Goal: Task Accomplishment & Management: Complete application form

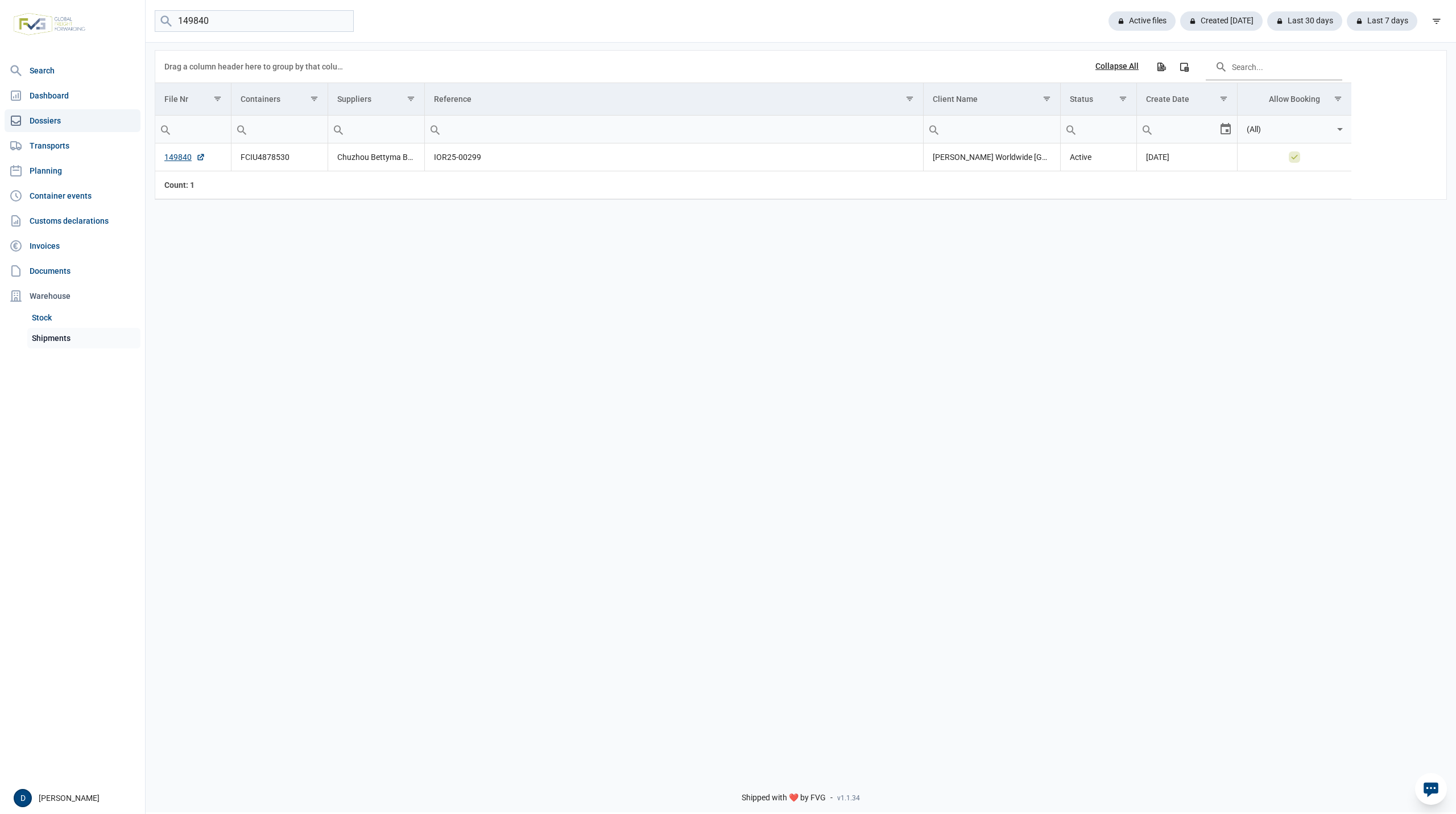
click at [59, 344] on link "Shipments" at bounding box center [83, 337] width 113 height 20
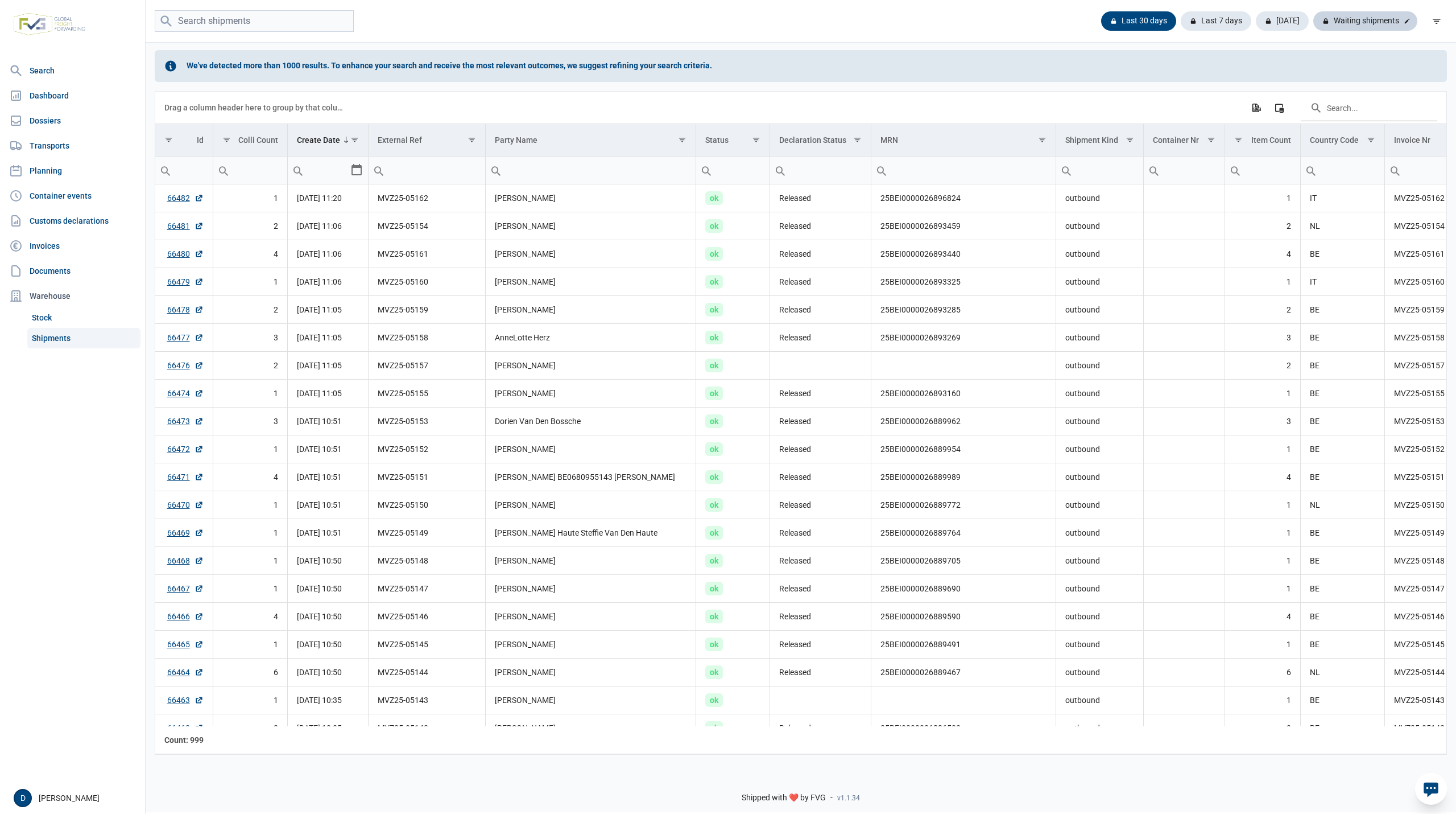
click at [1366, 24] on div "Waiting shipments" at bounding box center [1365, 21] width 104 height 19
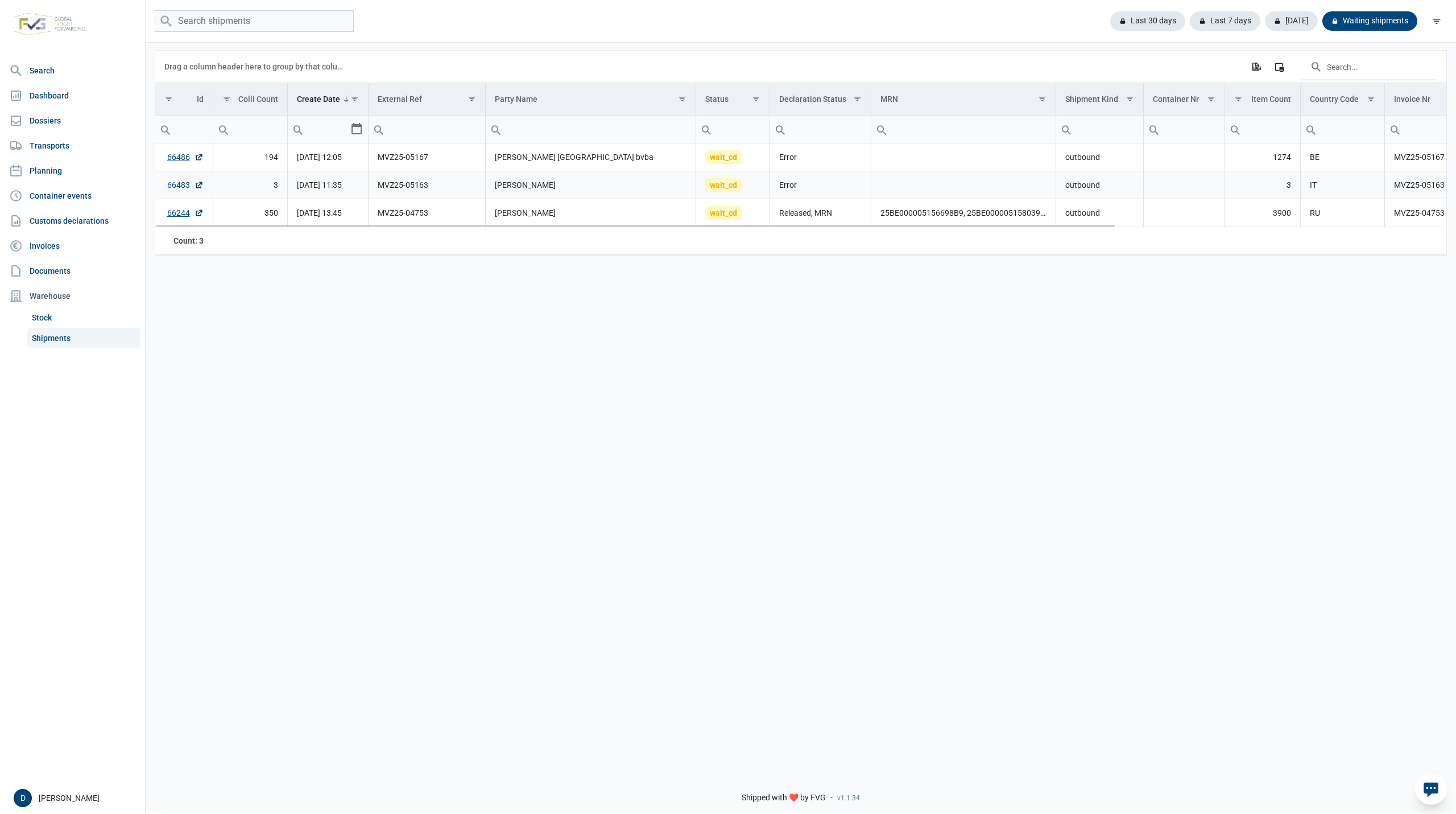
click at [186, 187] on link "66483" at bounding box center [185, 185] width 36 height 11
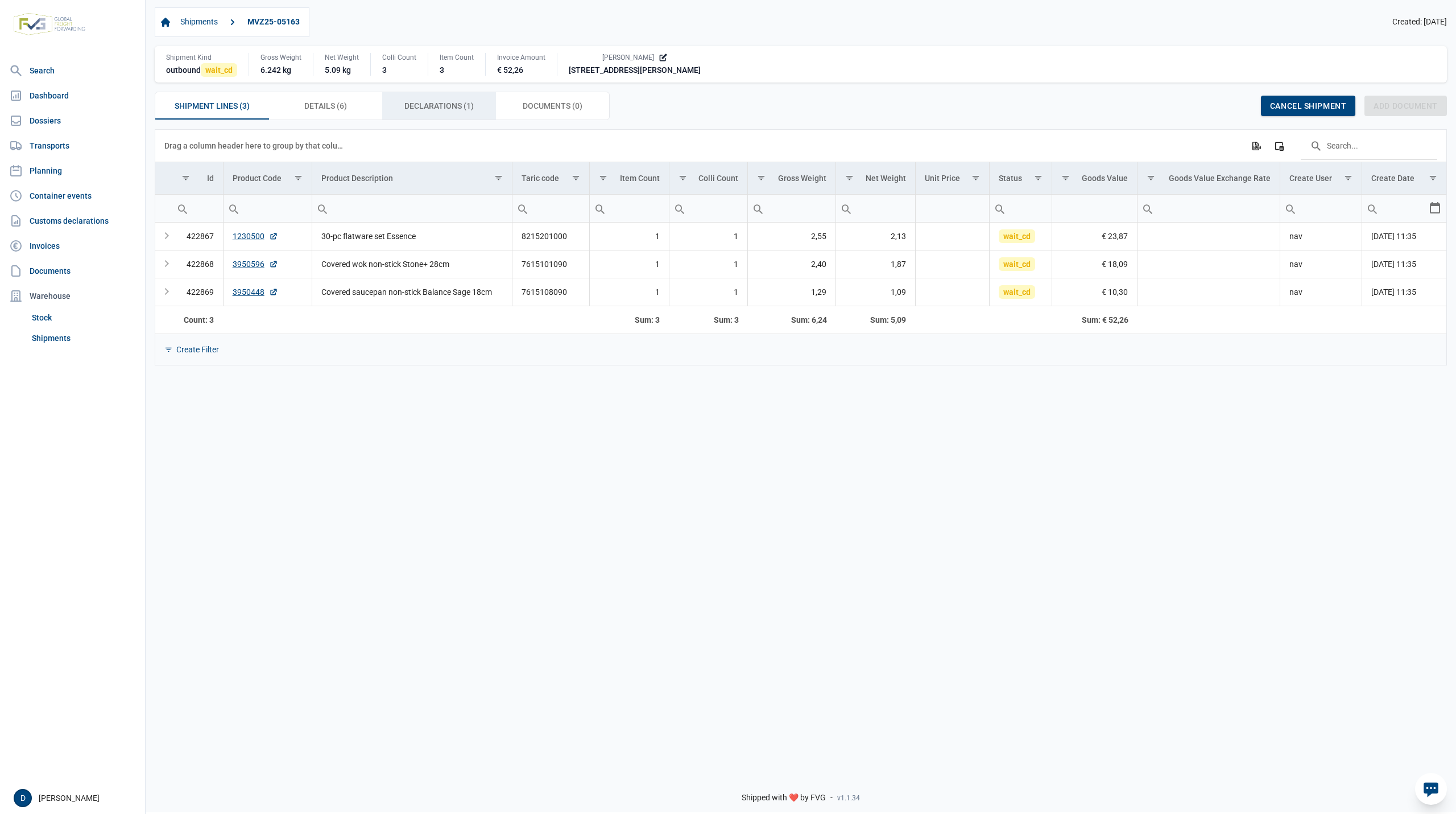
click at [430, 102] on span "Declarations (1) Declarations (1)" at bounding box center [439, 106] width 70 height 14
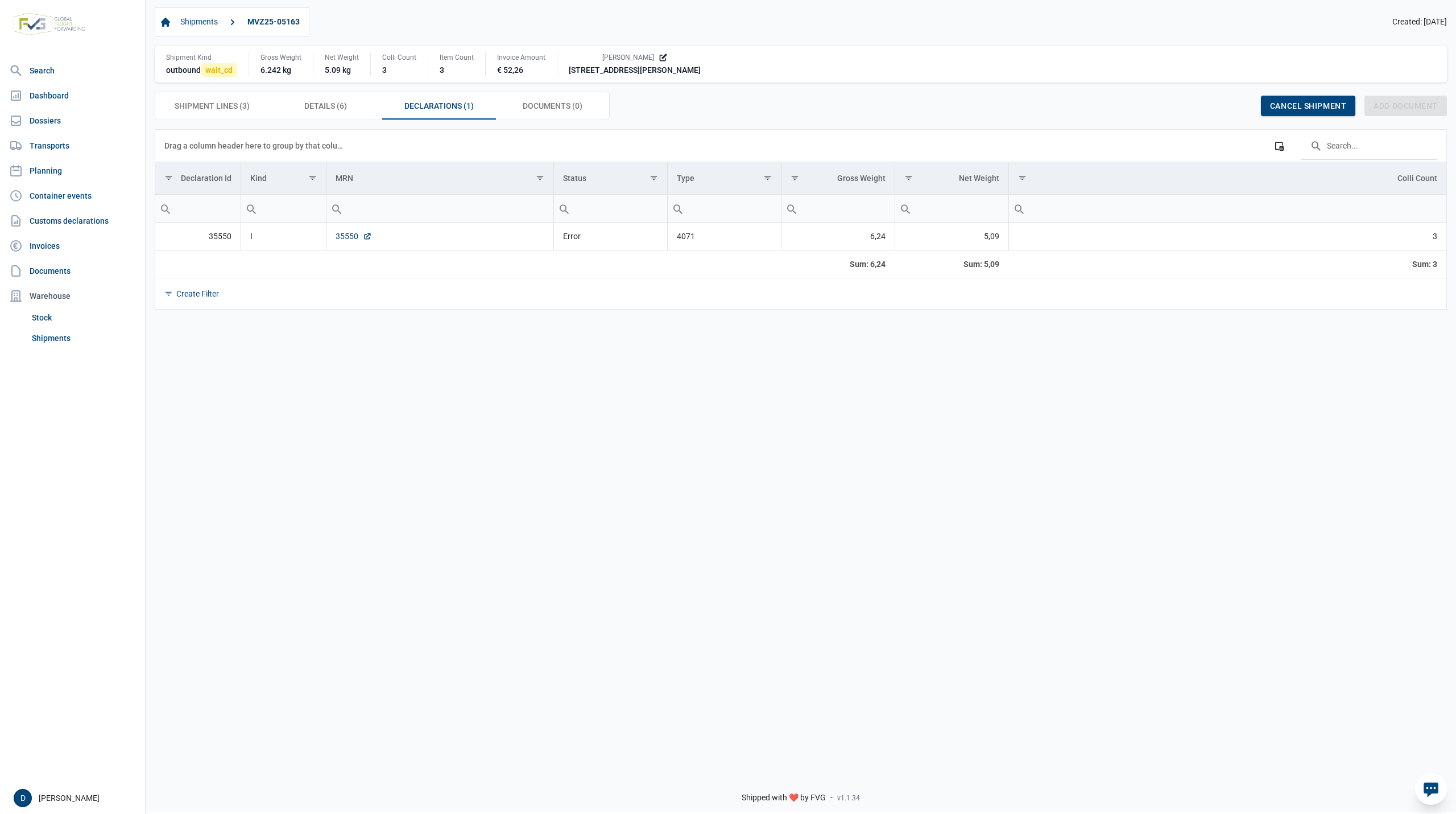
click at [342, 238] on link "35550" at bounding box center [354, 236] width 36 height 11
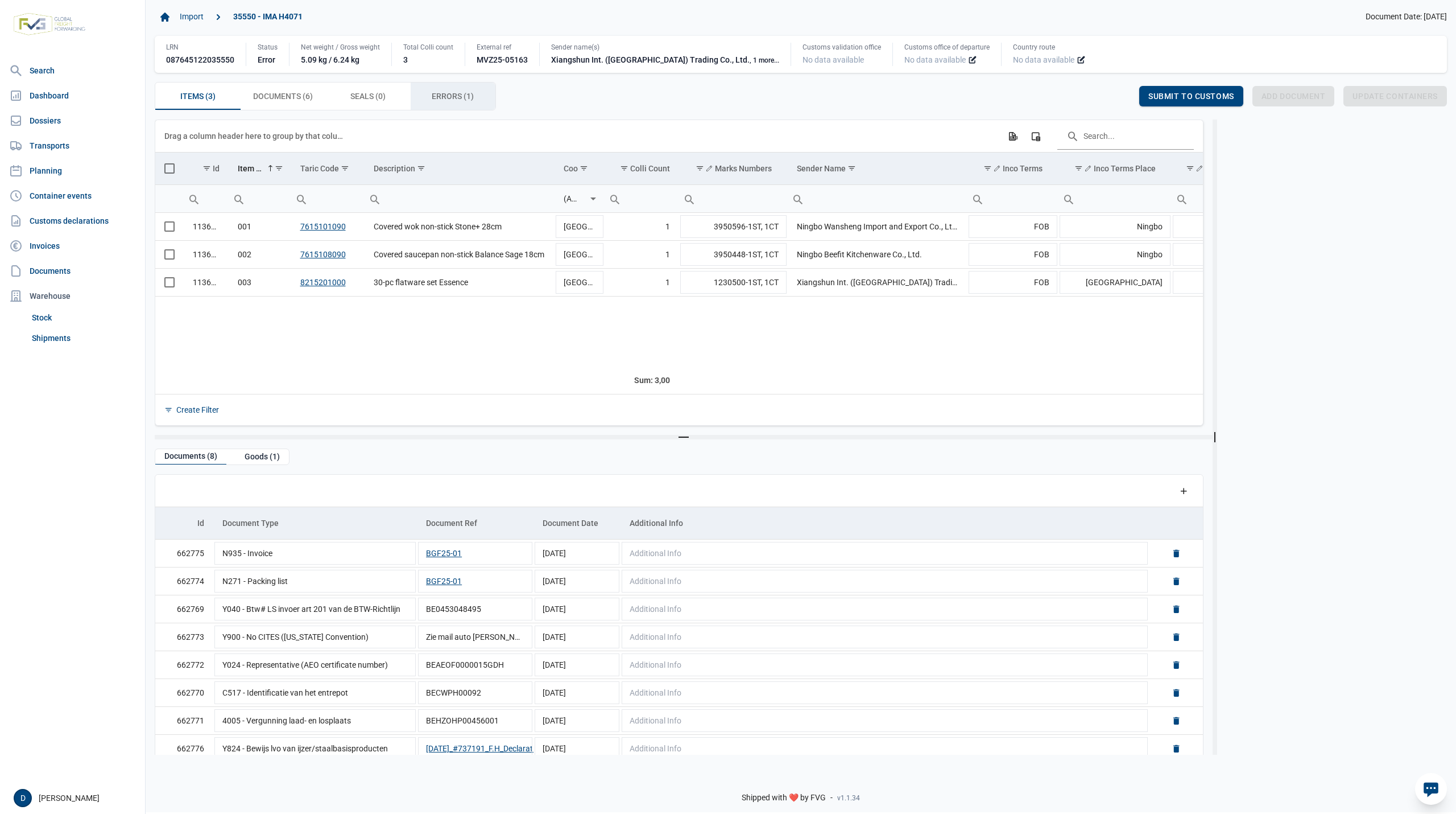
click at [445, 95] on span "Errors (1) Errors (1)" at bounding box center [453, 96] width 42 height 14
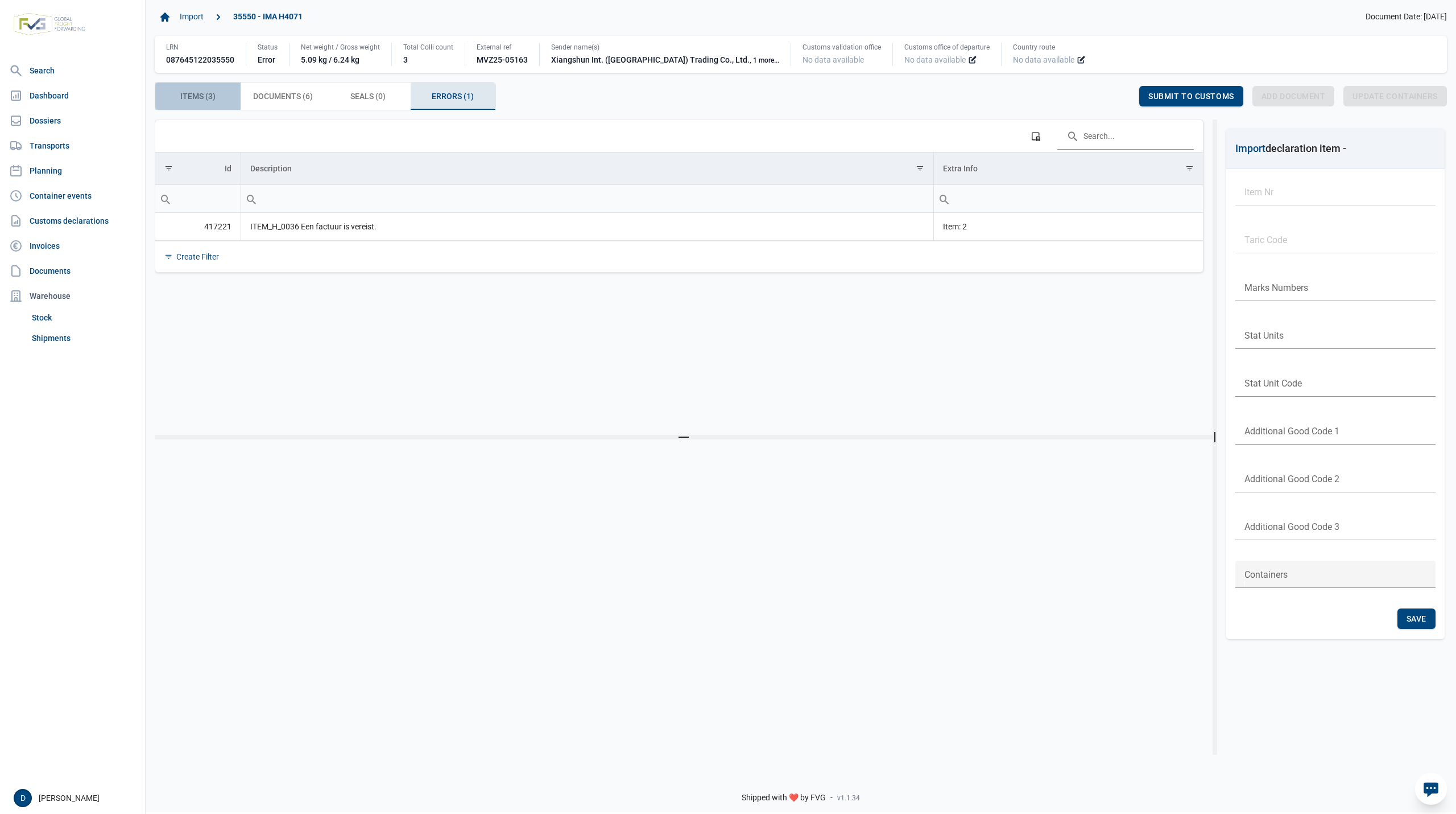
click at [198, 98] on span "Items (3) Items (3)" at bounding box center [197, 96] width 35 height 14
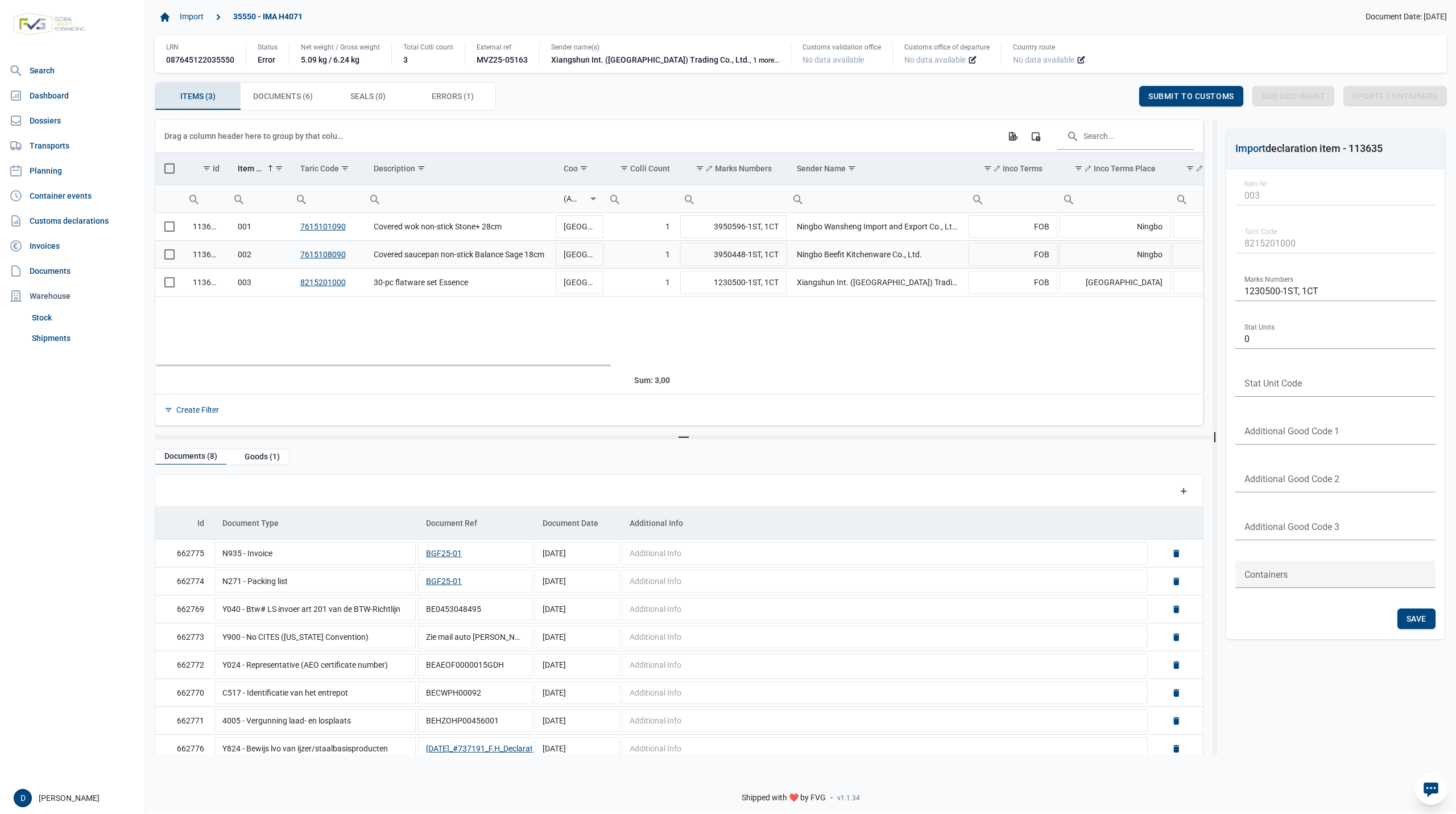
click at [169, 260] on span "Select row" at bounding box center [169, 254] width 10 height 10
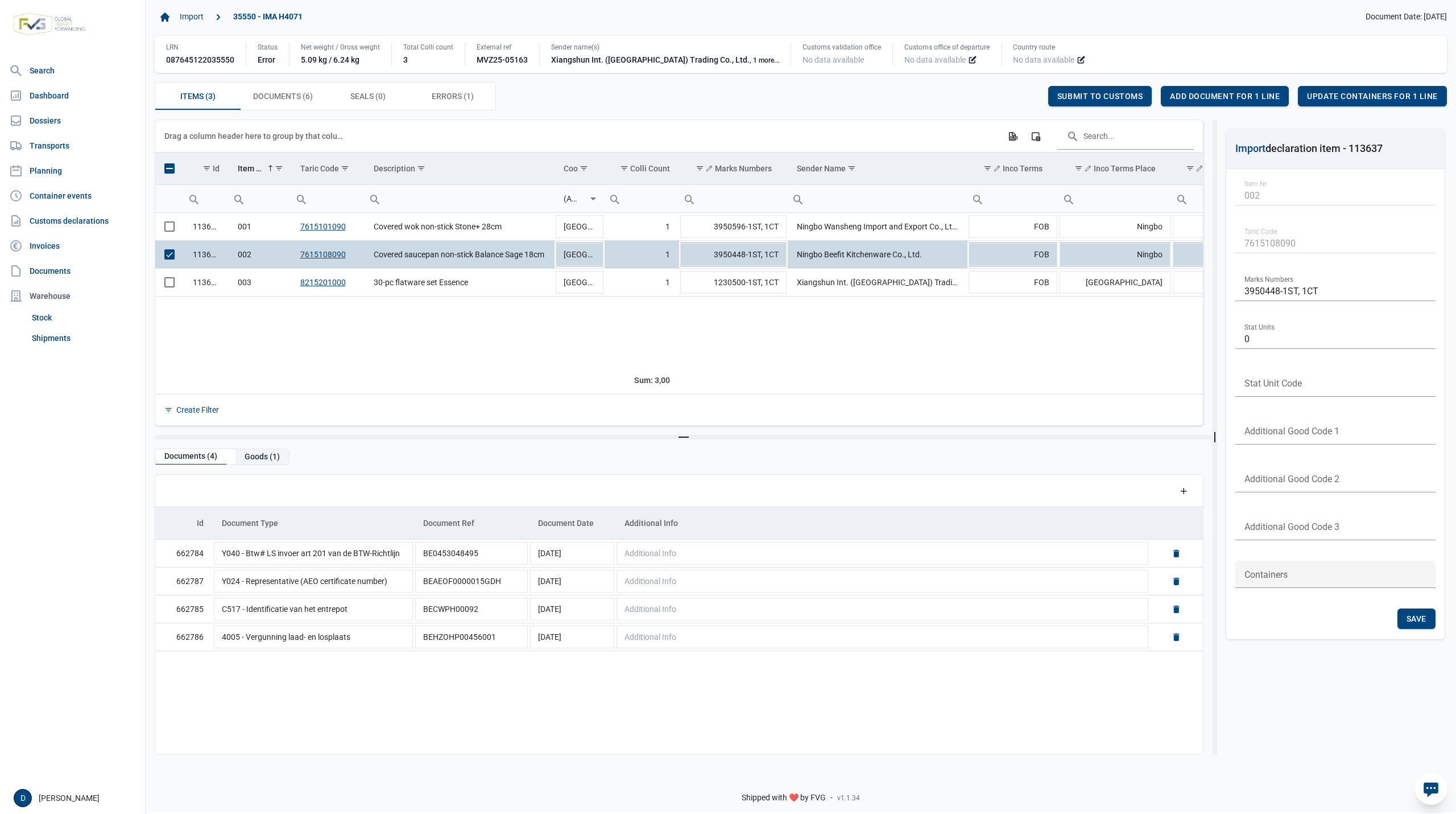
click at [260, 461] on div "Goods (1)" at bounding box center [262, 456] width 54 height 15
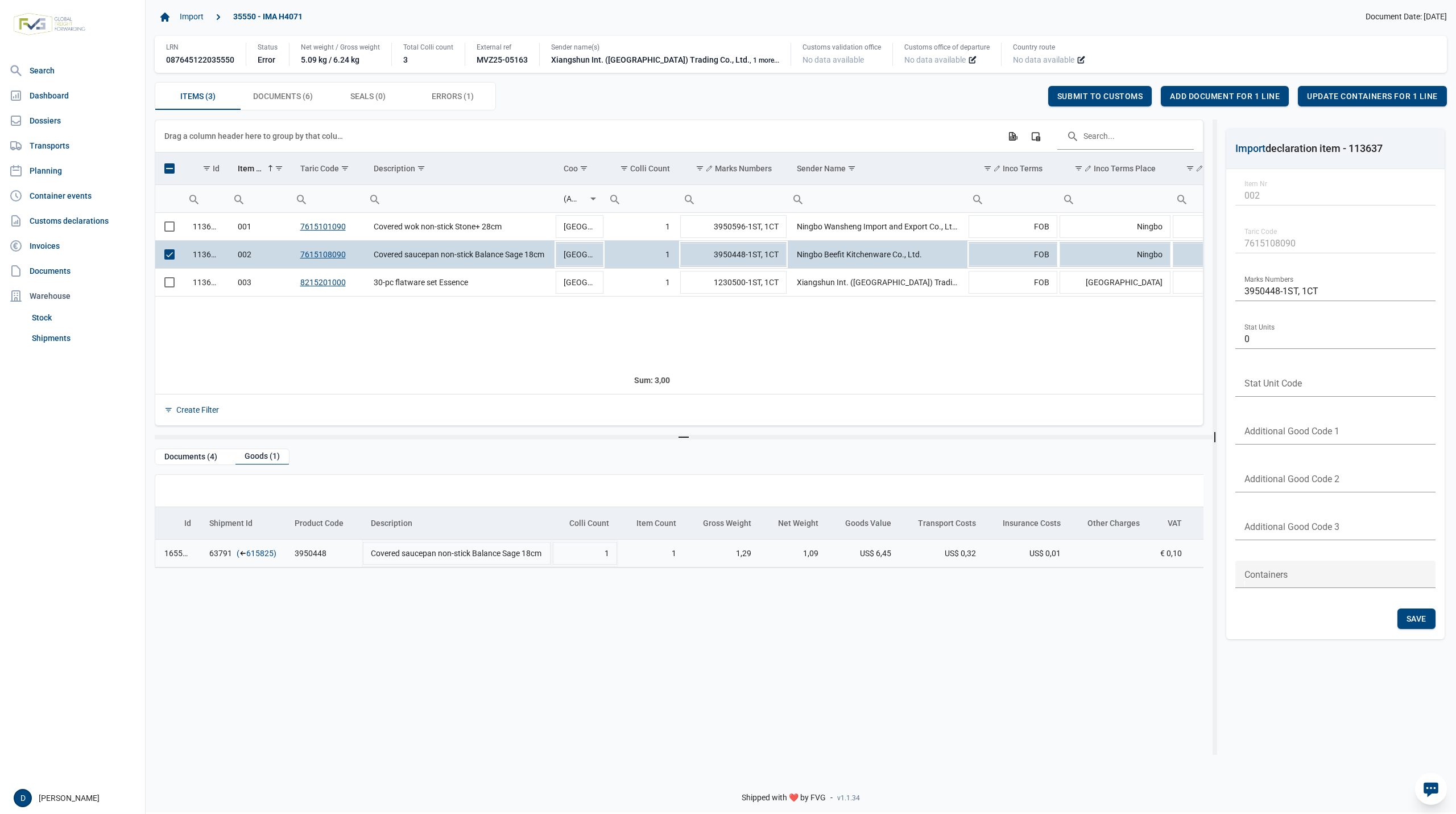
click at [262, 553] on link "615825" at bounding box center [259, 553] width 27 height 11
click at [1209, 90] on div "Add document for 1 line" at bounding box center [1224, 96] width 128 height 20
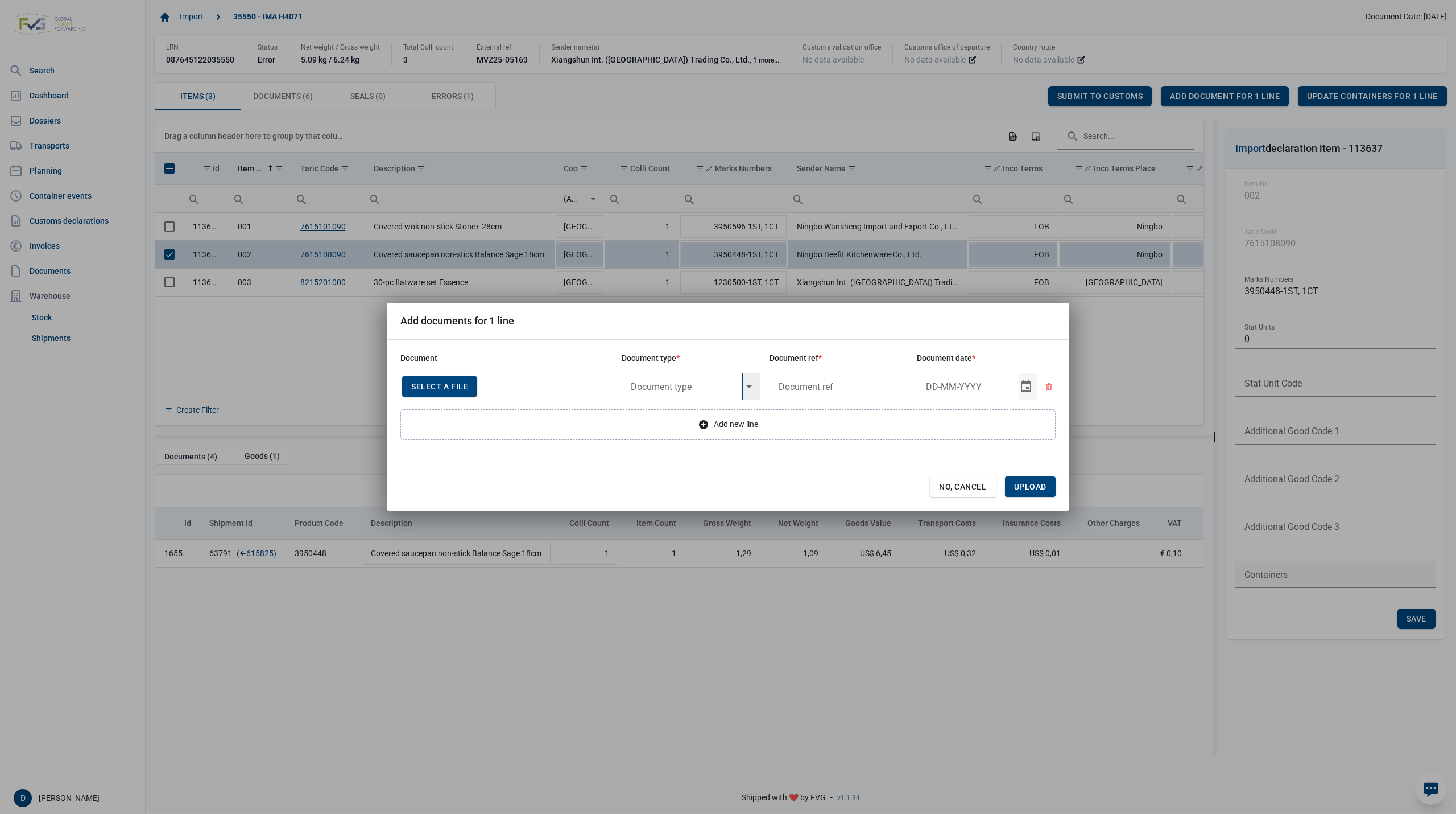
click at [683, 385] on input "text" at bounding box center [681, 386] width 120 height 27
click at [681, 417] on div "N935 - Invoice" at bounding box center [691, 418] width 139 height 26
type input "N935 - Invoice"
type input "."
type input "26-3-2025"
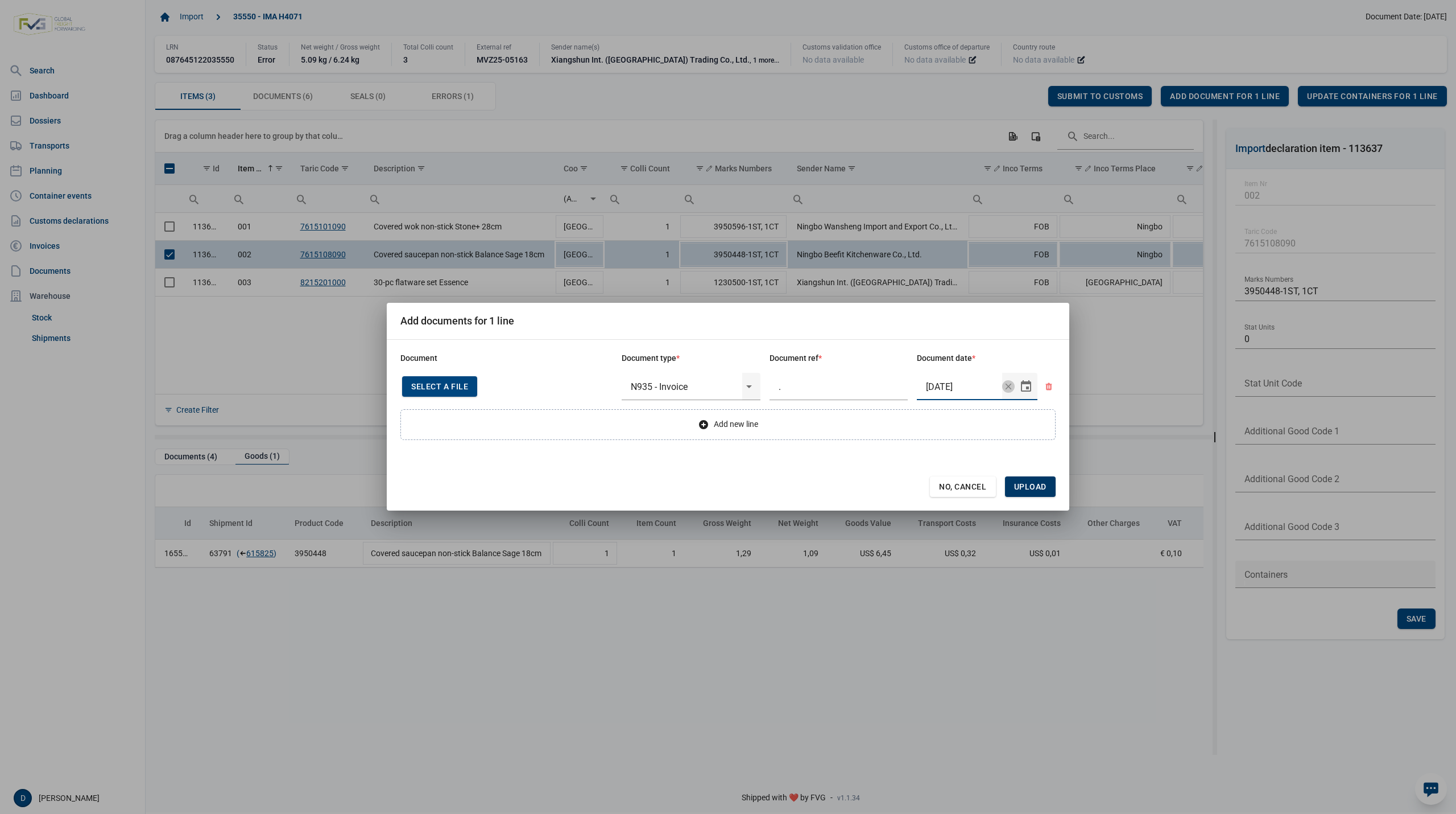
click at [1032, 488] on span "Upload" at bounding box center [1030, 486] width 33 height 9
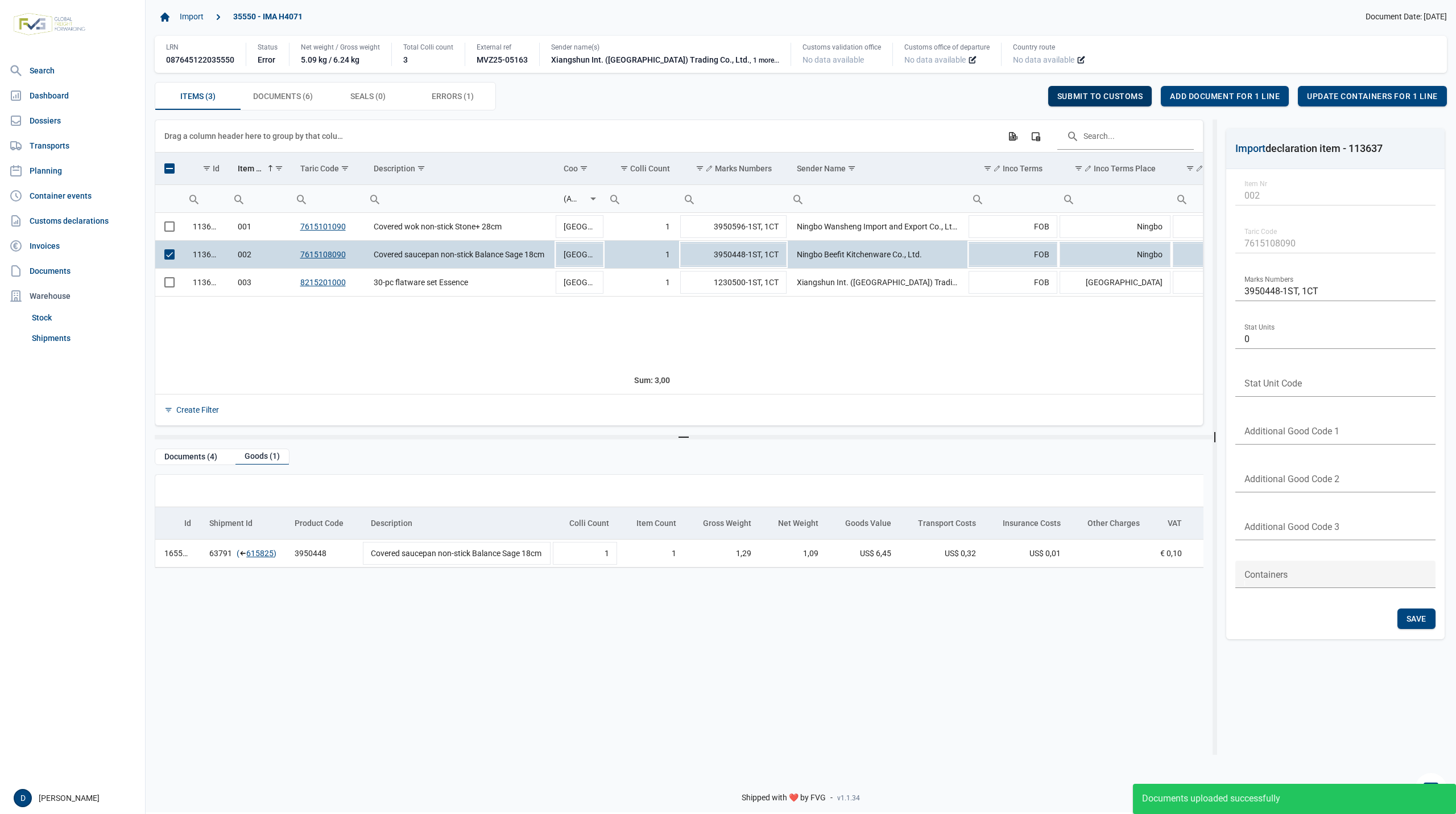
click at [1097, 92] on span "Submit to customs" at bounding box center [1100, 96] width 86 height 9
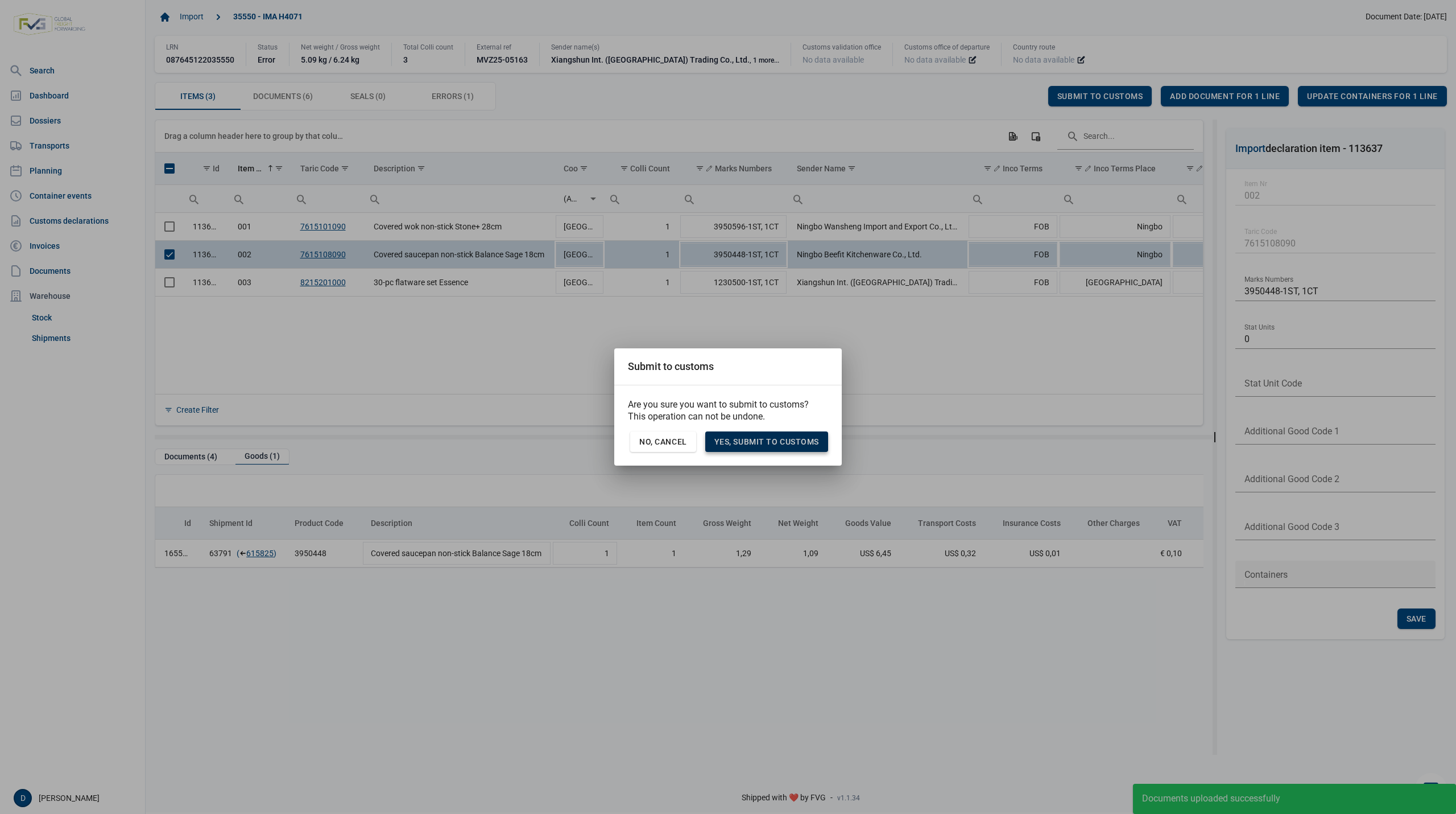
click at [795, 438] on span "Yes, Submit to customs" at bounding box center [766, 441] width 104 height 9
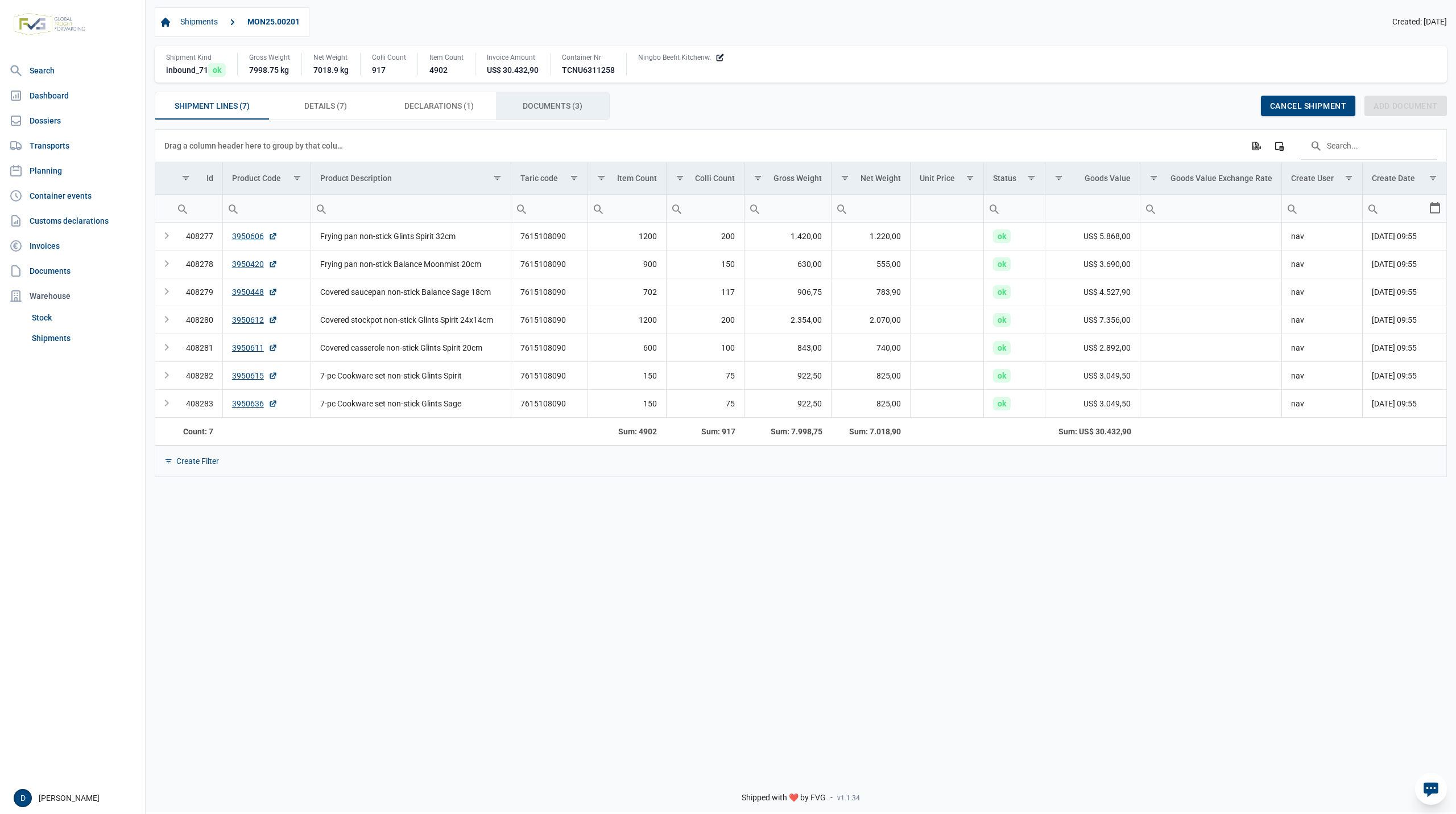
click at [542, 107] on span "Documents (3) Documents (3)" at bounding box center [553, 106] width 60 height 14
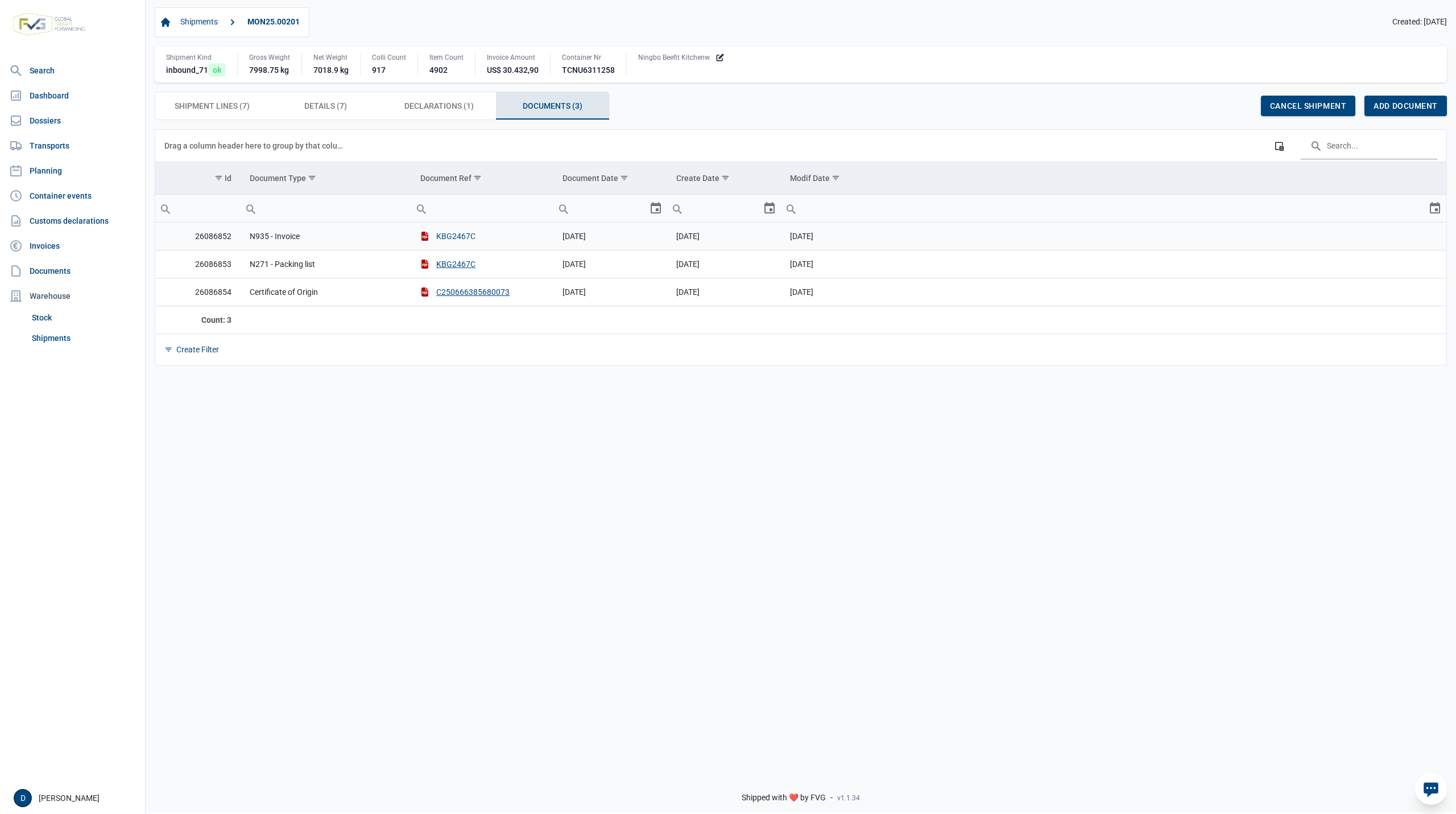
click at [451, 242] on button "KBG2467C" at bounding box center [447, 236] width 55 height 11
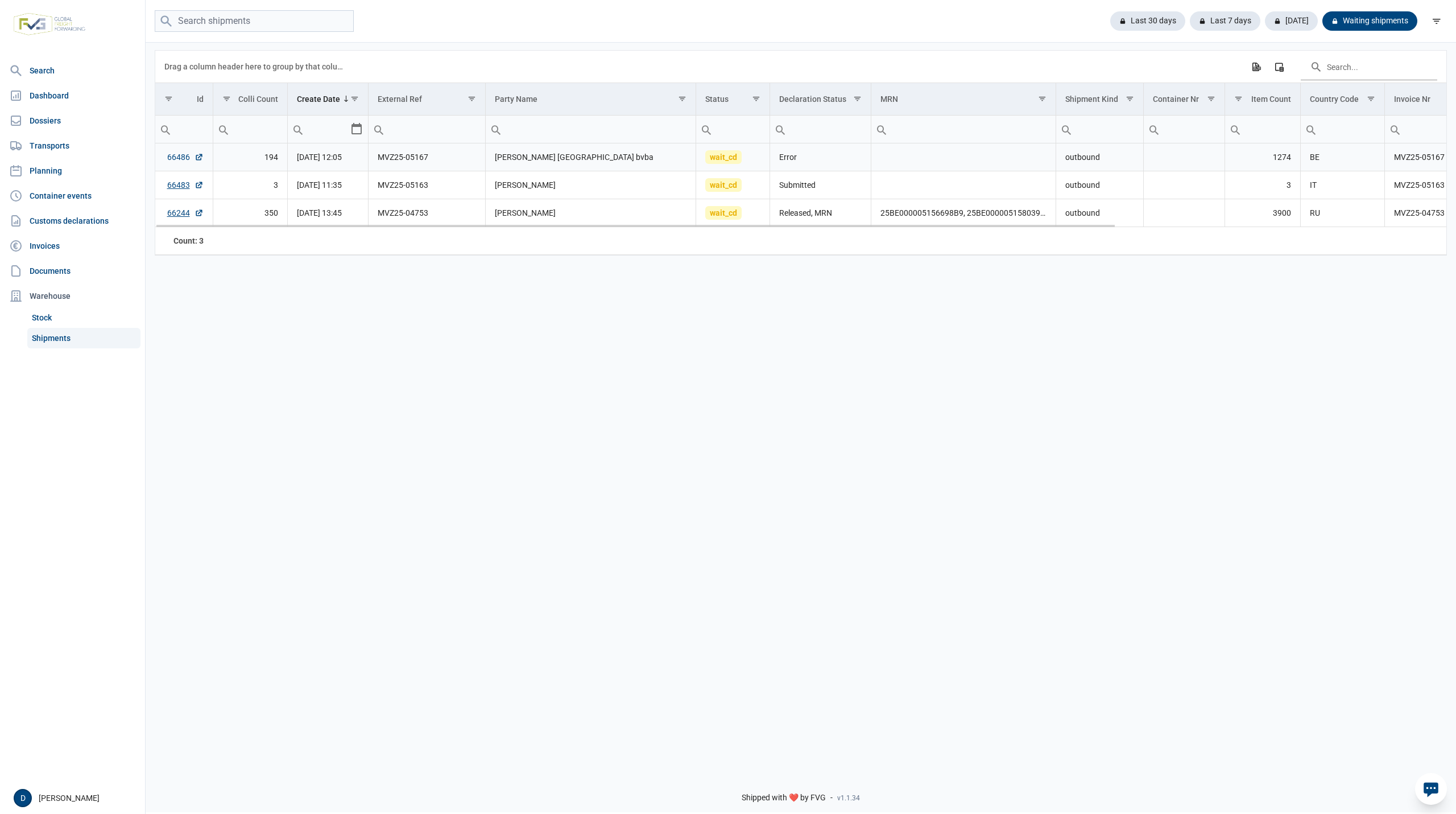
click at [178, 160] on link "66486" at bounding box center [185, 157] width 36 height 11
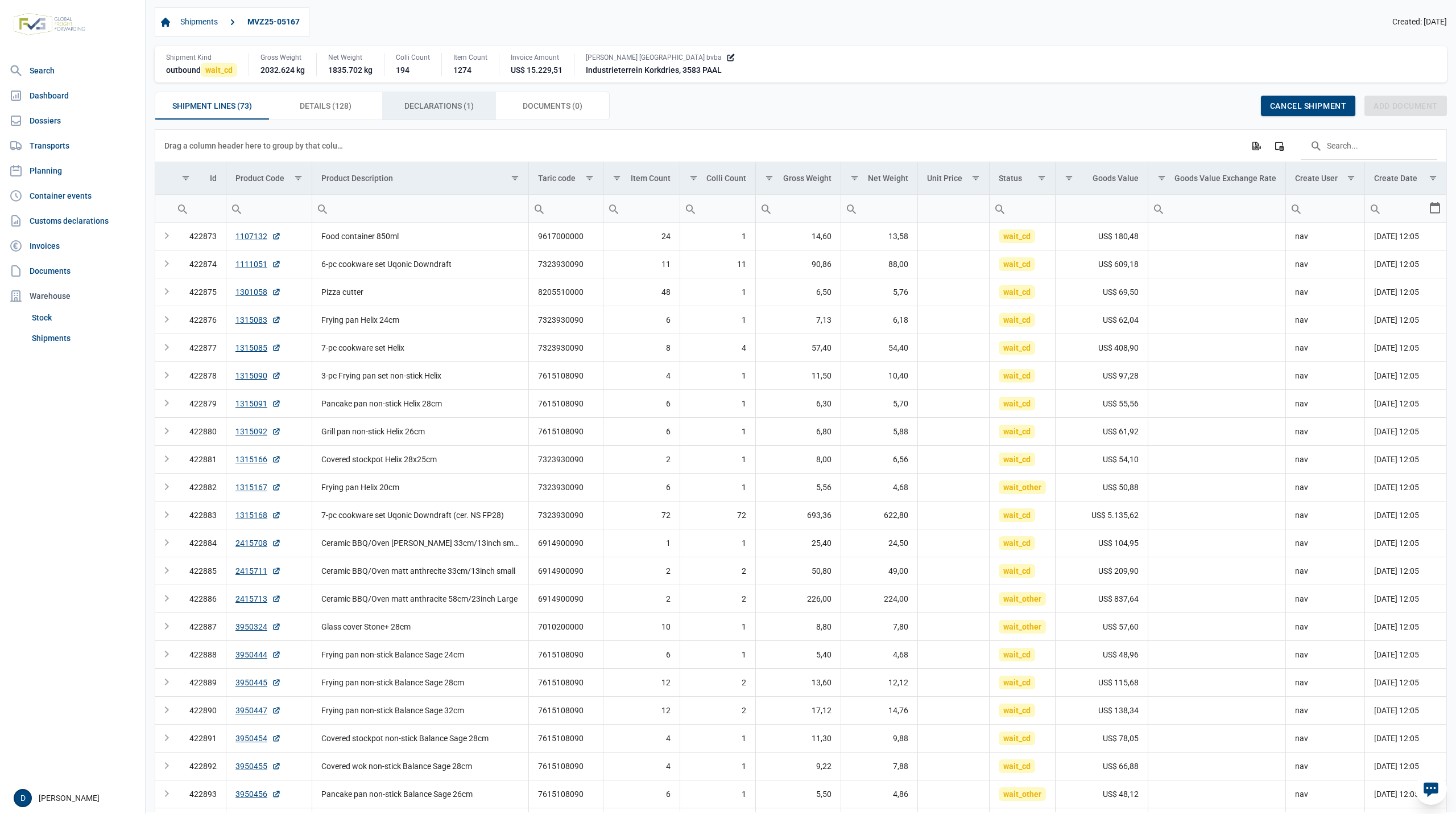
click at [448, 106] on span "Declarations (1) Declarations (1)" at bounding box center [439, 106] width 70 height 14
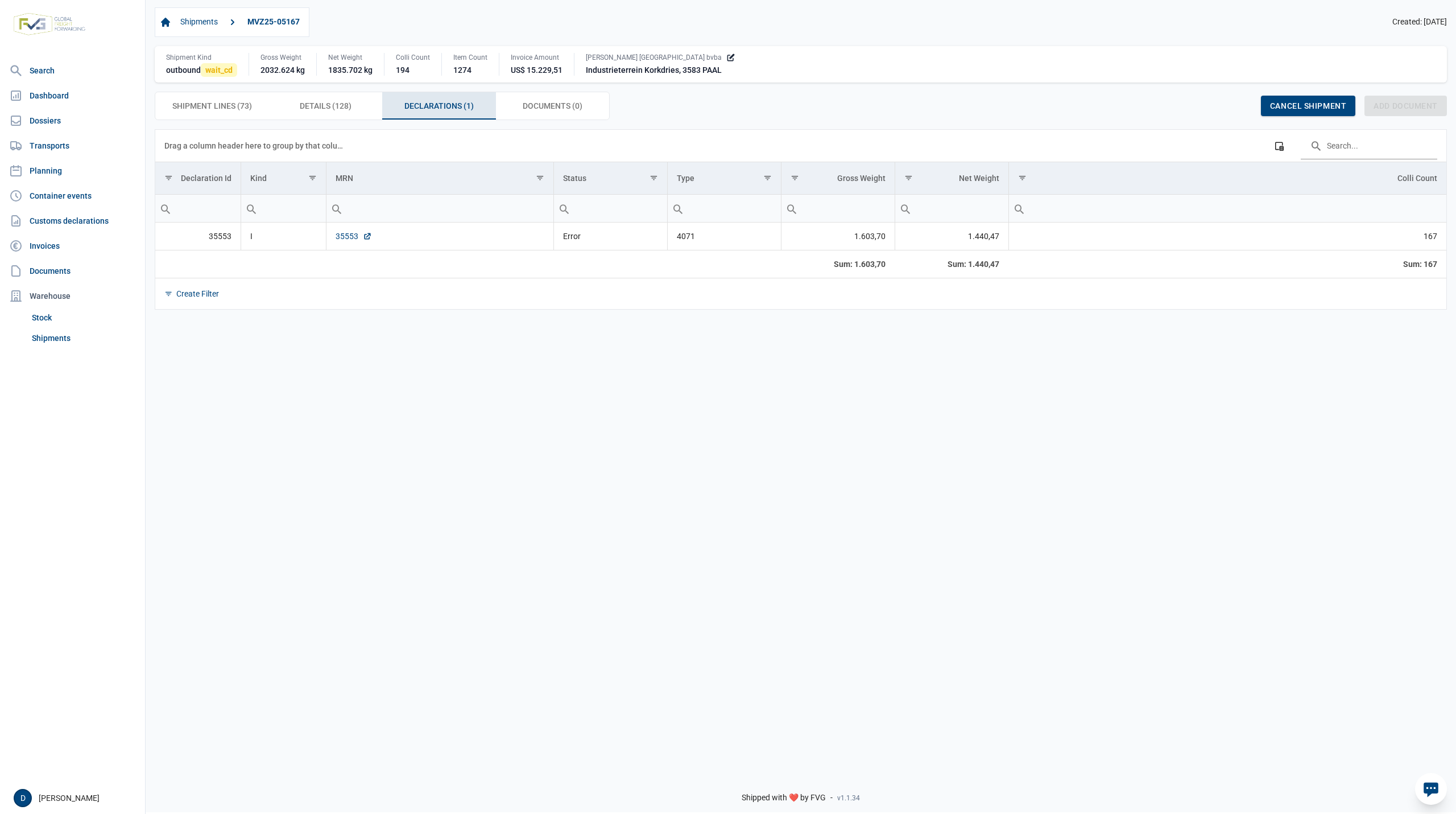
click at [345, 238] on link "35553" at bounding box center [354, 236] width 36 height 11
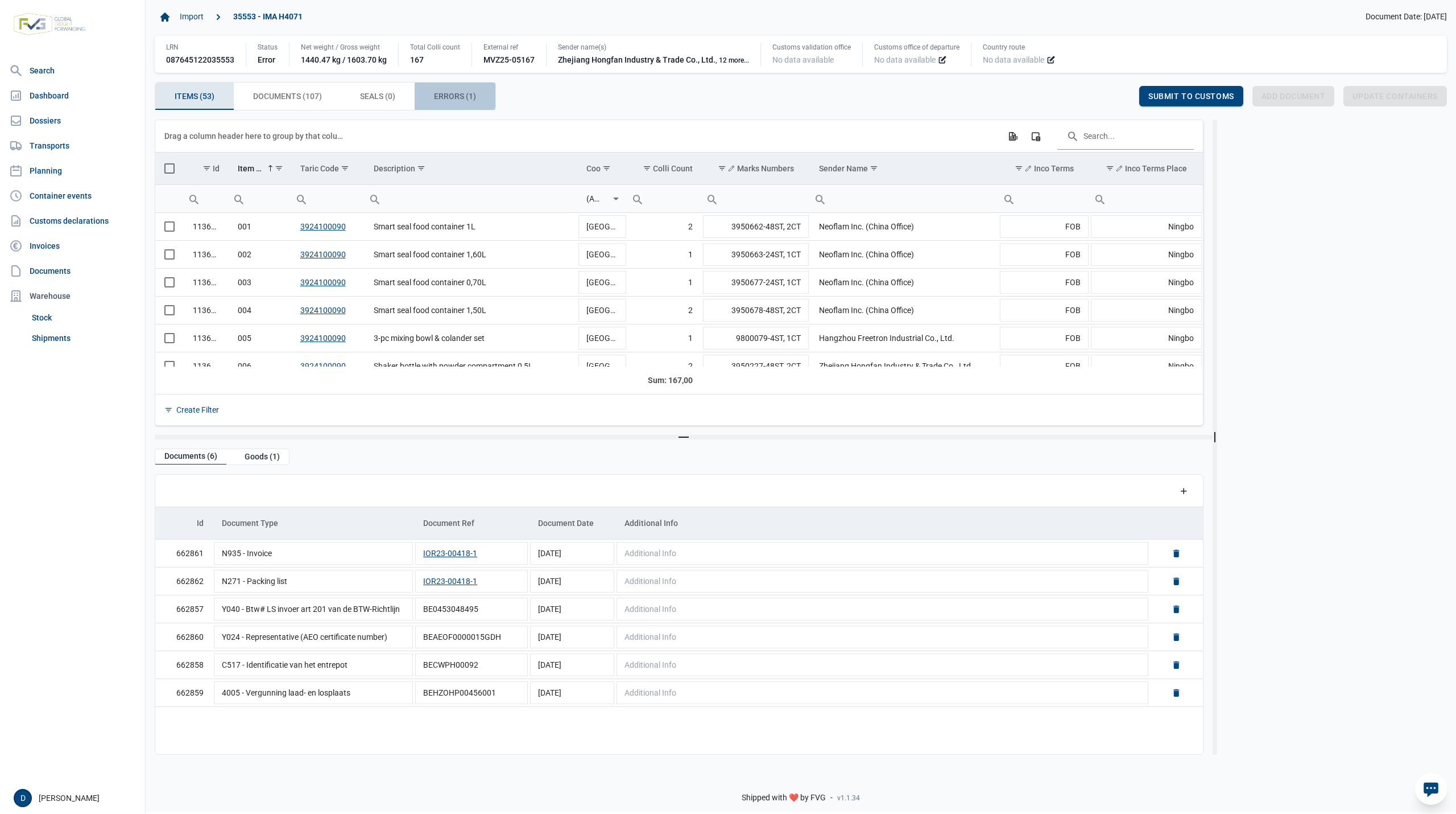
click at [446, 101] on span "Errors (1) Errors (1)" at bounding box center [455, 96] width 42 height 14
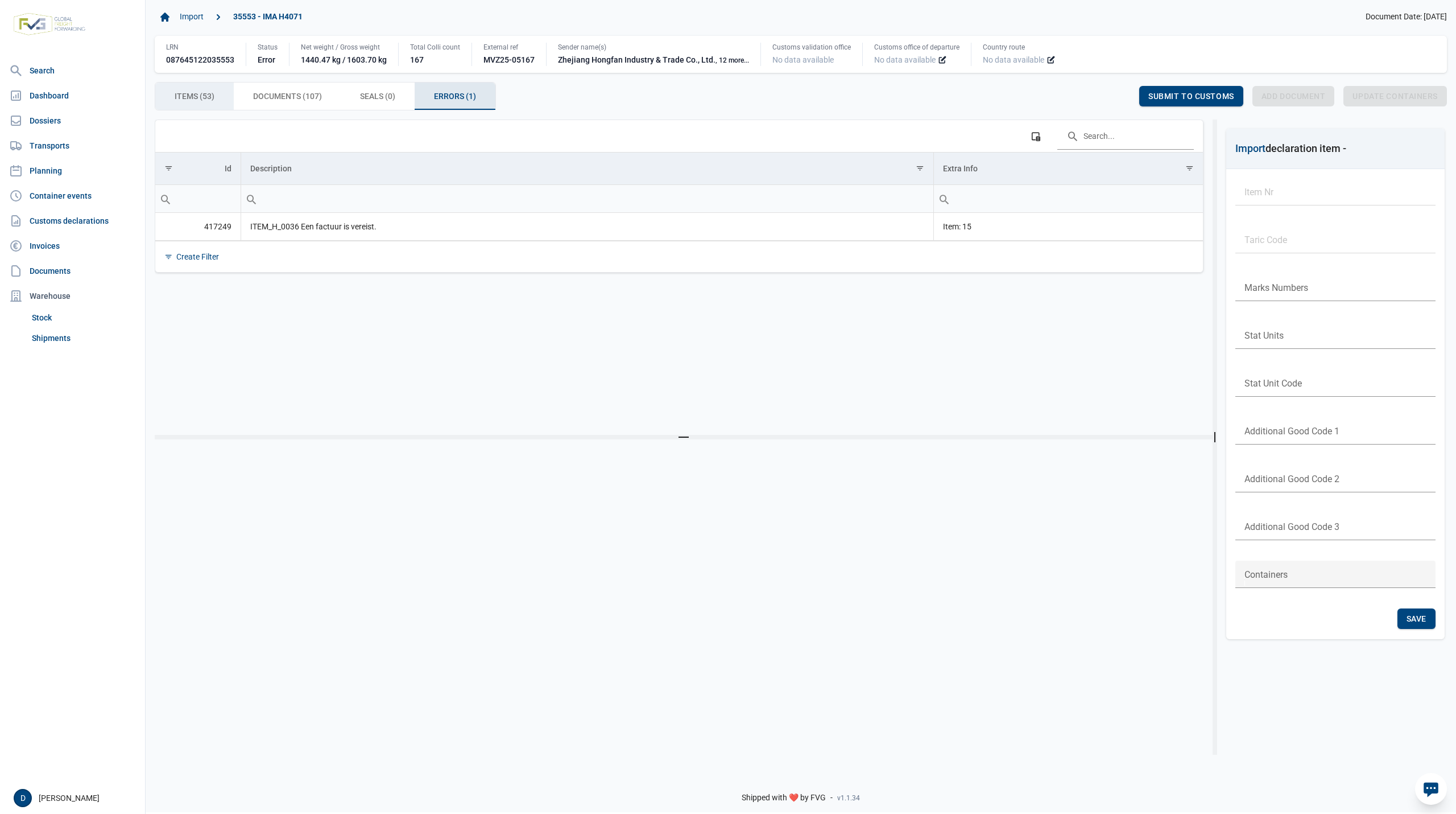
click at [214, 98] on div "Items (53) Items (53)" at bounding box center [194, 96] width 79 height 27
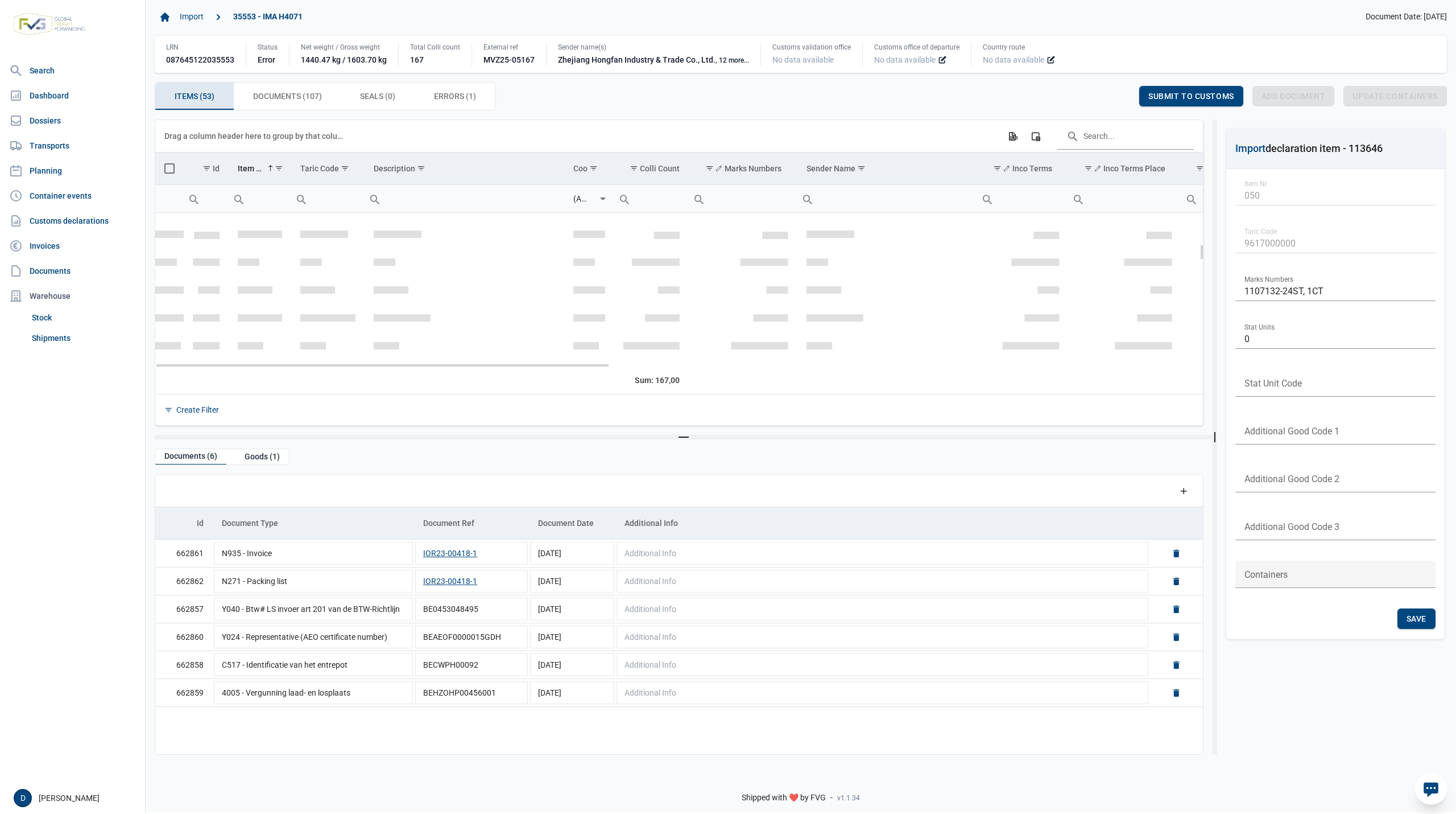
scroll to position [304, 0]
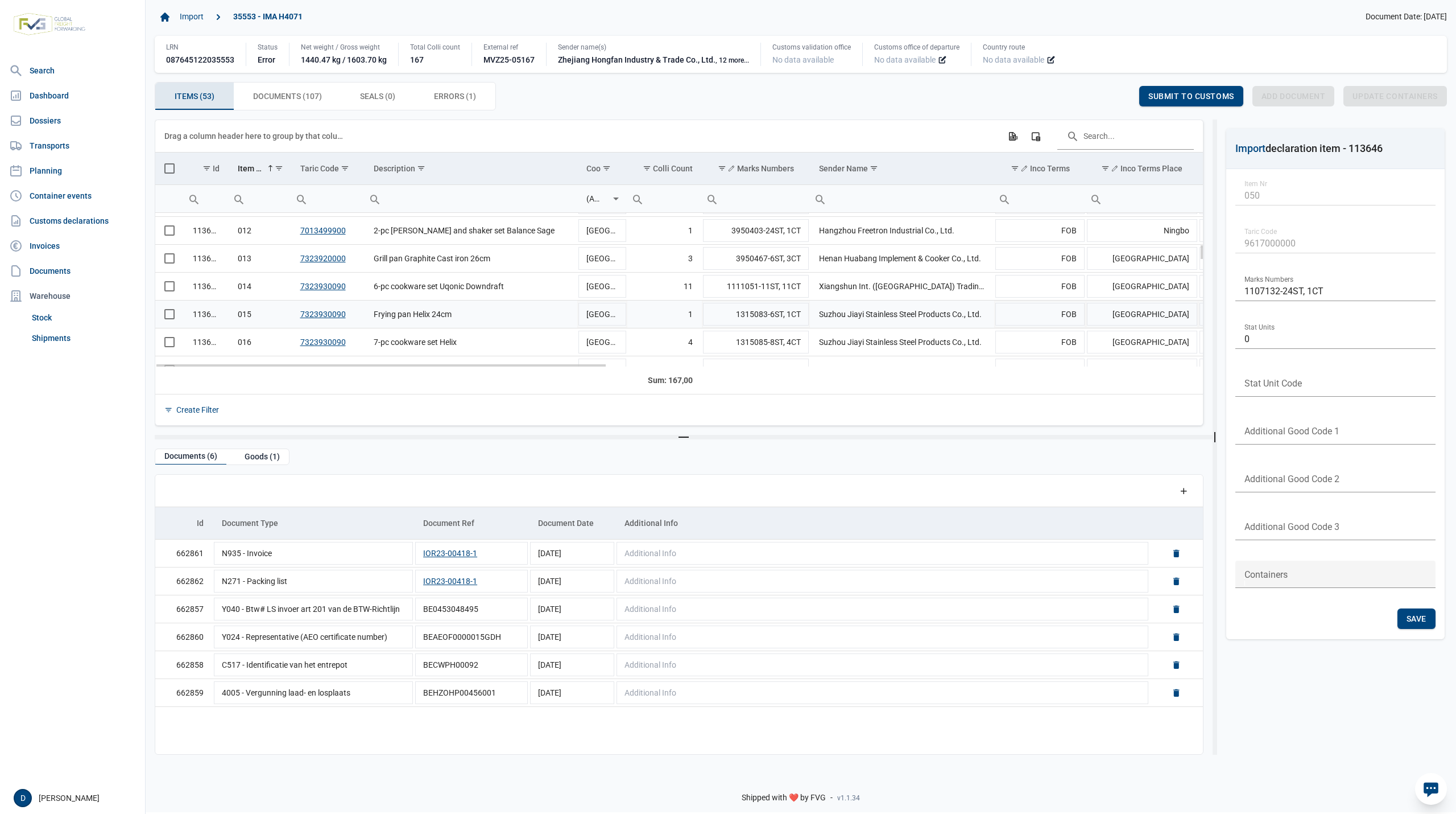
click at [169, 317] on span "Select row" at bounding box center [169, 314] width 10 height 10
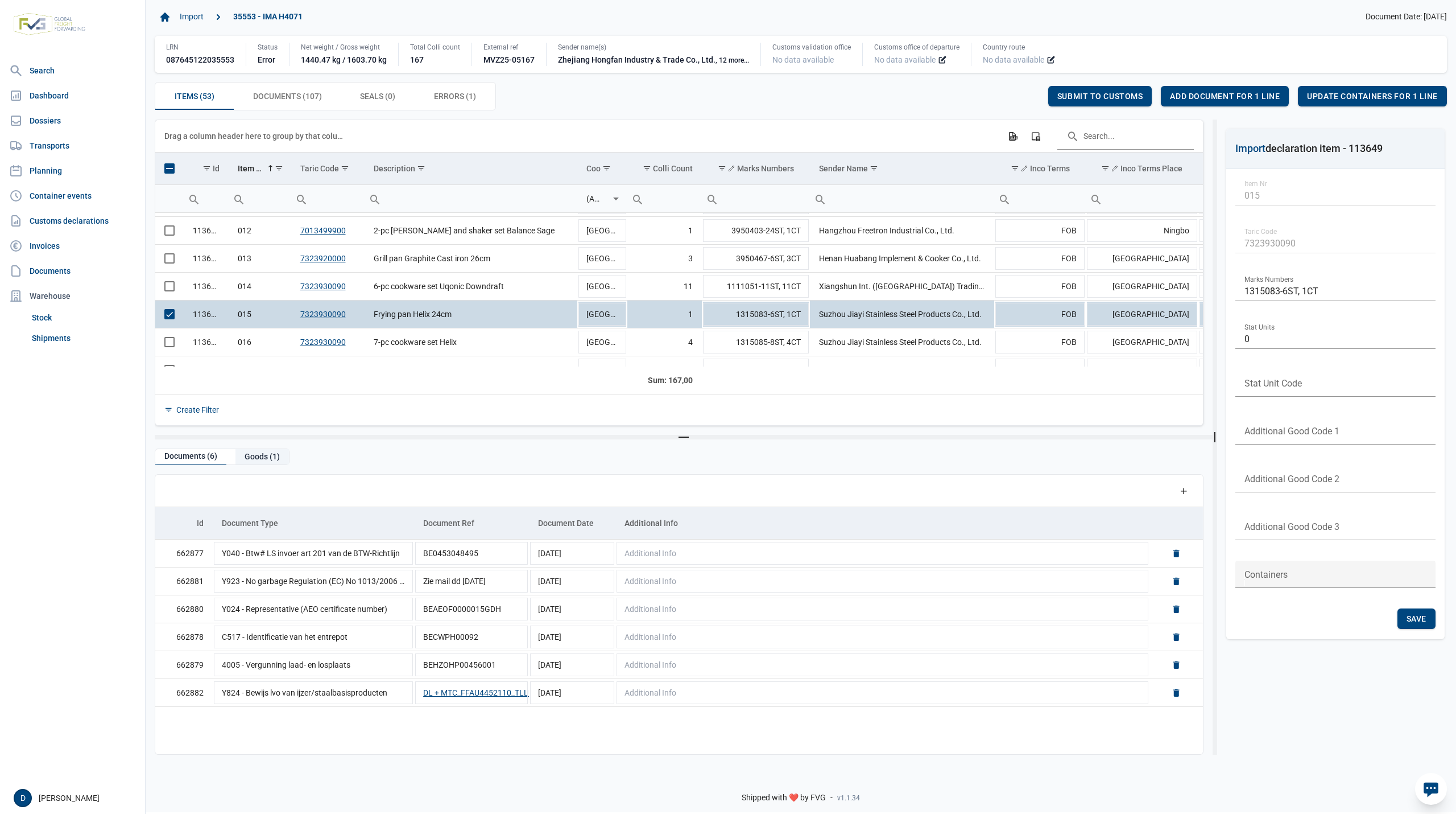
click at [254, 458] on div "Goods (1)" at bounding box center [262, 456] width 54 height 15
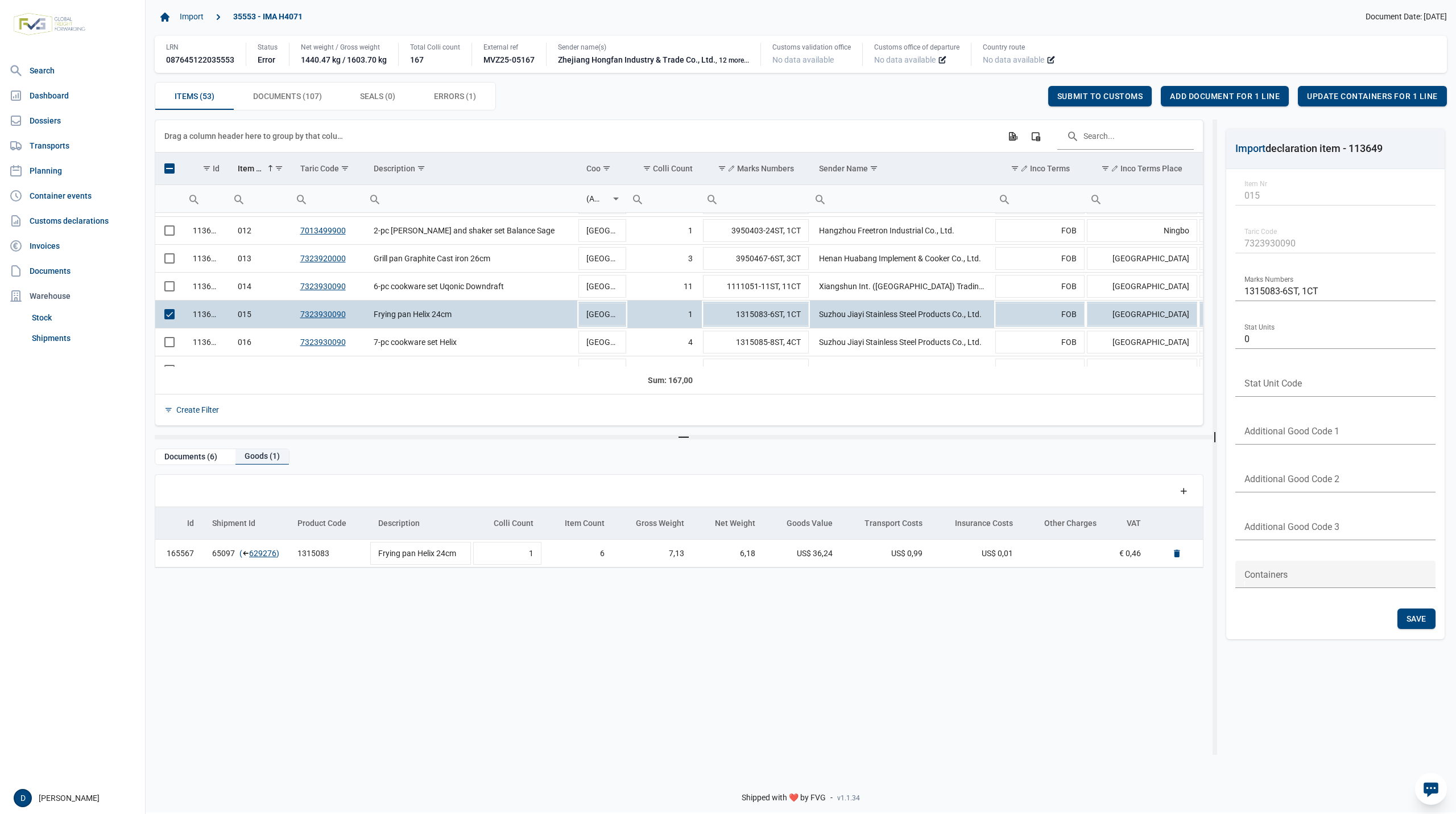
click at [260, 454] on div "Goods (1)" at bounding box center [262, 456] width 54 height 15
click at [262, 554] on link "629276" at bounding box center [262, 553] width 27 height 11
click at [1233, 91] on div "Add document for 1 line" at bounding box center [1224, 96] width 128 height 20
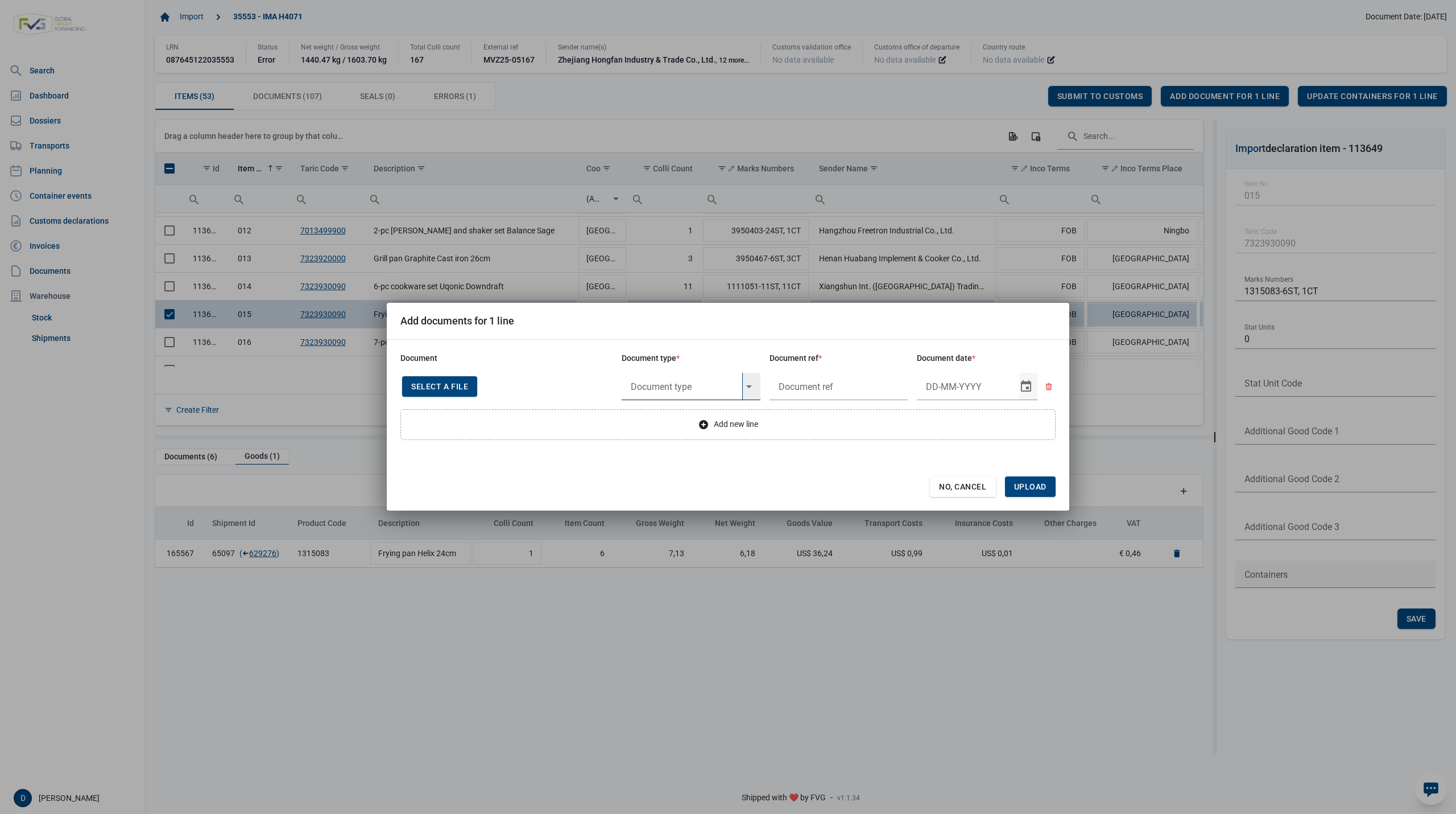
click at [682, 385] on input "text" at bounding box center [681, 386] width 120 height 27
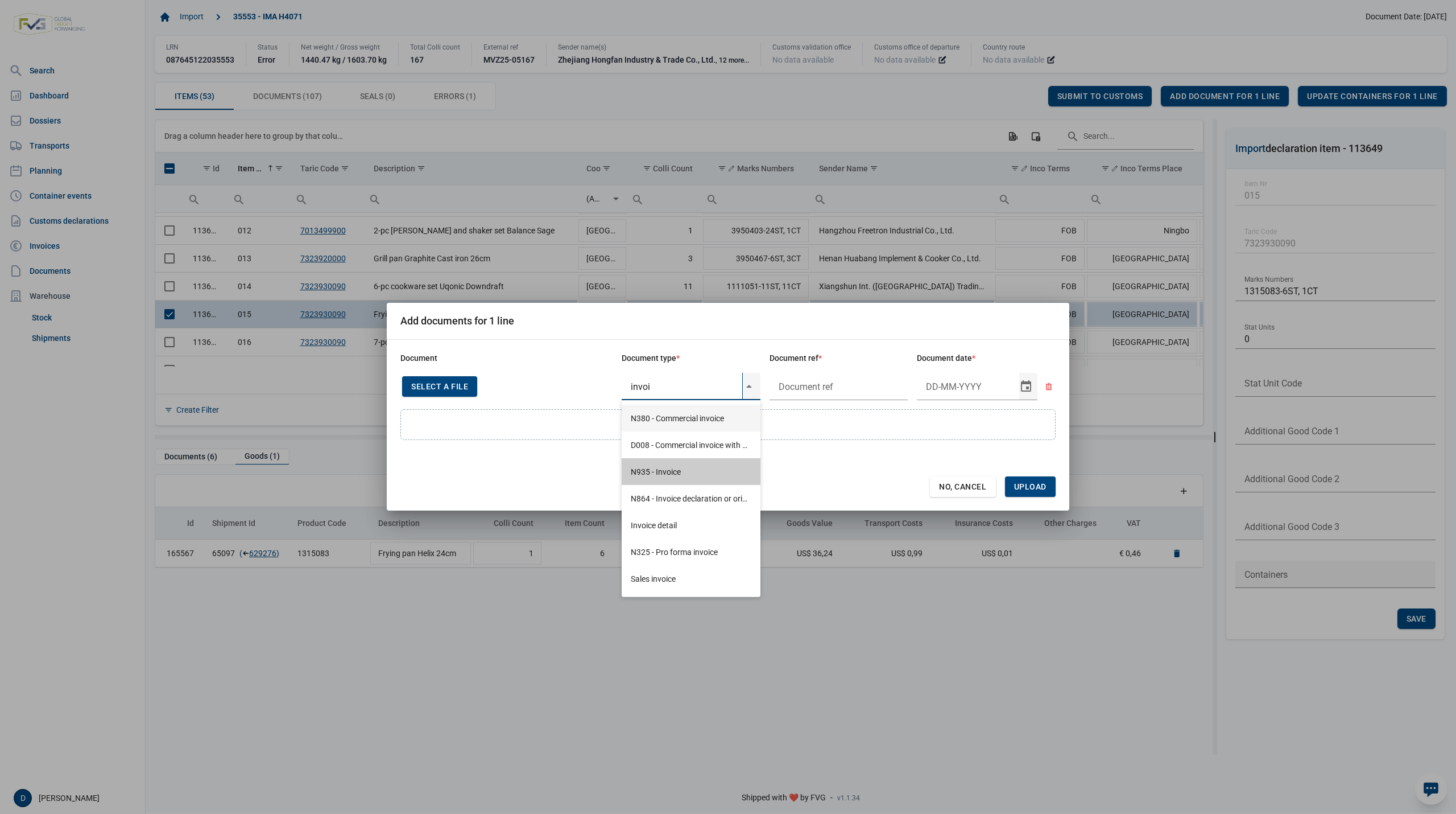
click at [658, 467] on div "N935 - Invoice" at bounding box center [691, 471] width 139 height 26
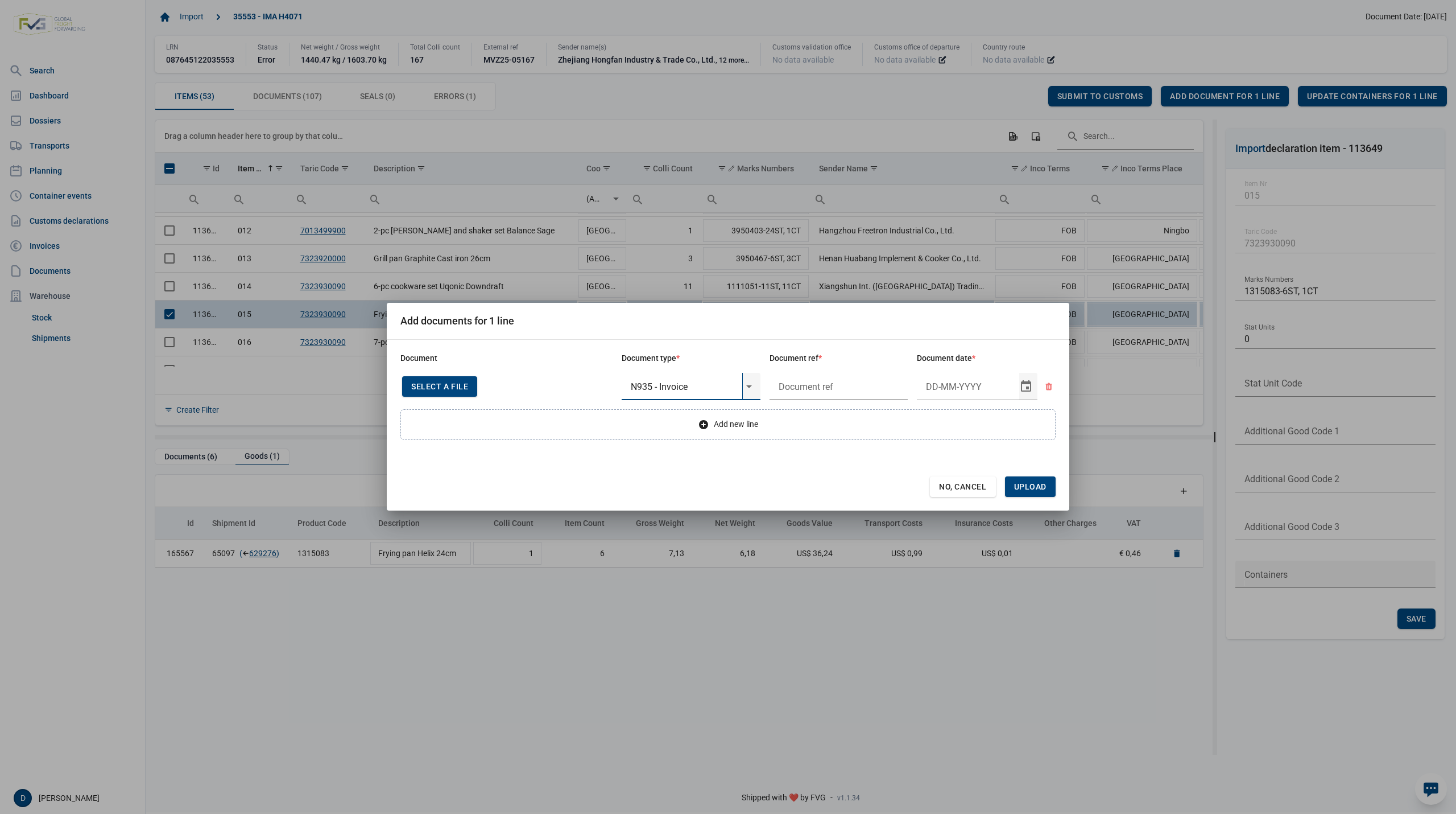
type input "N935 - Invoice"
click at [826, 379] on input "text" at bounding box center [839, 386] width 139 height 27
type input "."
type input "29-5-2025"
click at [1035, 481] on span "Upload" at bounding box center [1030, 486] width 51 height 20
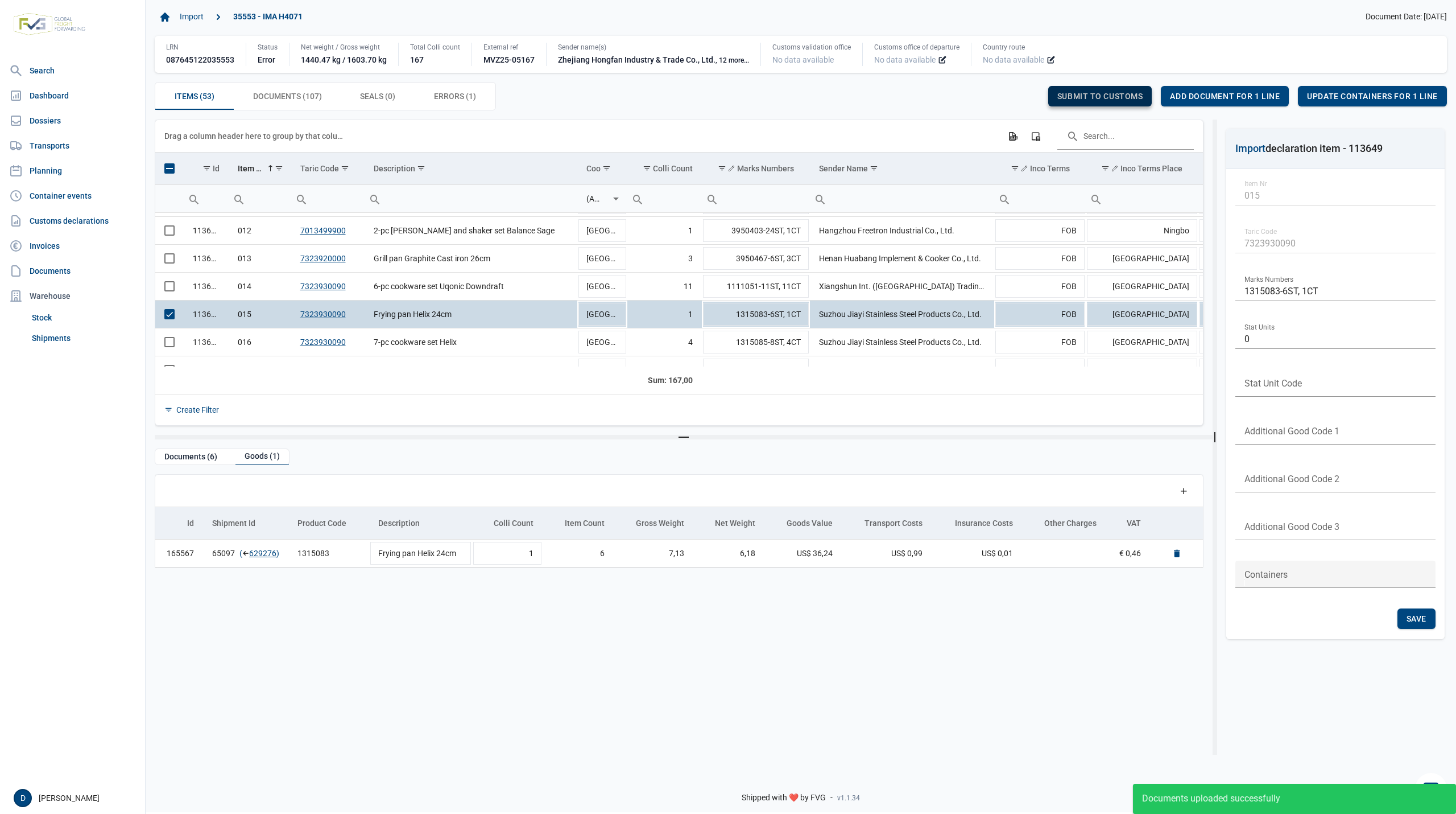
click at [1113, 94] on span "Submit to customs" at bounding box center [1100, 96] width 86 height 9
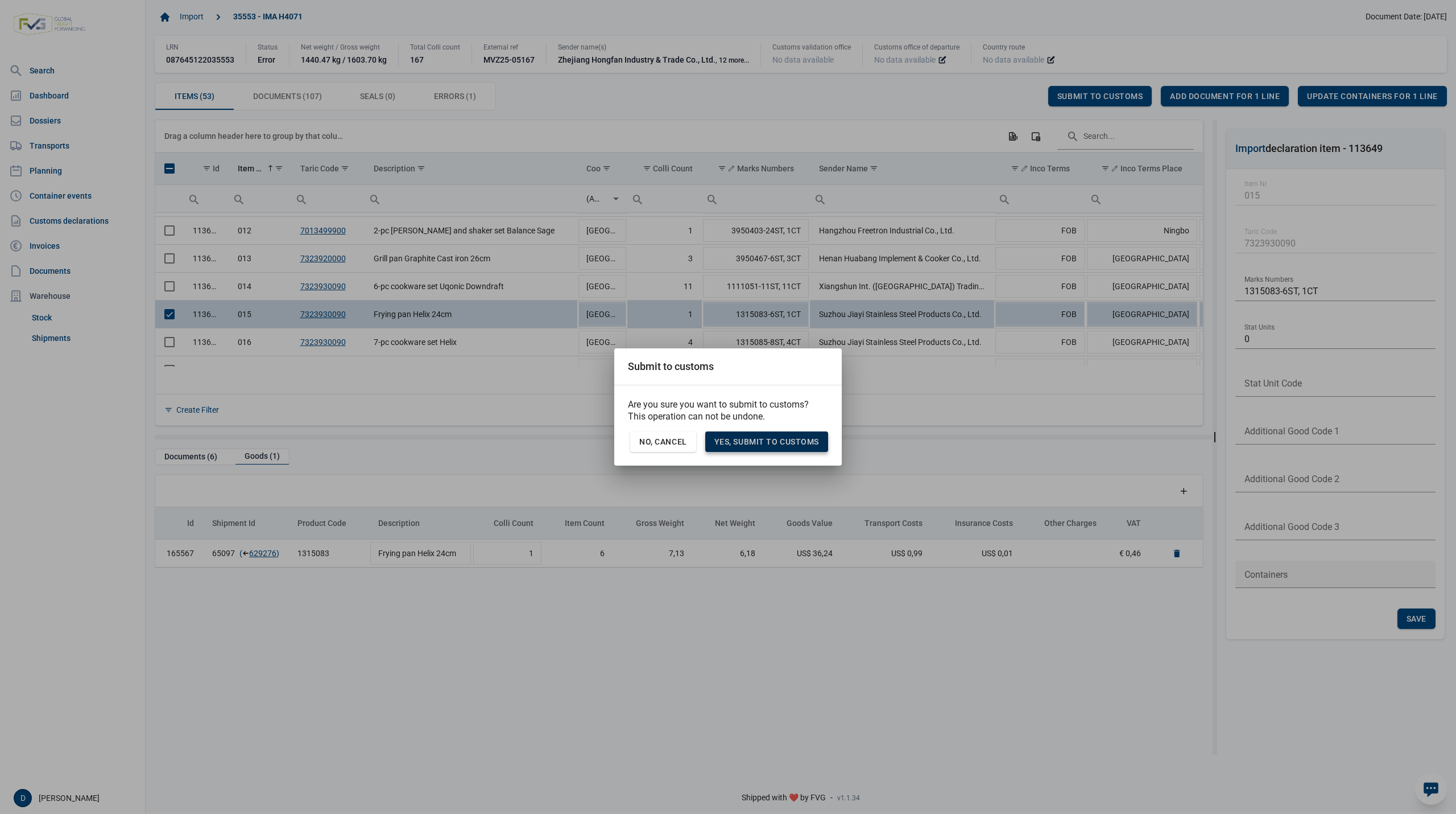
click at [800, 438] on span "Yes, Submit to customs" at bounding box center [766, 441] width 104 height 9
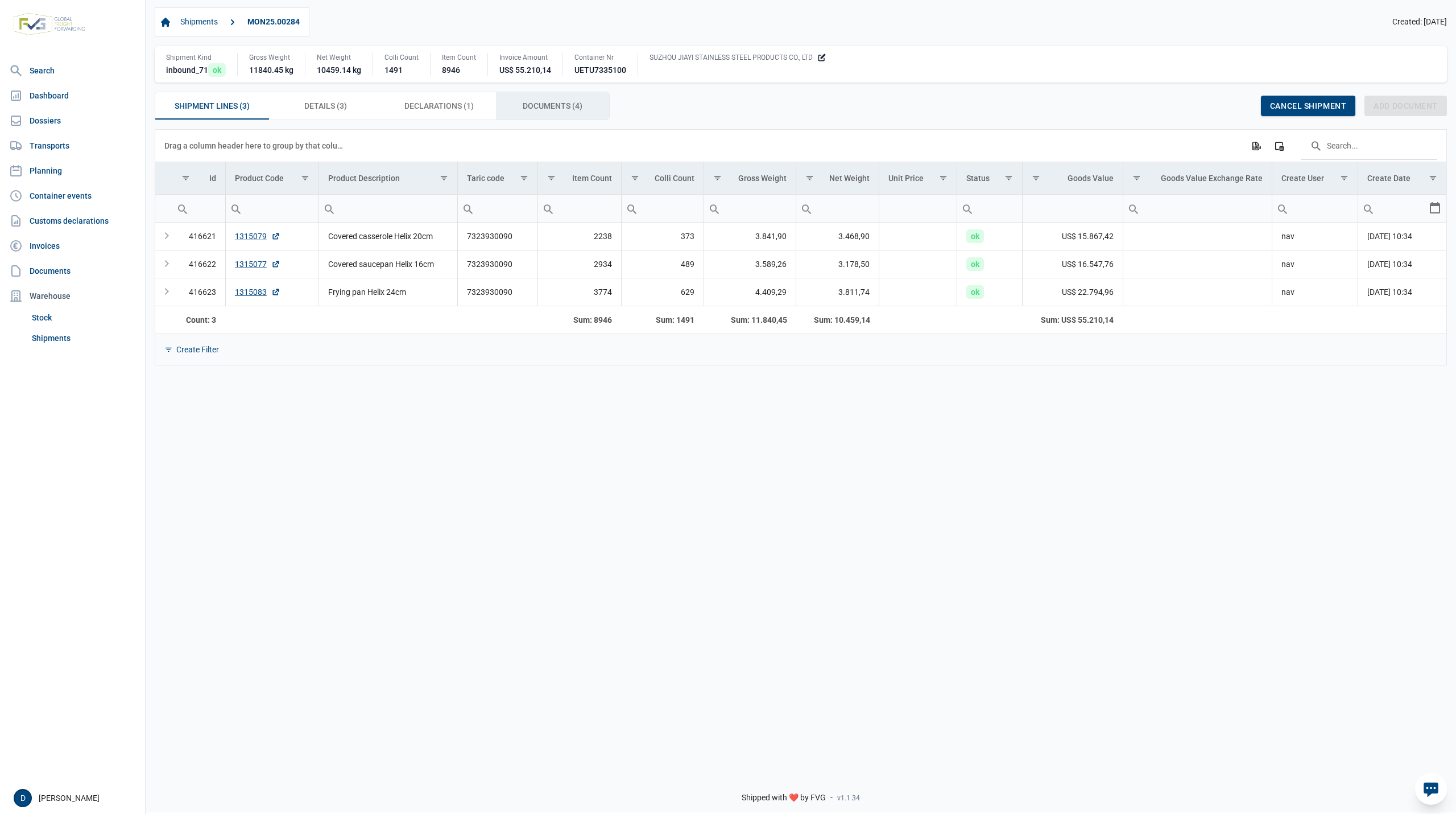
click at [554, 105] on span "Documents (4) Documents (4)" at bounding box center [553, 106] width 60 height 14
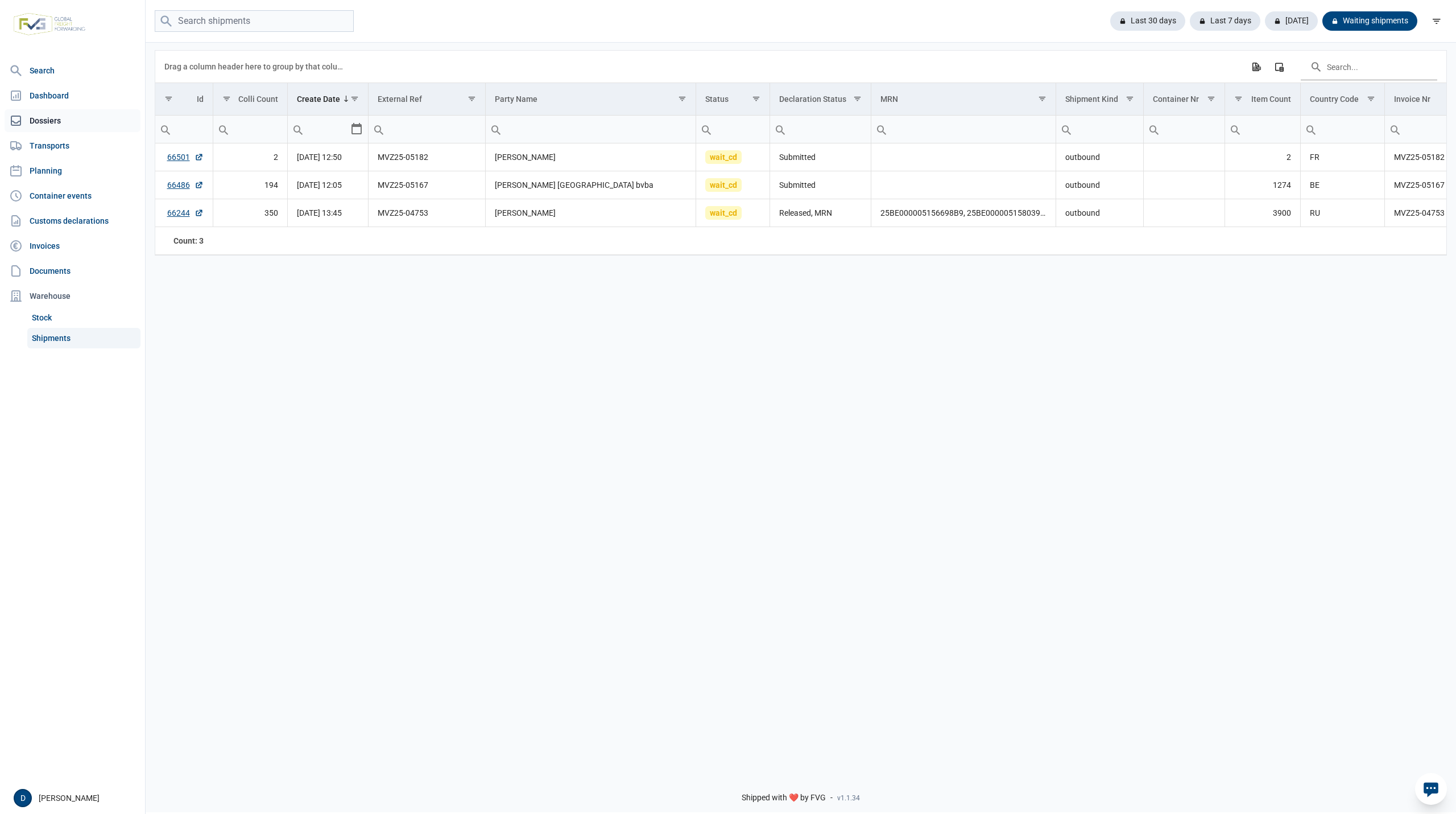
click at [45, 117] on link "Dossiers" at bounding box center [72, 120] width 136 height 23
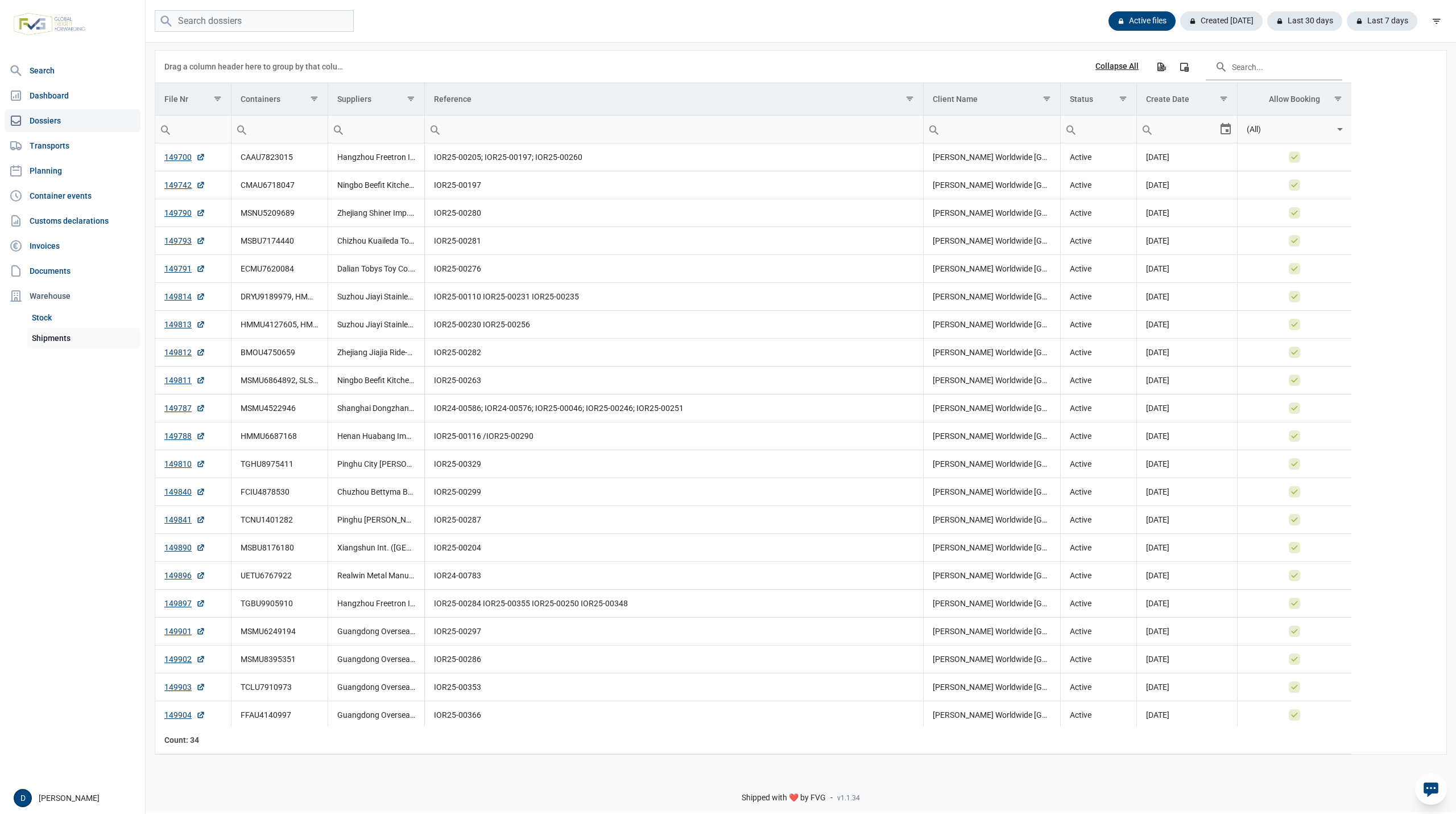
click at [49, 338] on link "Shipments" at bounding box center [83, 337] width 113 height 20
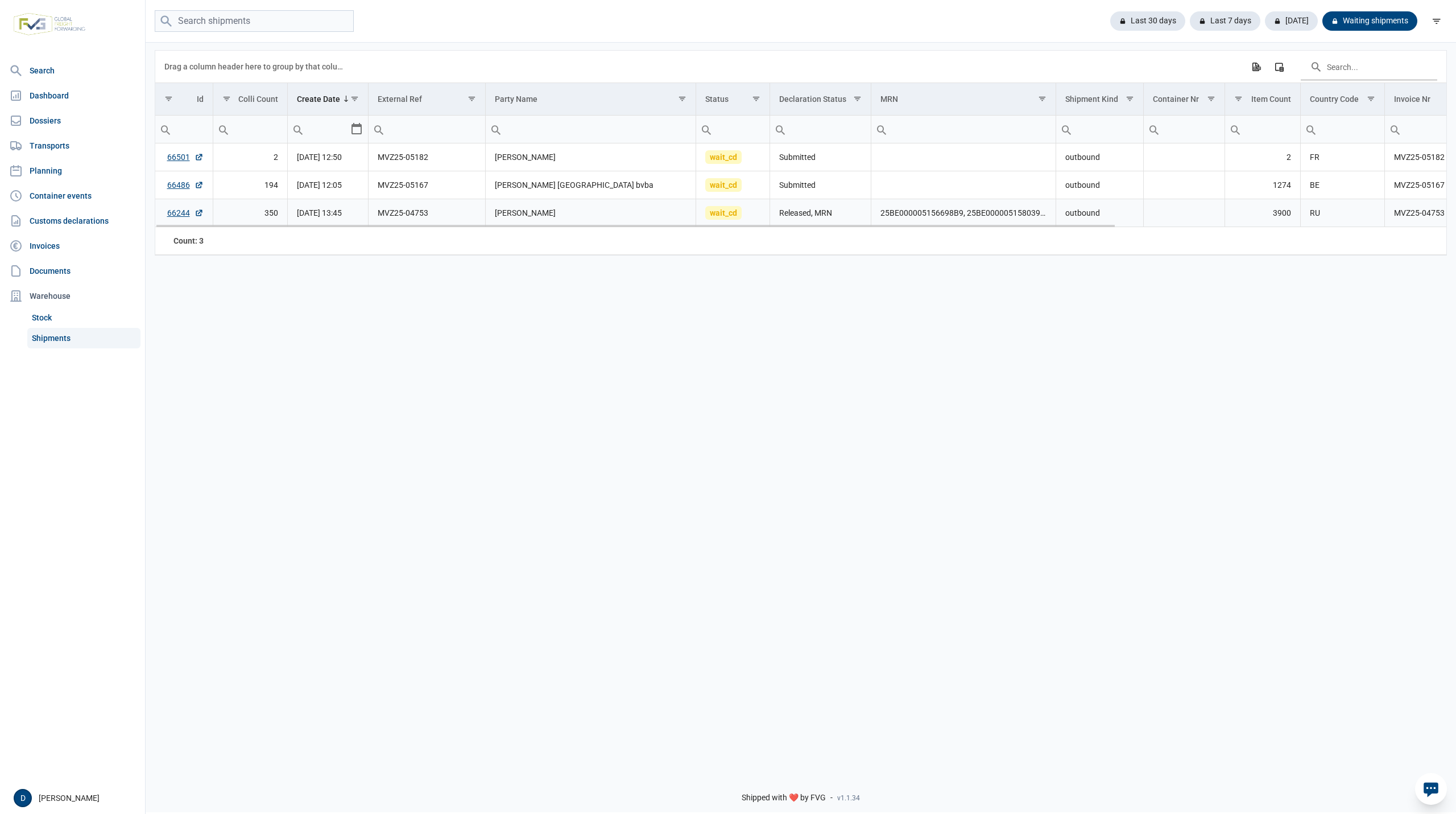
click at [1216, 212] on td "Data grid with 3 rows and 18 columns" at bounding box center [1184, 213] width 81 height 28
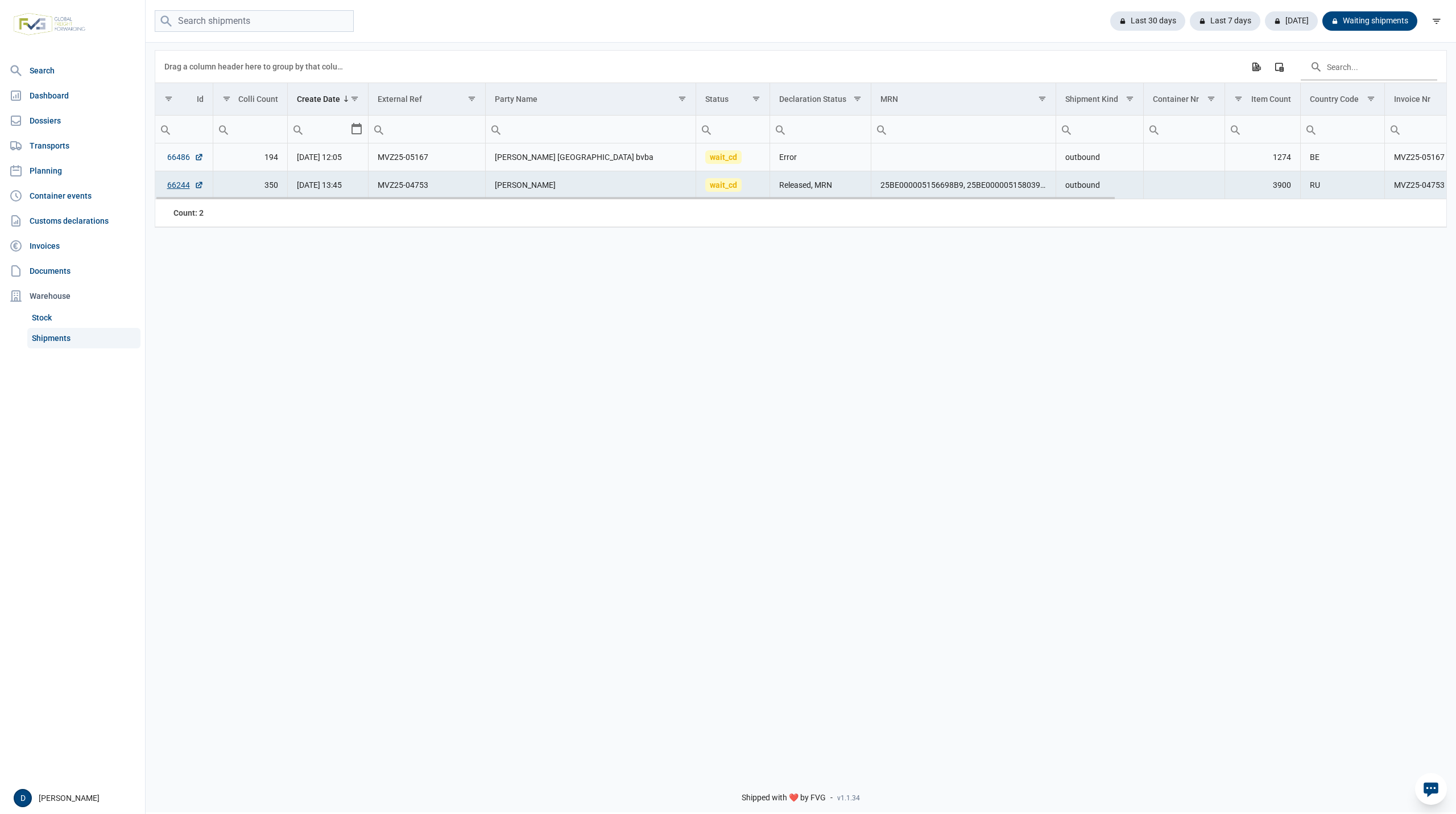
click at [167, 154] on link "66486" at bounding box center [185, 157] width 36 height 11
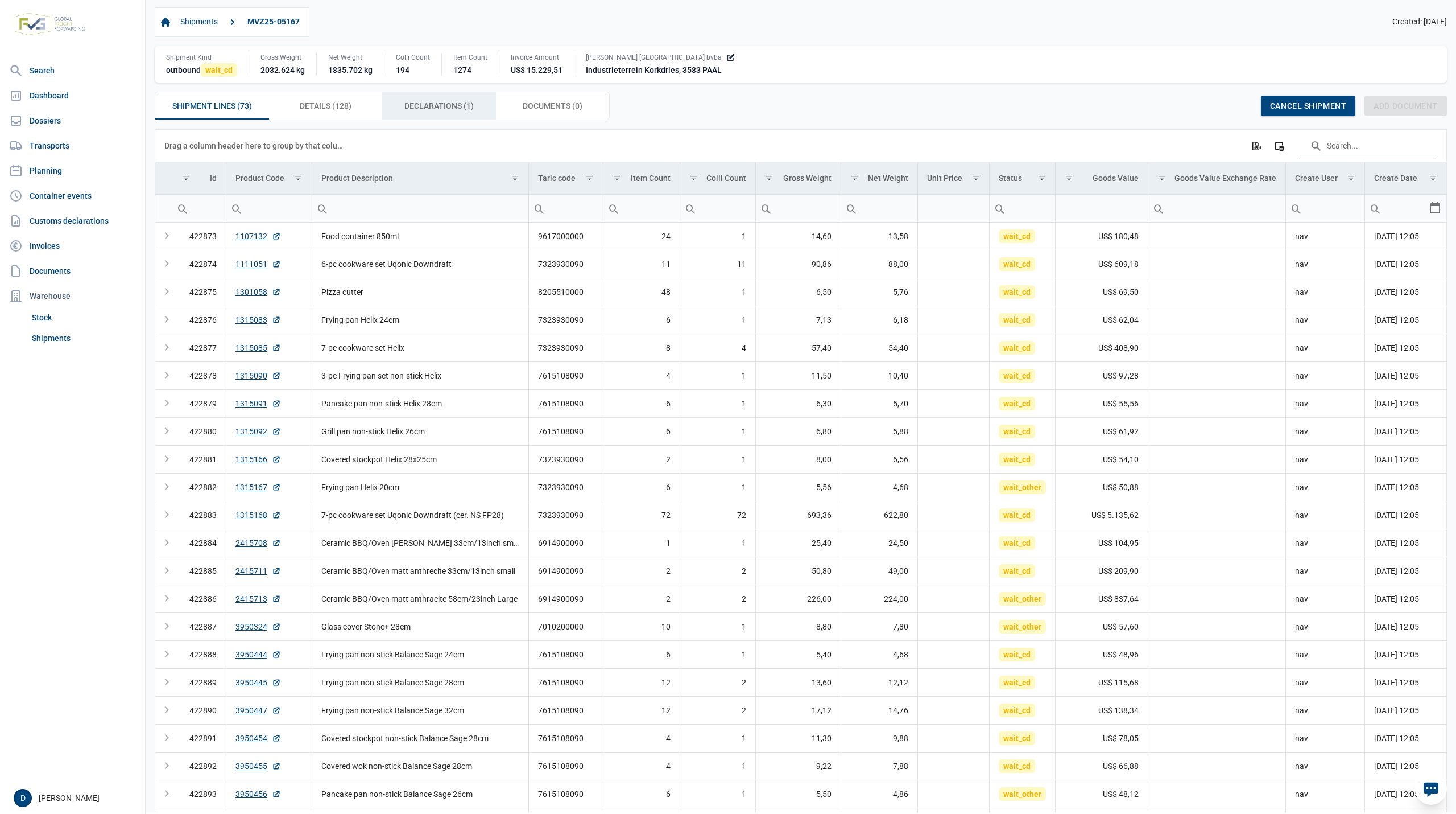
click at [442, 105] on span "Declarations (1) Declarations (1)" at bounding box center [439, 106] width 70 height 14
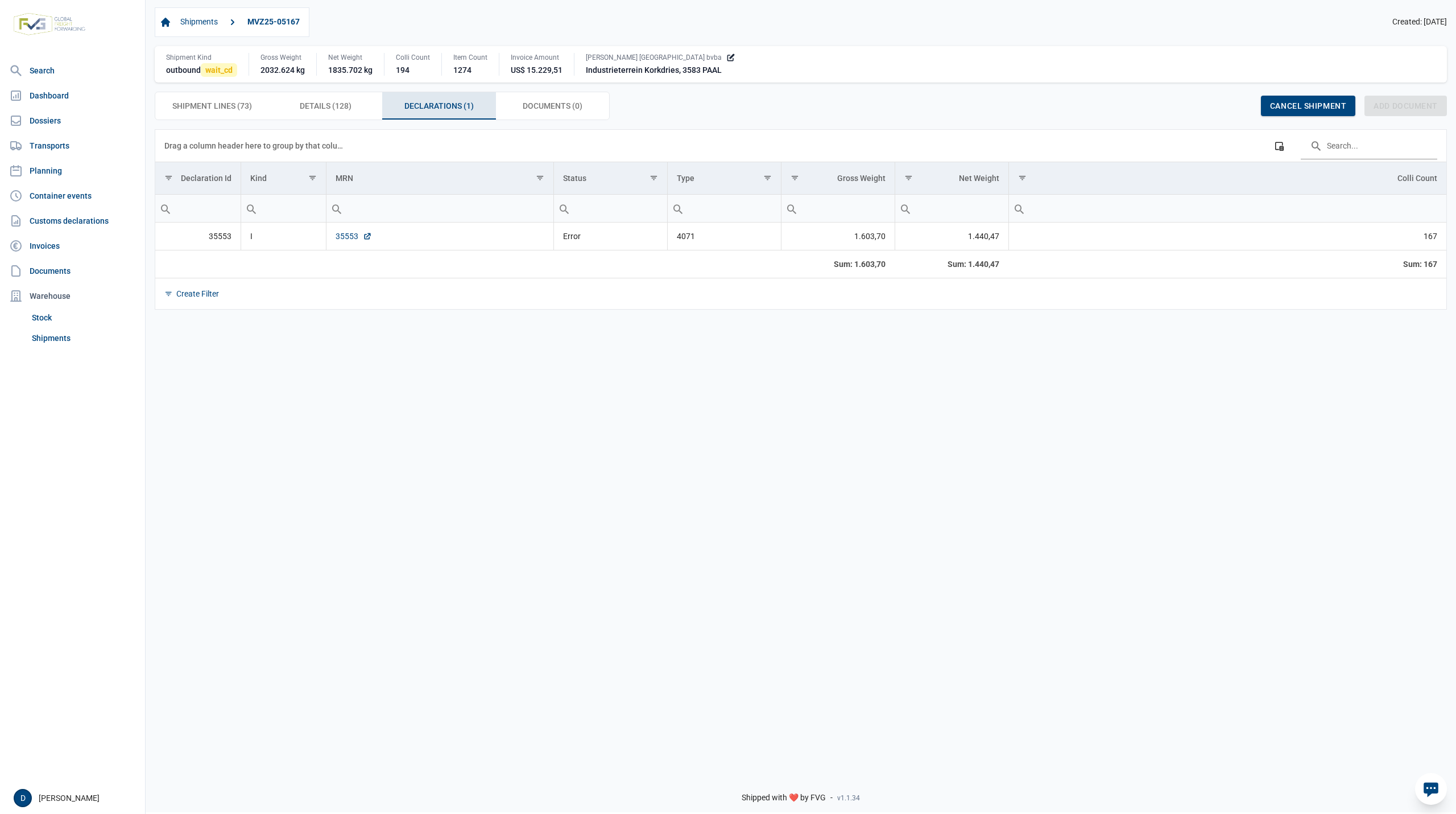
click at [337, 237] on link "35553" at bounding box center [354, 236] width 36 height 11
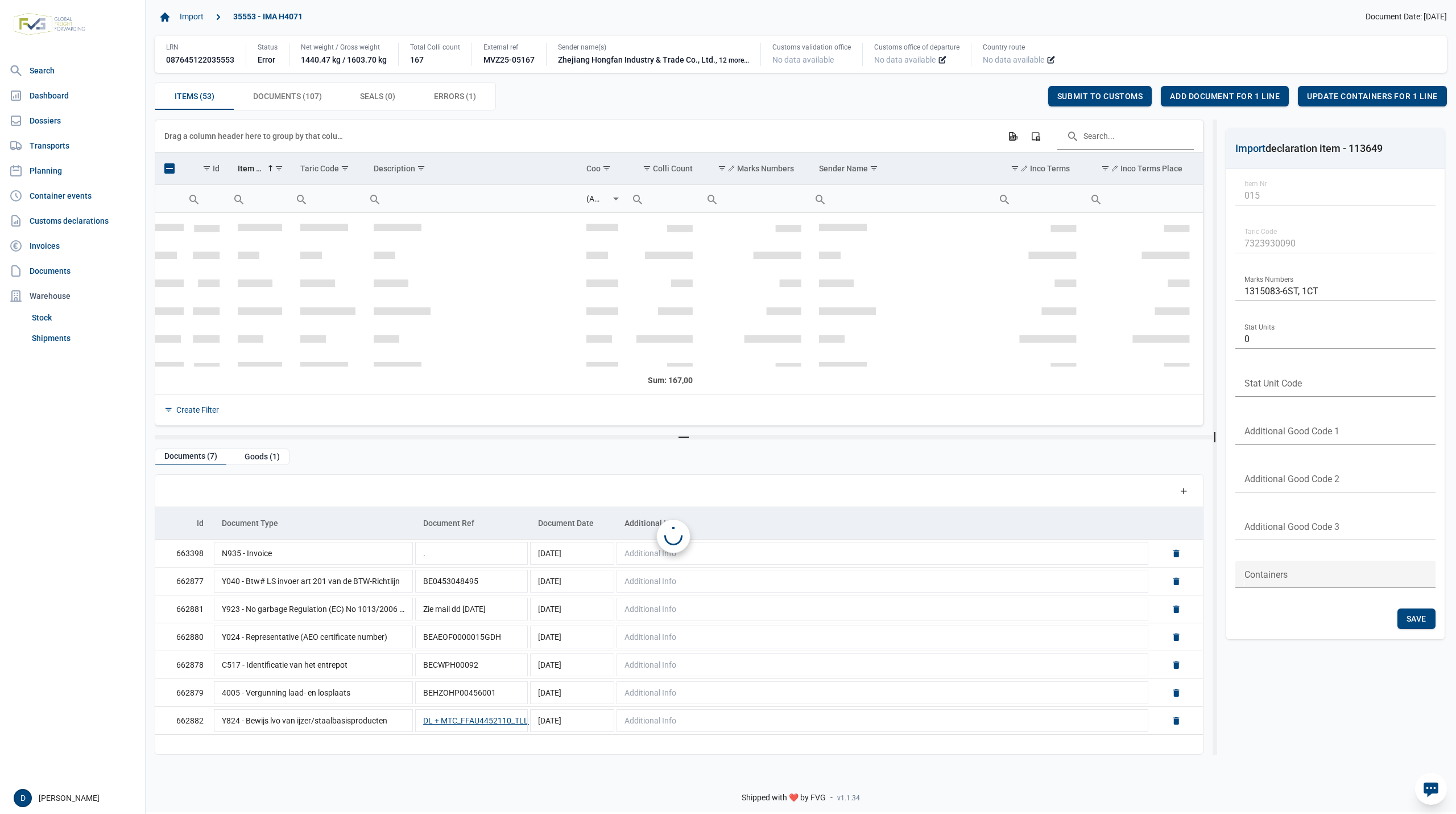
scroll to position [267, 0]
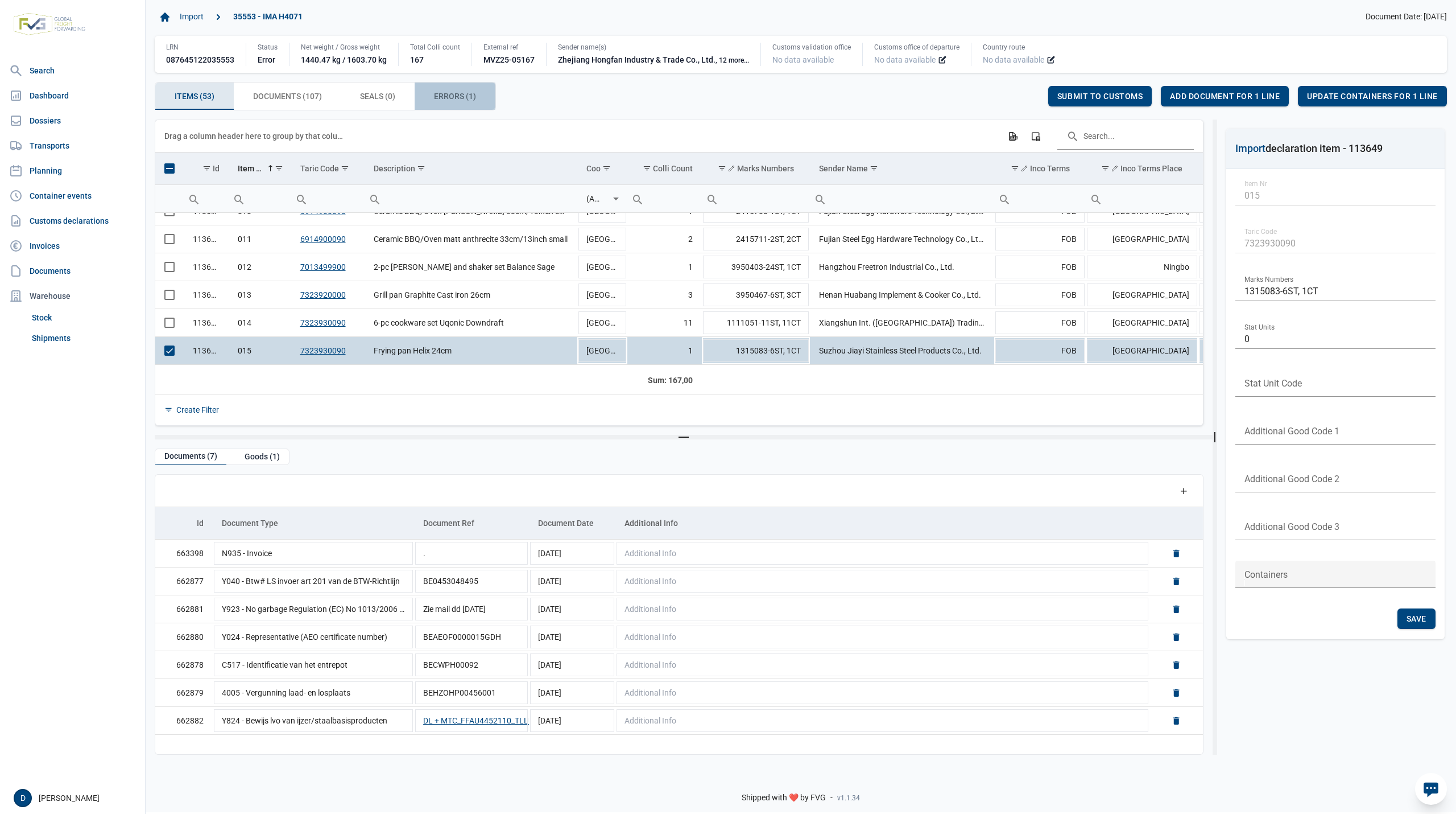
click at [451, 92] on span "Errors (1) Errors (1)" at bounding box center [455, 96] width 42 height 14
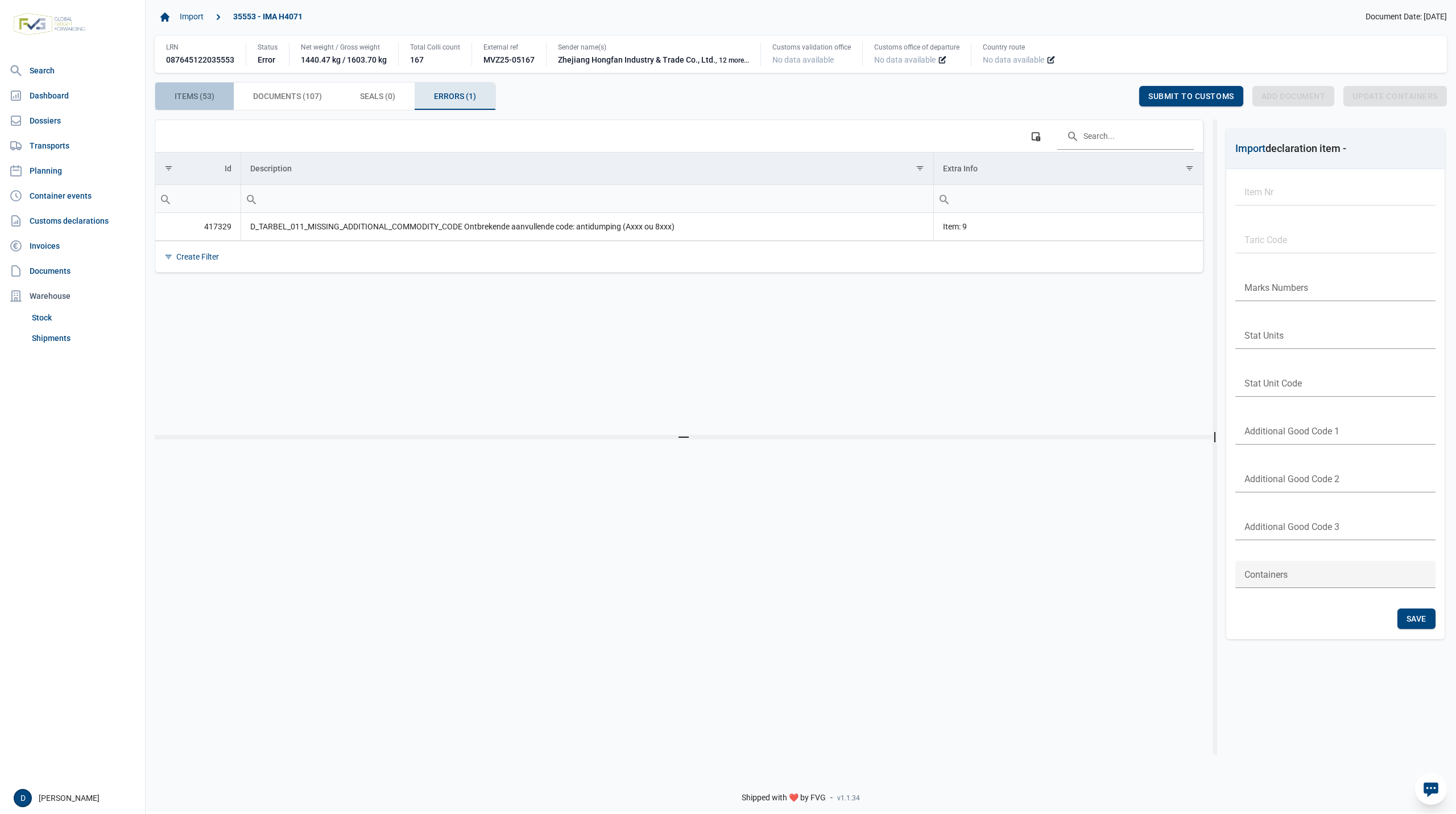
click at [194, 89] on div "Items (53) Items (53)" at bounding box center [194, 96] width 79 height 27
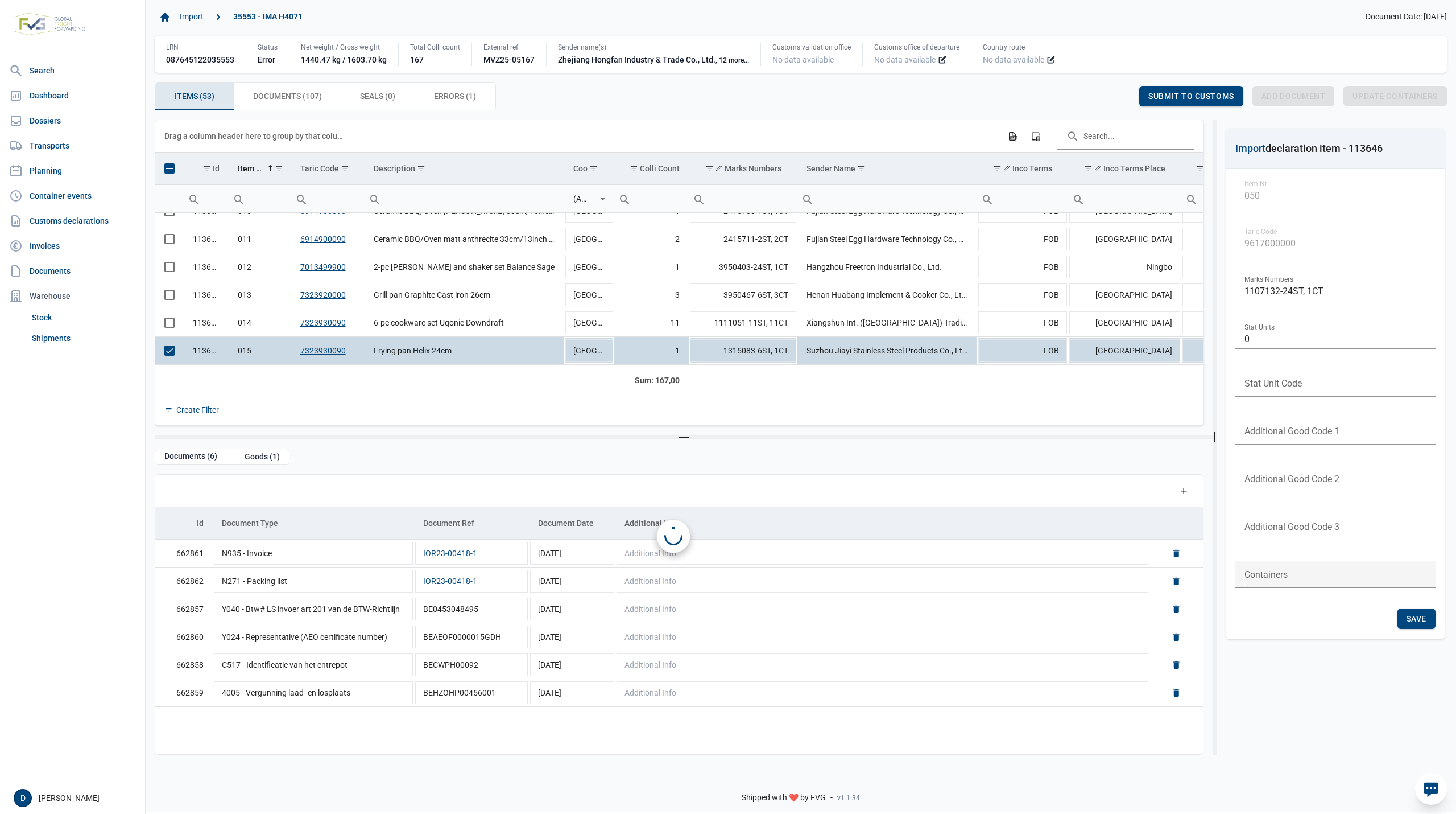
scroll to position [267, 0]
click at [163, 351] on td "Data grid with 53 rows and 23 columns" at bounding box center [169, 351] width 29 height 28
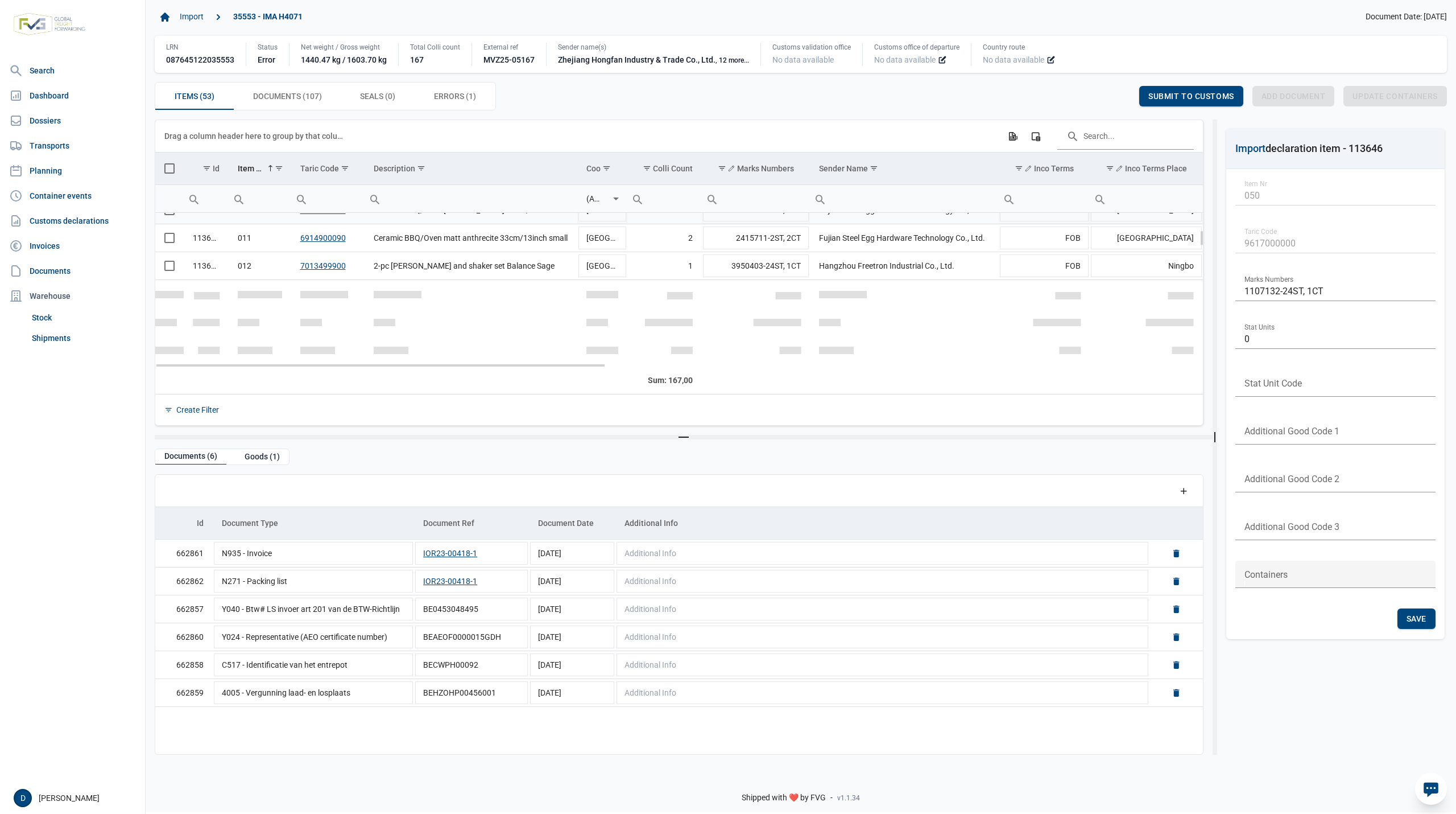
scroll to position [167, 0]
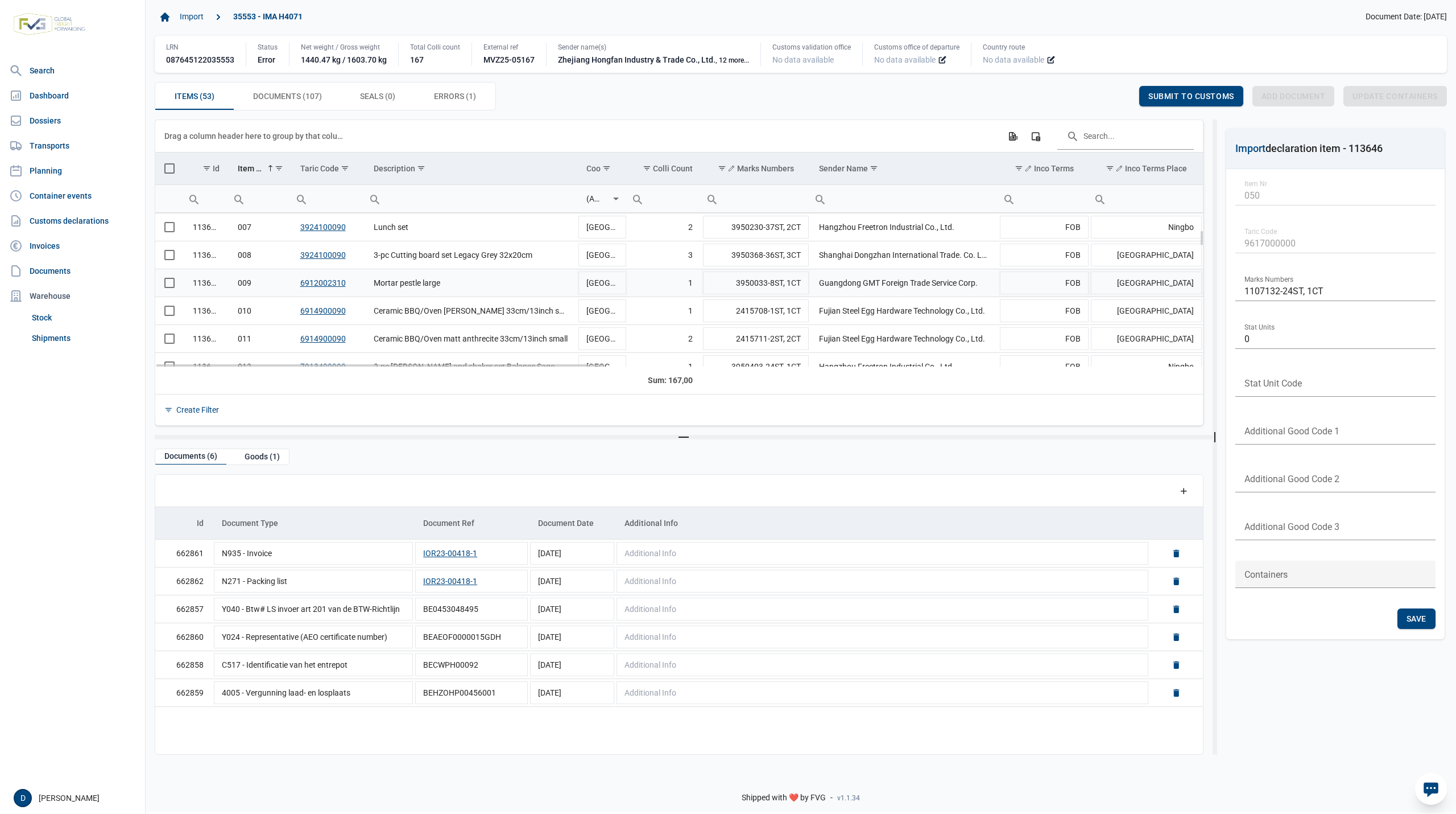
click at [164, 282] on span "Select row" at bounding box center [169, 282] width 10 height 10
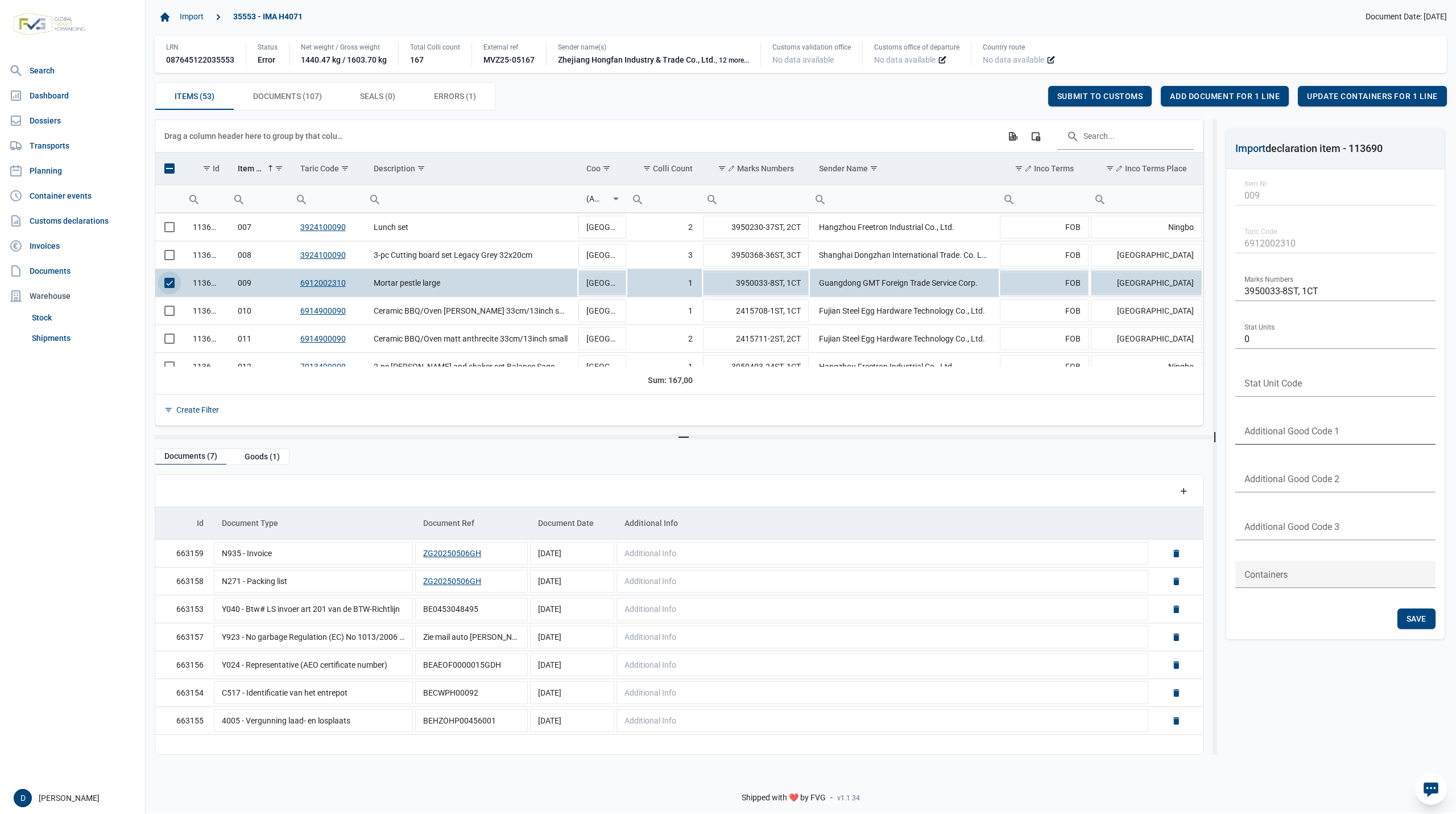
click at [1270, 424] on input "text" at bounding box center [1335, 431] width 200 height 27
type input "B999"
click at [1416, 618] on span "Save" at bounding box center [1416, 618] width 20 height 9
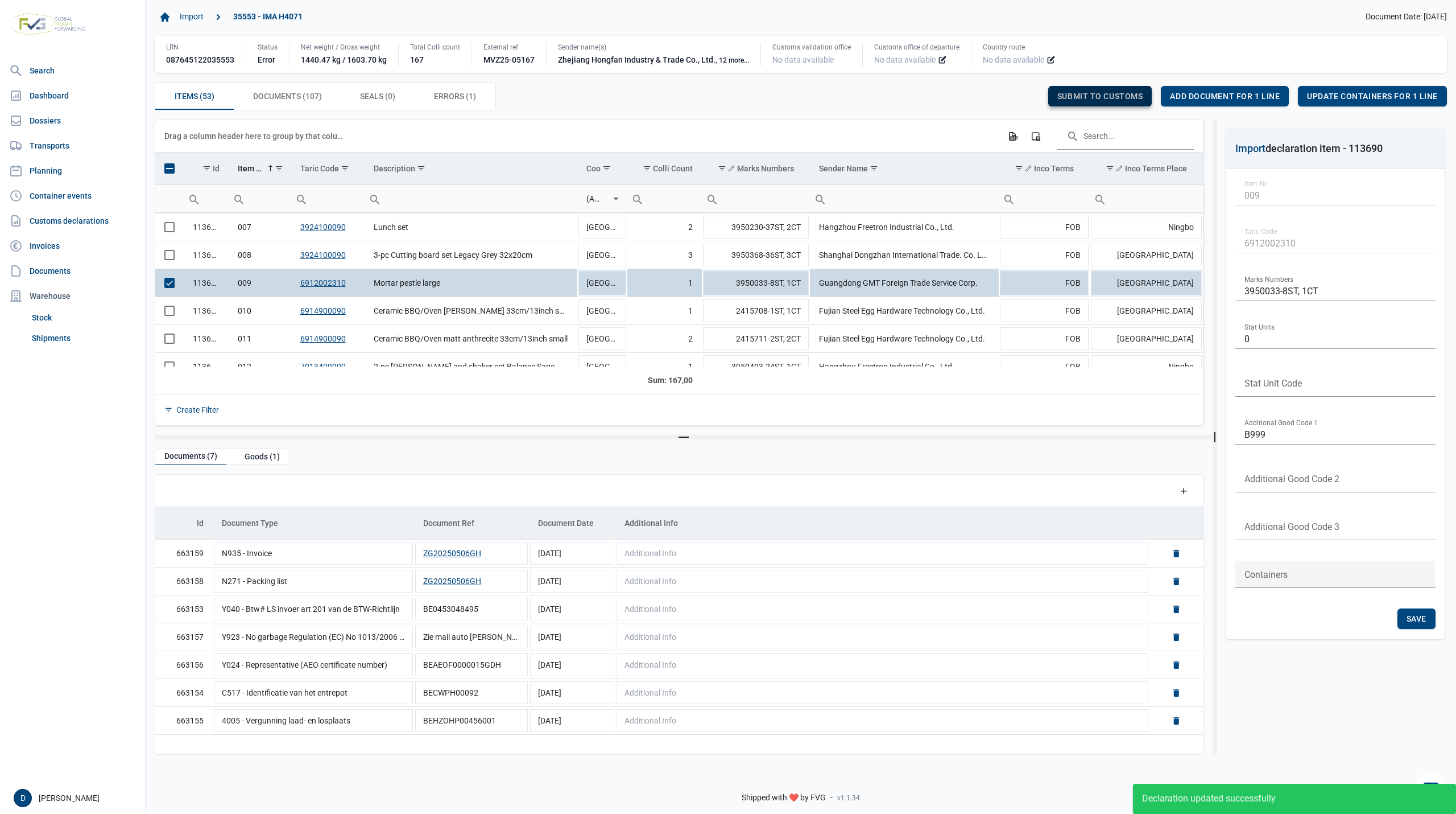
click at [1101, 91] on div "Submit to customs" at bounding box center [1100, 96] width 104 height 20
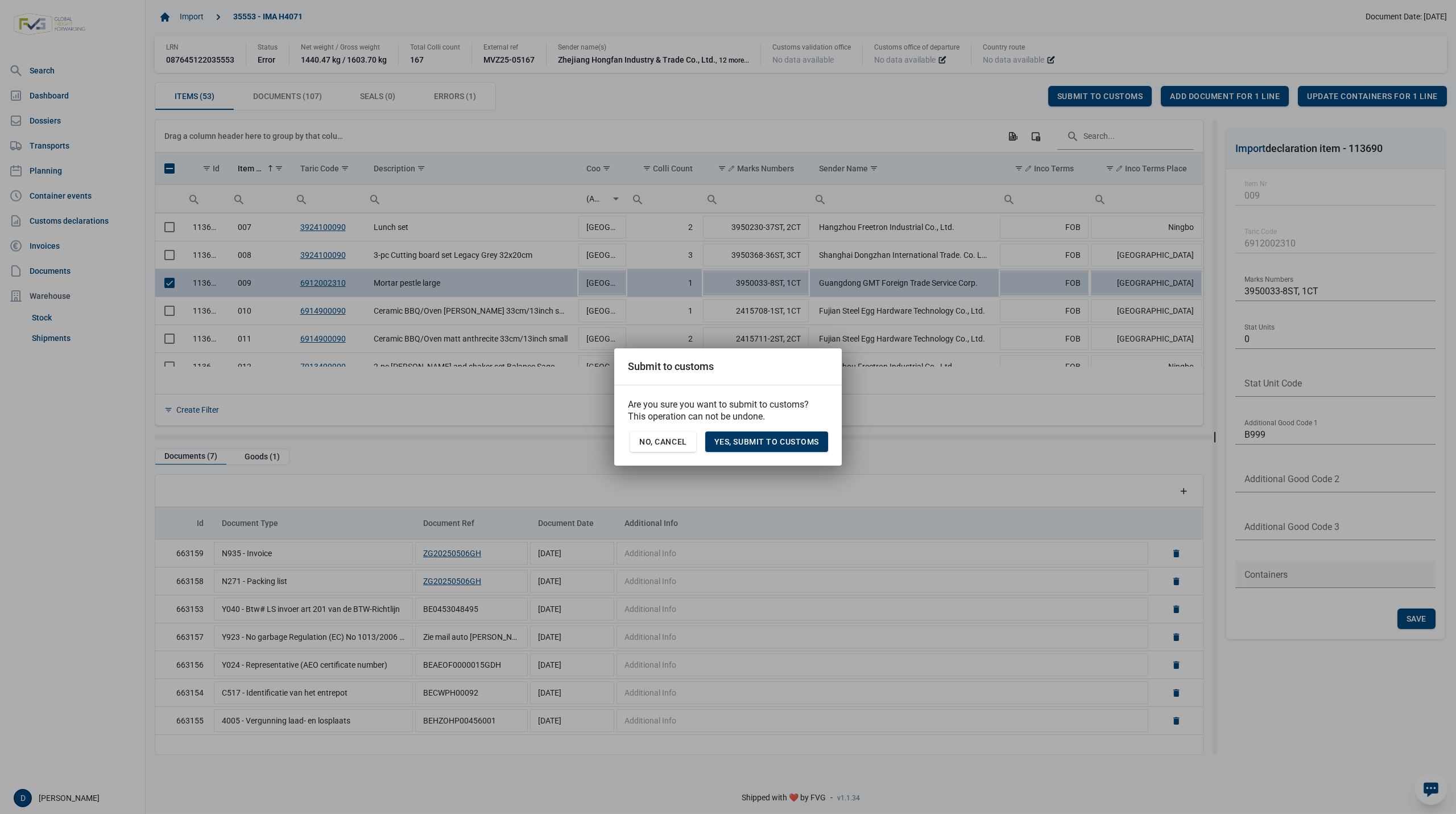
click at [804, 445] on span "Yes, Submit to customs" at bounding box center [766, 441] width 104 height 9
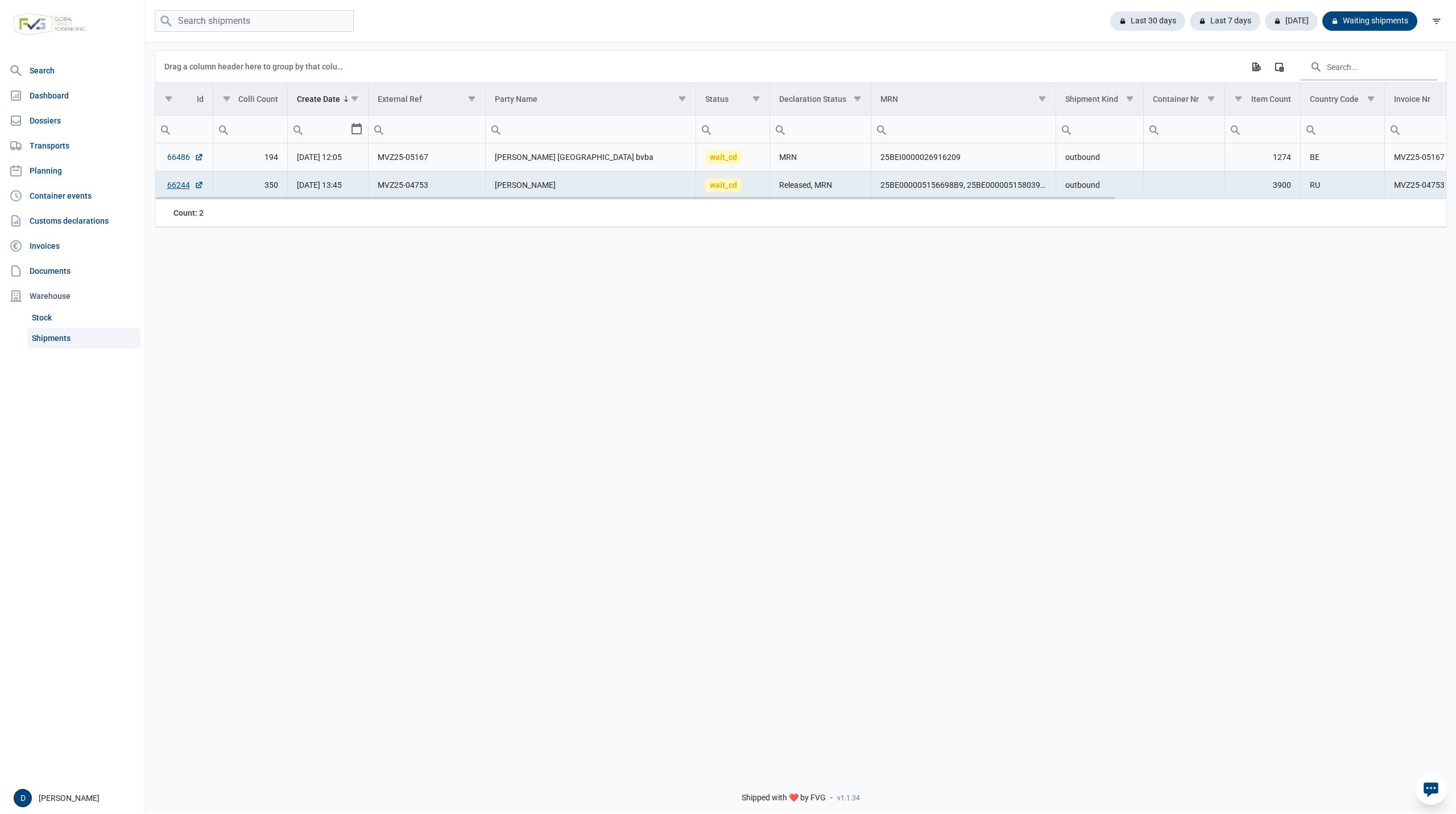
click at [173, 161] on link "66486" at bounding box center [185, 157] width 36 height 11
click at [53, 92] on link "Dashboard" at bounding box center [72, 95] width 136 height 23
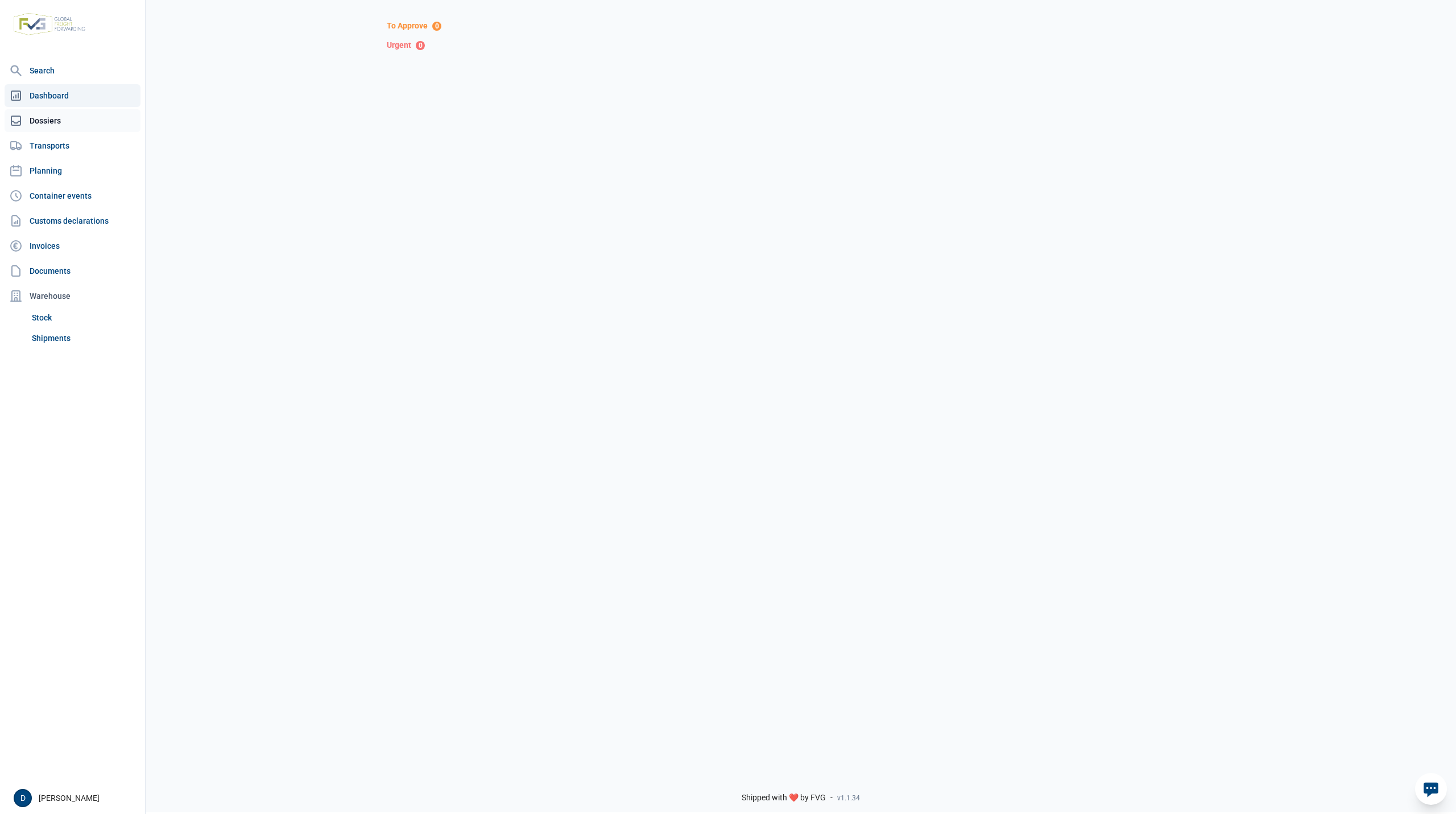
click at [46, 121] on link "Dossiers" at bounding box center [72, 120] width 136 height 23
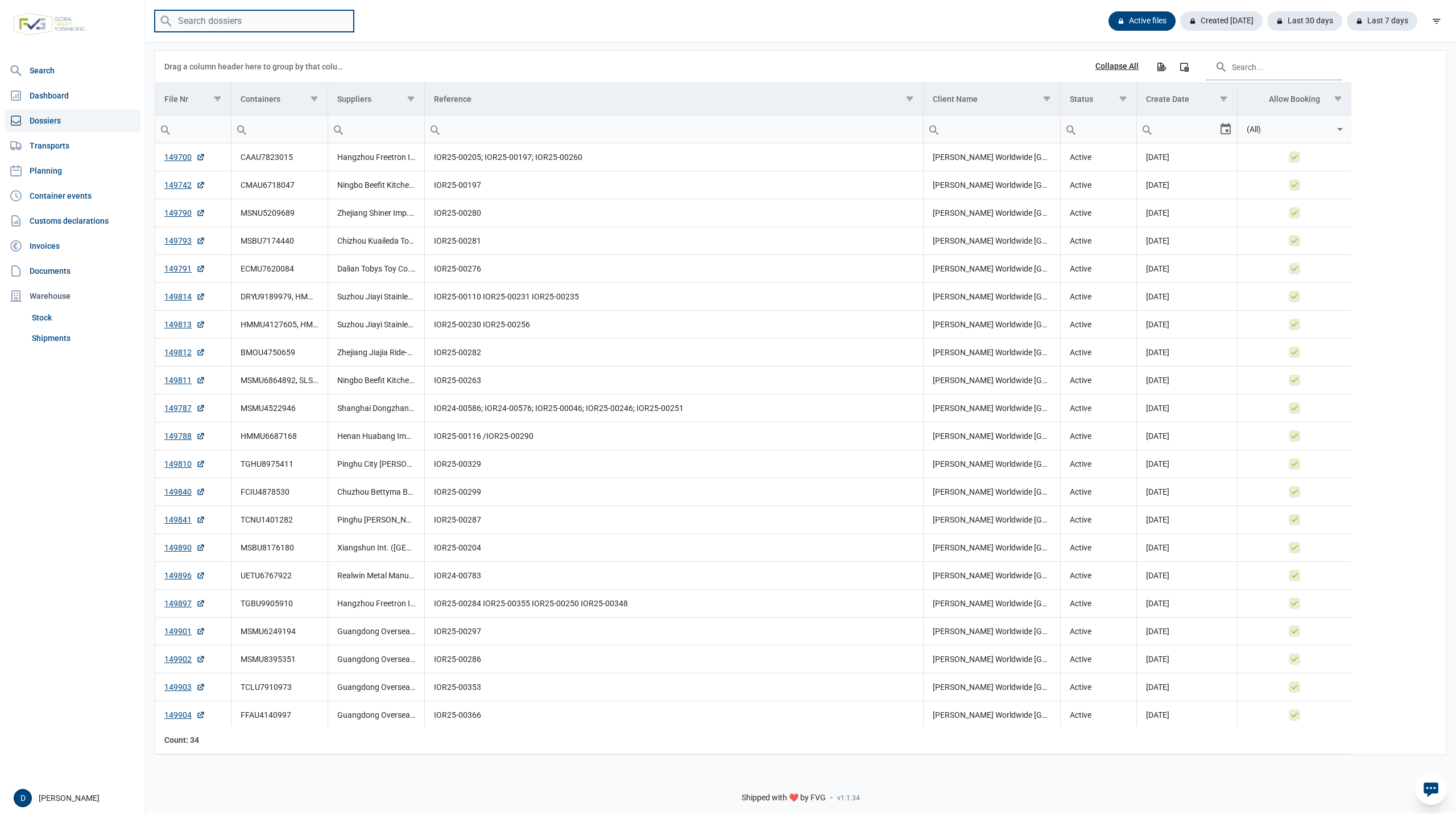
click at [239, 21] on input "search" at bounding box center [254, 22] width 199 height 22
click at [460, 25] on div "Active files Created today Last 30 days Last 7 days" at bounding box center [800, 22] width 1310 height 22
click at [67, 338] on link "Shipments" at bounding box center [83, 337] width 113 height 20
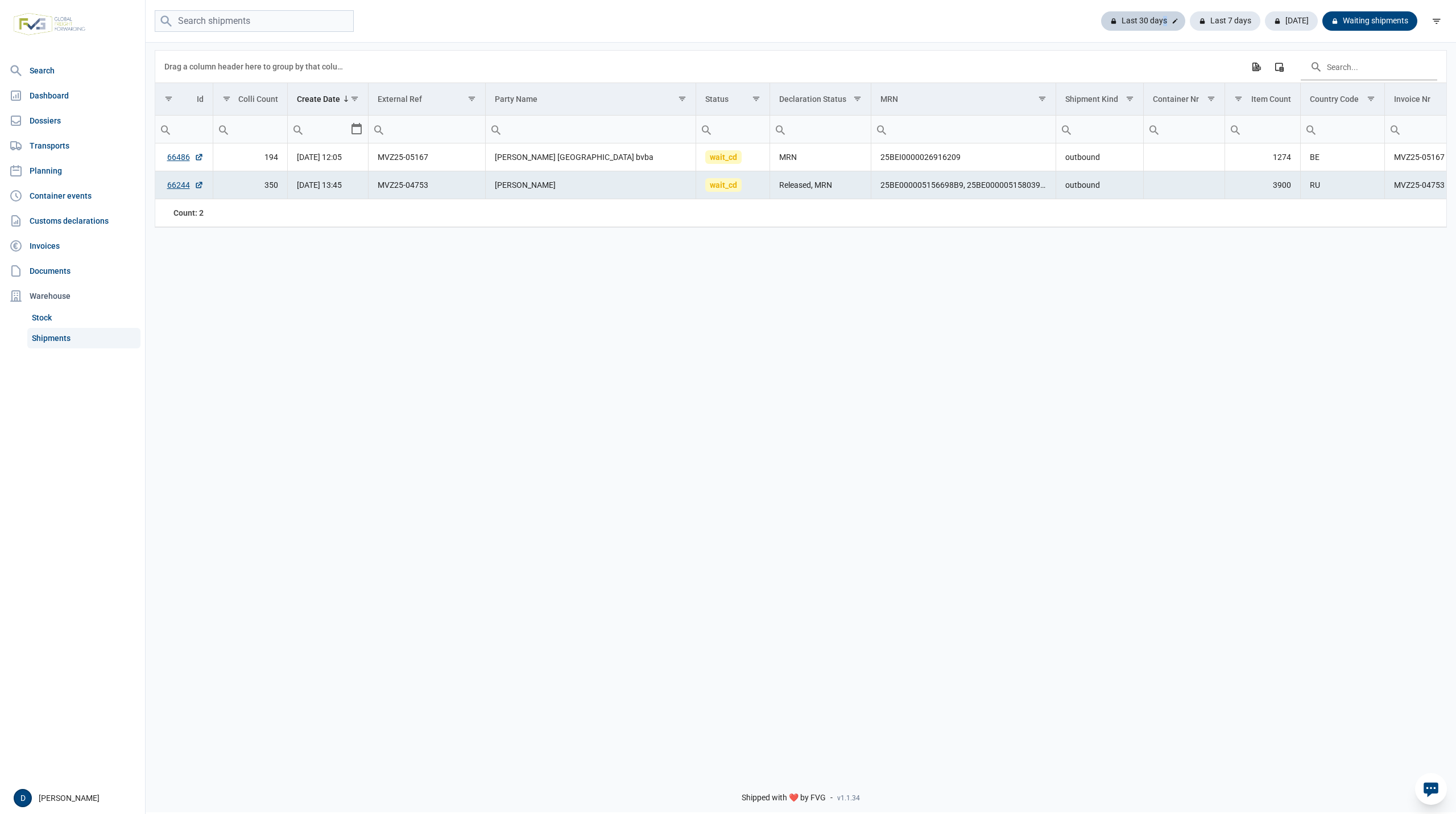
click at [1168, 23] on div "Last 30 days" at bounding box center [1142, 21] width 84 height 19
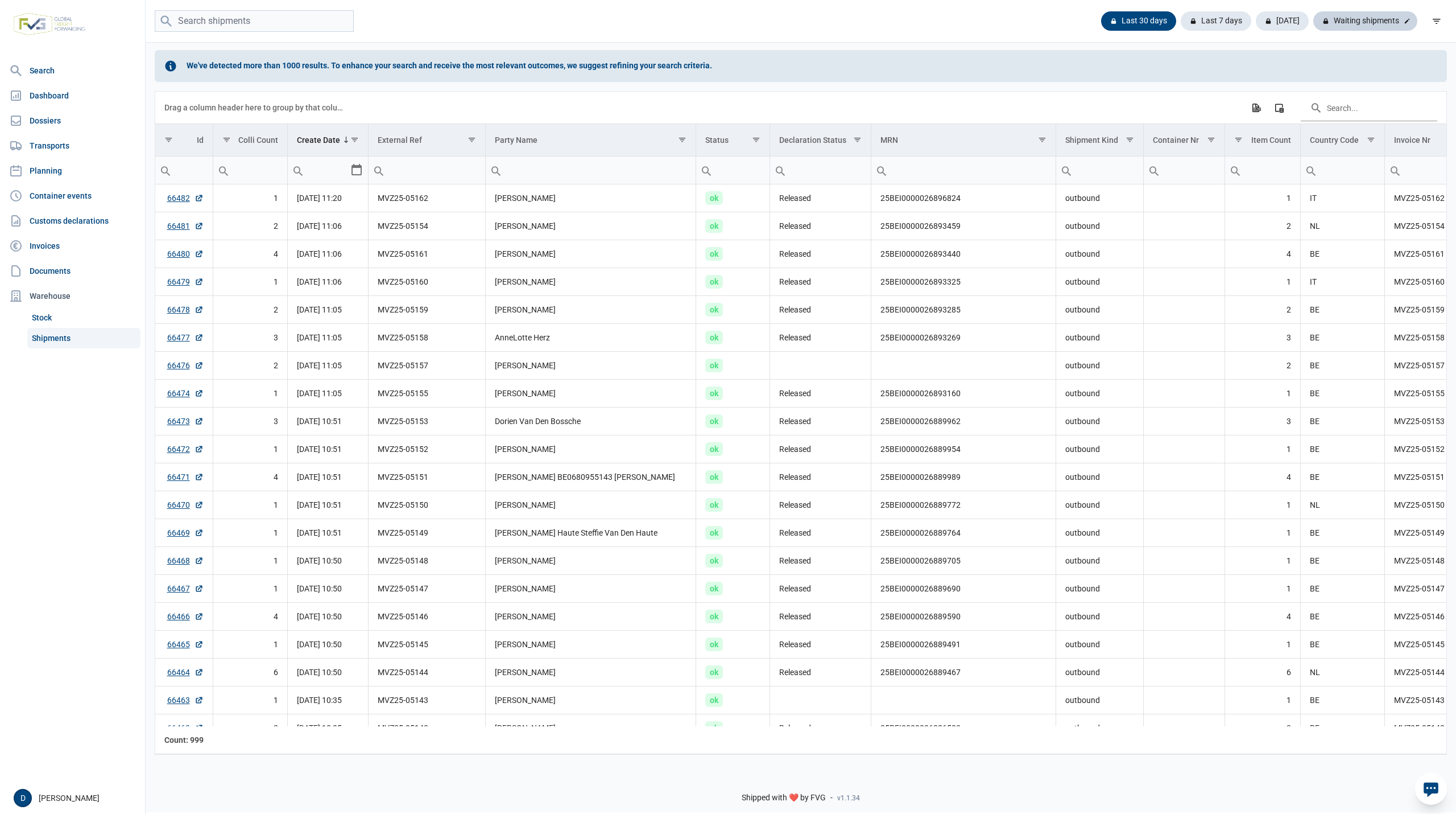
click at [1377, 18] on div "Waiting shipments" at bounding box center [1365, 21] width 104 height 19
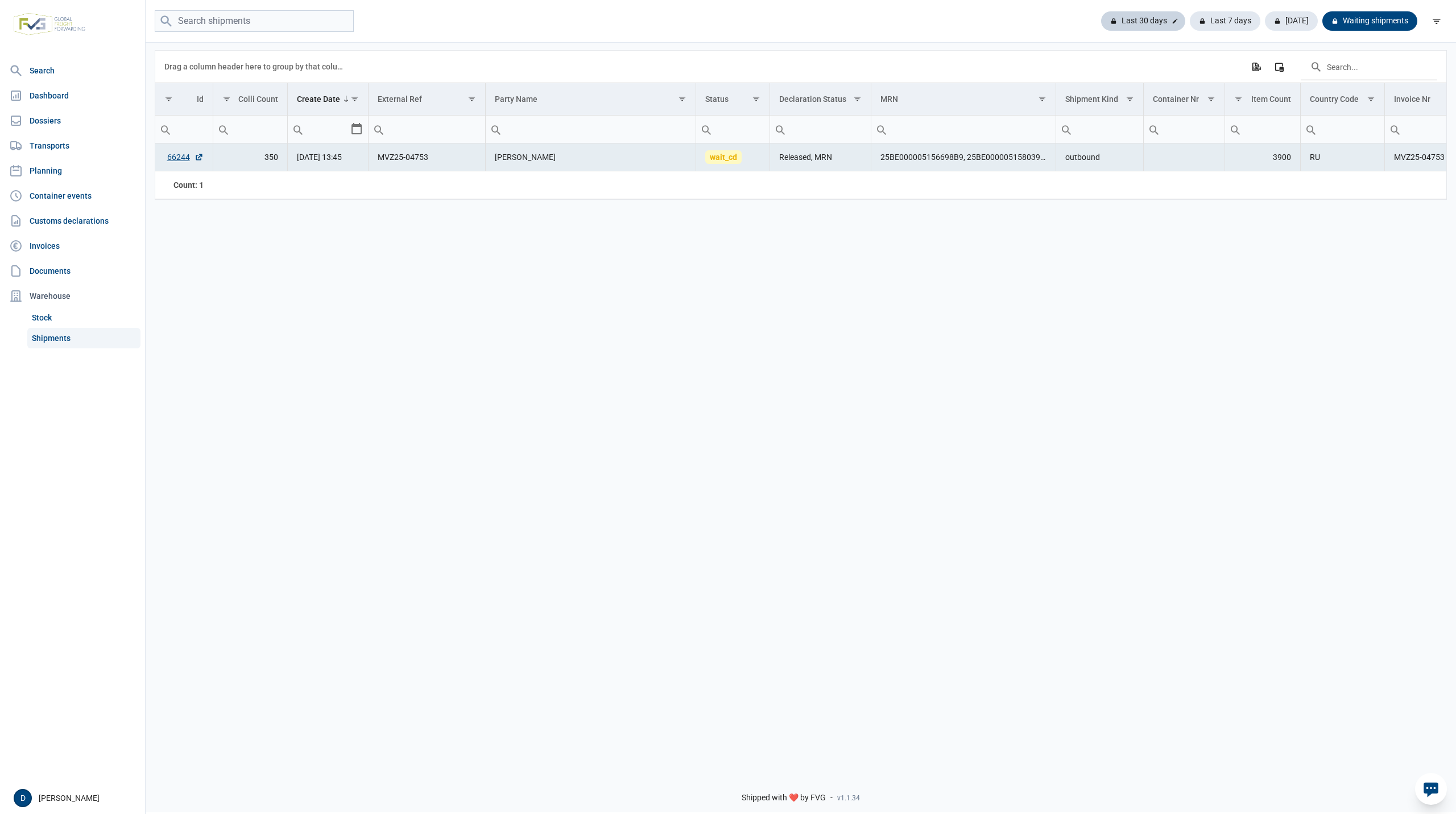
click at [1147, 18] on div "Last 30 days" at bounding box center [1142, 21] width 84 height 19
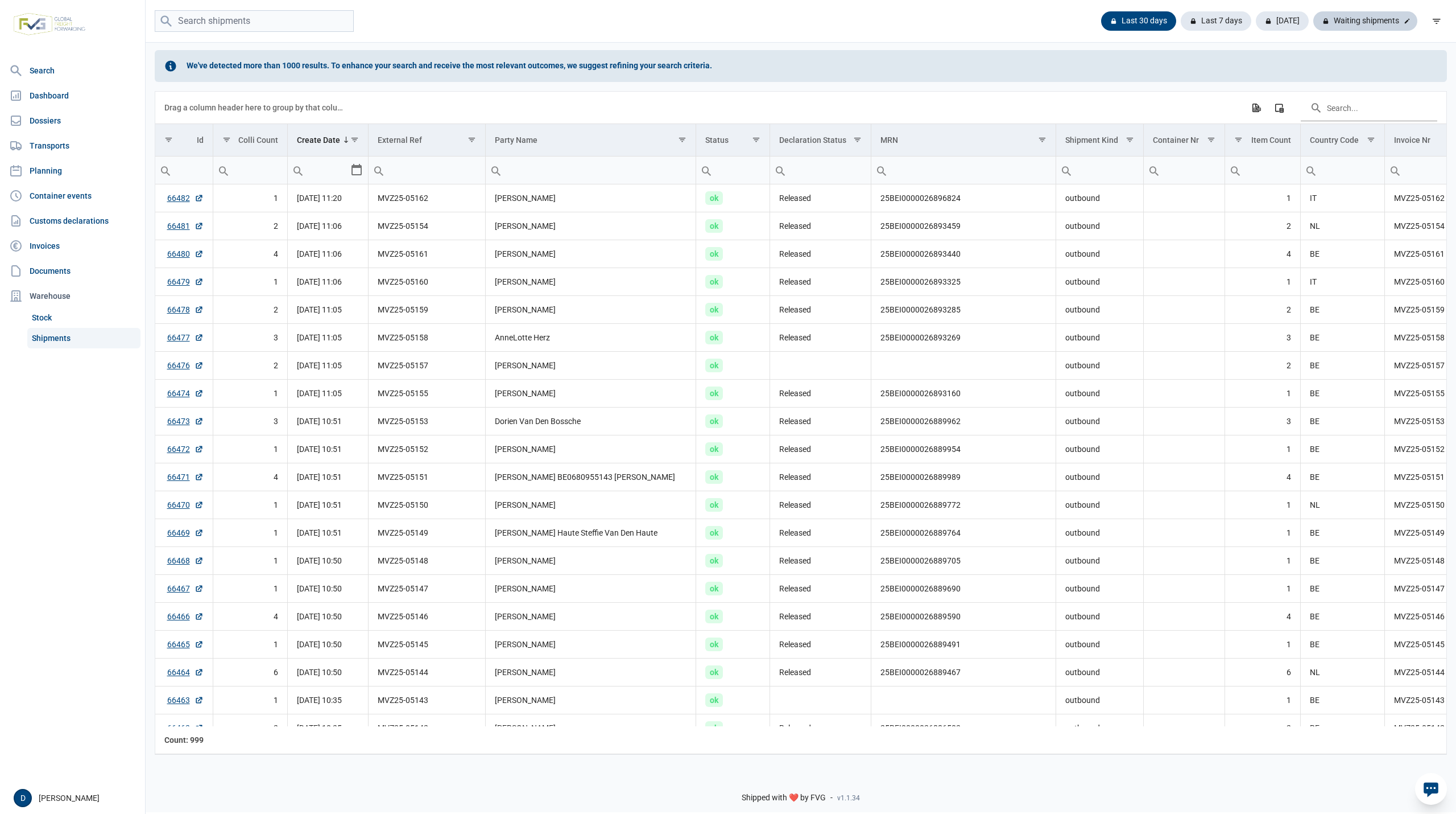
click at [1373, 22] on div "Waiting shipments" at bounding box center [1365, 21] width 104 height 19
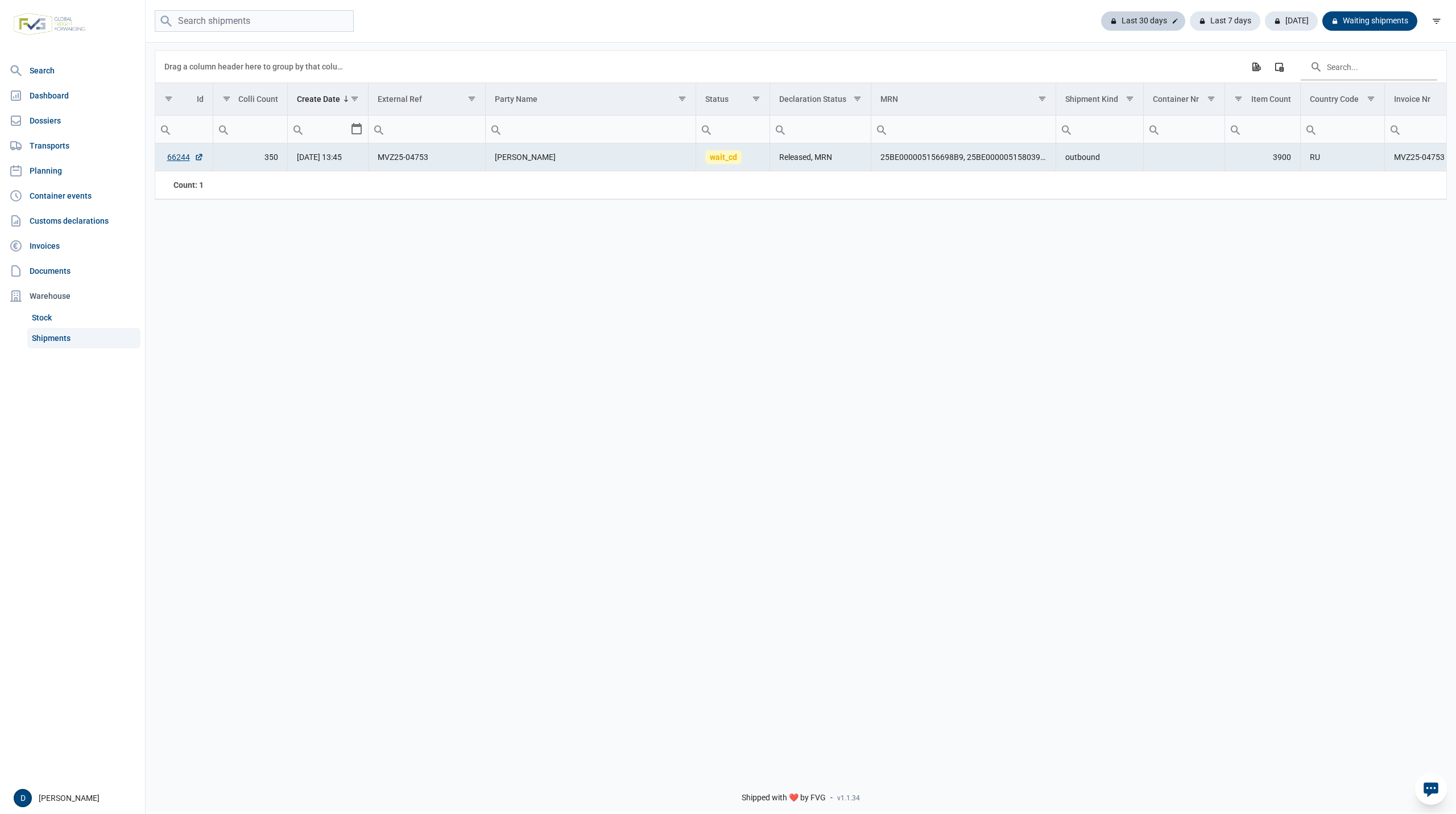
click at [1134, 21] on div "Last 30 days" at bounding box center [1142, 21] width 84 height 19
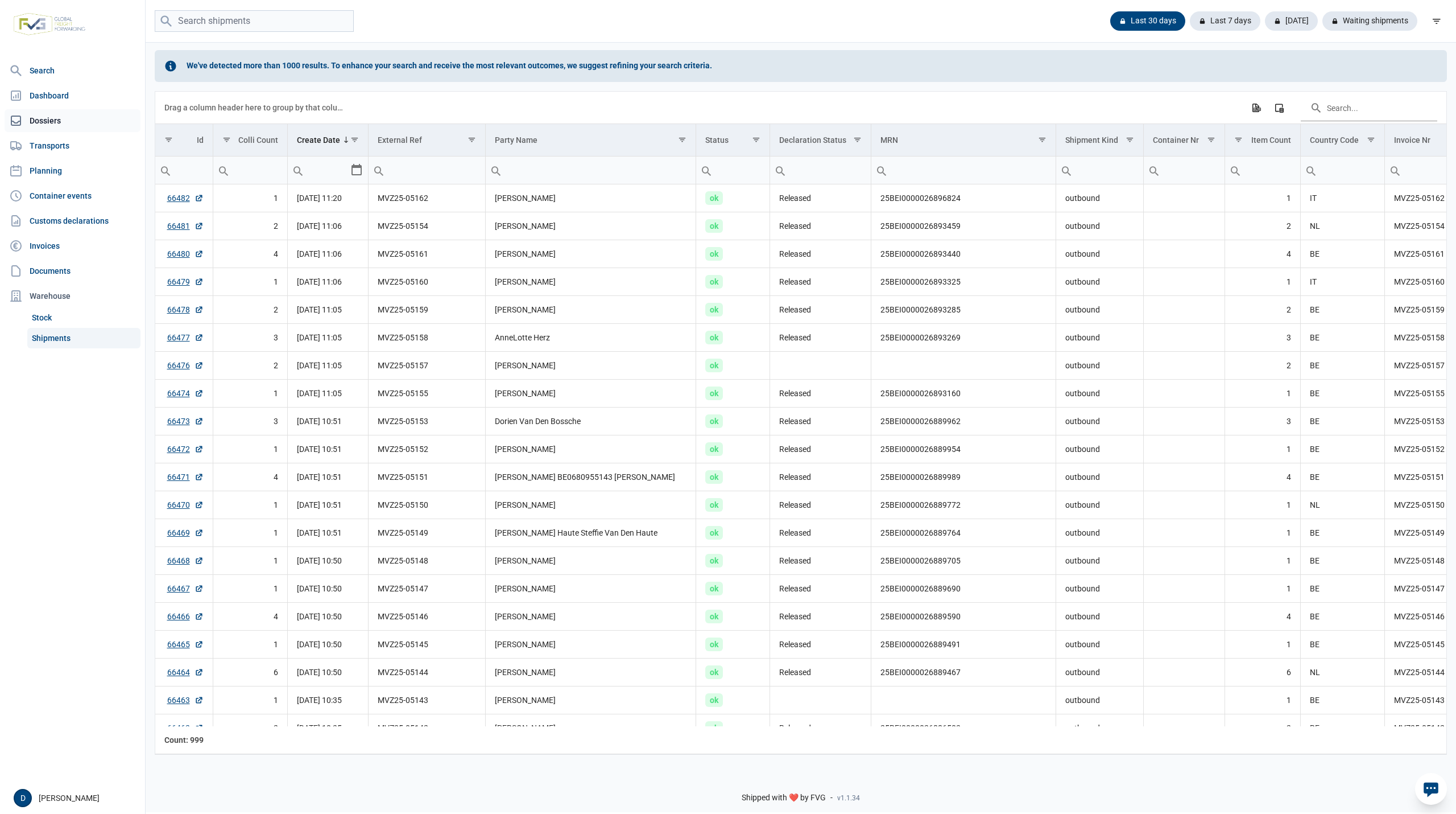
click at [33, 120] on link "Dossiers" at bounding box center [72, 120] width 136 height 23
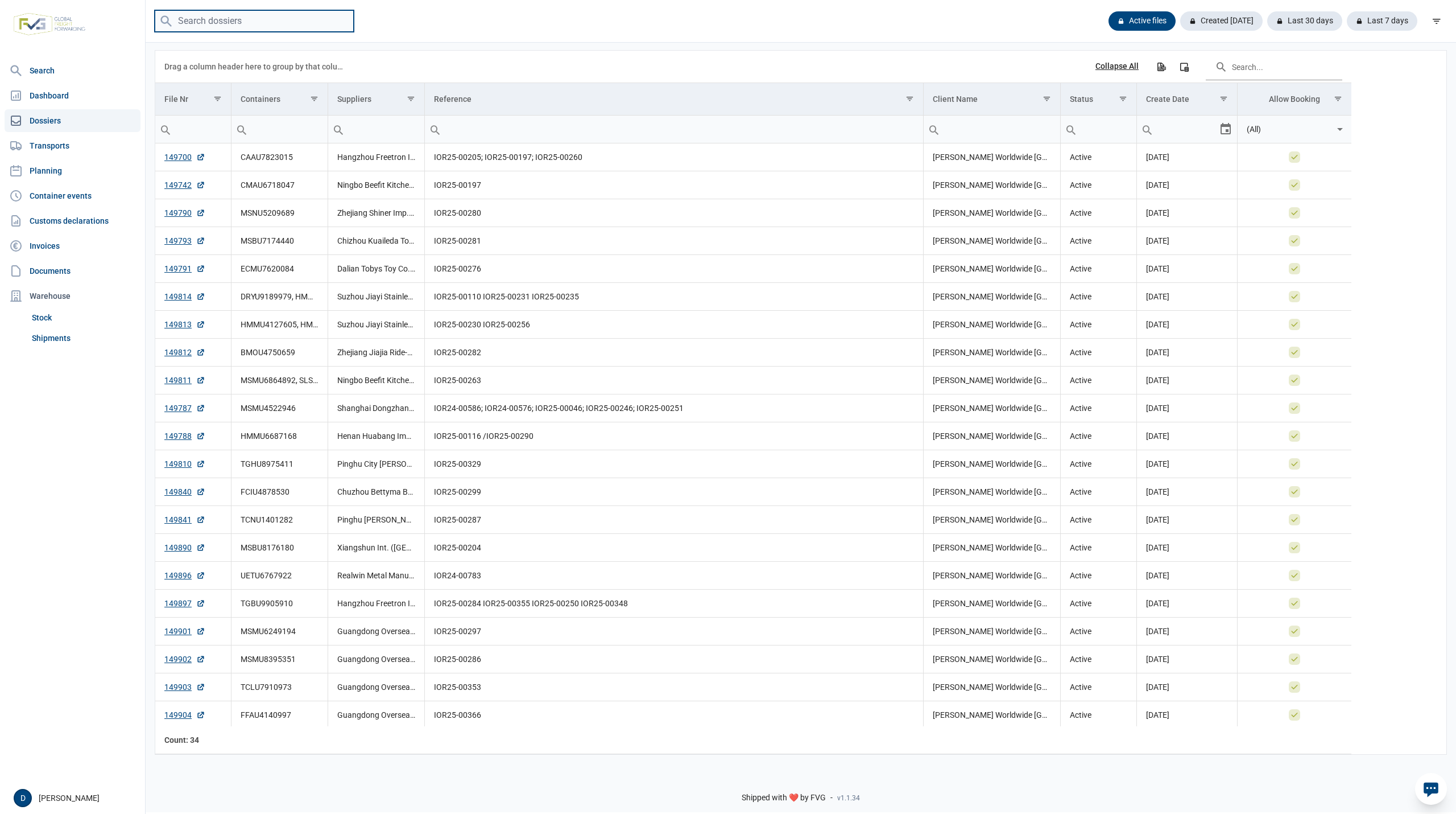
click at [239, 24] on input "search" at bounding box center [254, 22] width 199 height 22
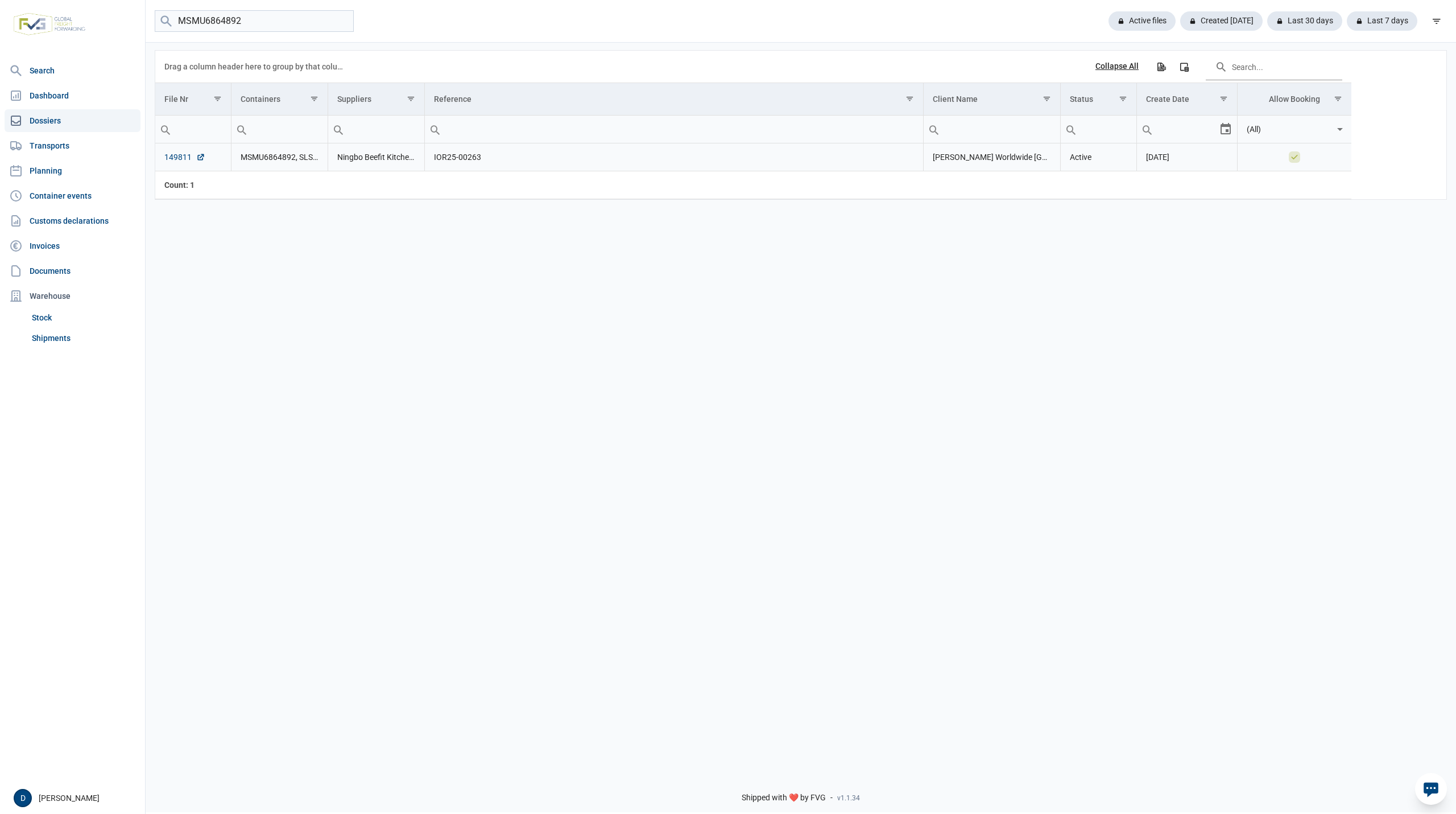
click at [180, 163] on link "149811" at bounding box center [184, 157] width 41 height 11
drag, startPoint x: 249, startPoint y: 20, endPoint x: 124, endPoint y: 7, distance: 125.7
click at [124, 7] on div "Search Dashboard Dossiers Transports Planning Container events Customs declarat…" at bounding box center [728, 406] width 1456 height 814
click at [175, 158] on link "149812" at bounding box center [184, 157] width 41 height 11
drag, startPoint x: 245, startPoint y: 20, endPoint x: 133, endPoint y: 29, distance: 112.4
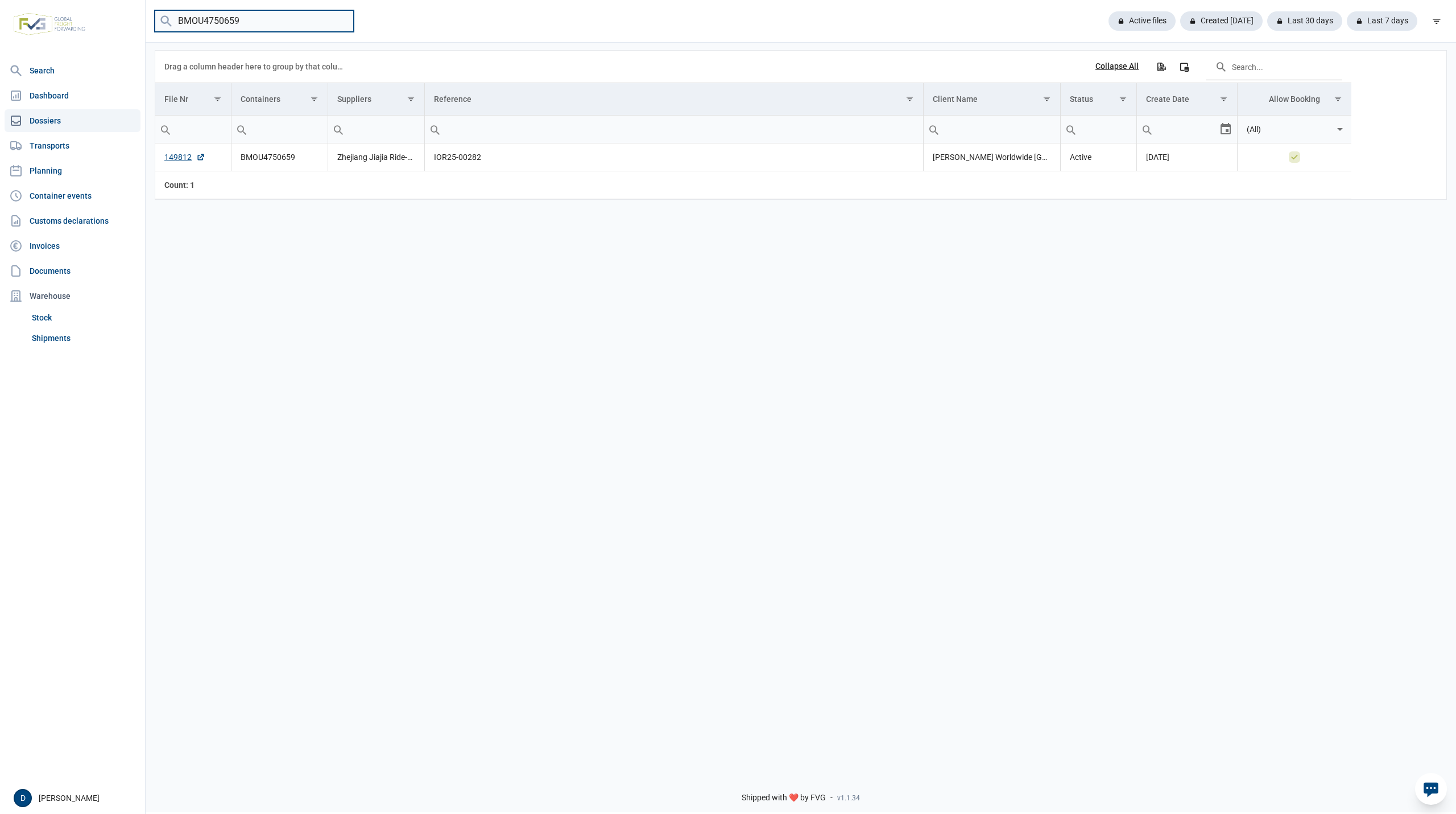
click at [133, 29] on div "Search Dashboard Dossiers Transports Planning Container events Customs declarat…" at bounding box center [728, 406] width 1456 height 814
type input "MSMU4522946"
click at [179, 158] on link "149812" at bounding box center [184, 157] width 41 height 11
drag, startPoint x: 239, startPoint y: 18, endPoint x: 143, endPoint y: 19, distance: 96.0
click at [143, 19] on div "Search Dashboard Dossiers Transports Planning Container events Customs declarat…" at bounding box center [728, 406] width 1456 height 814
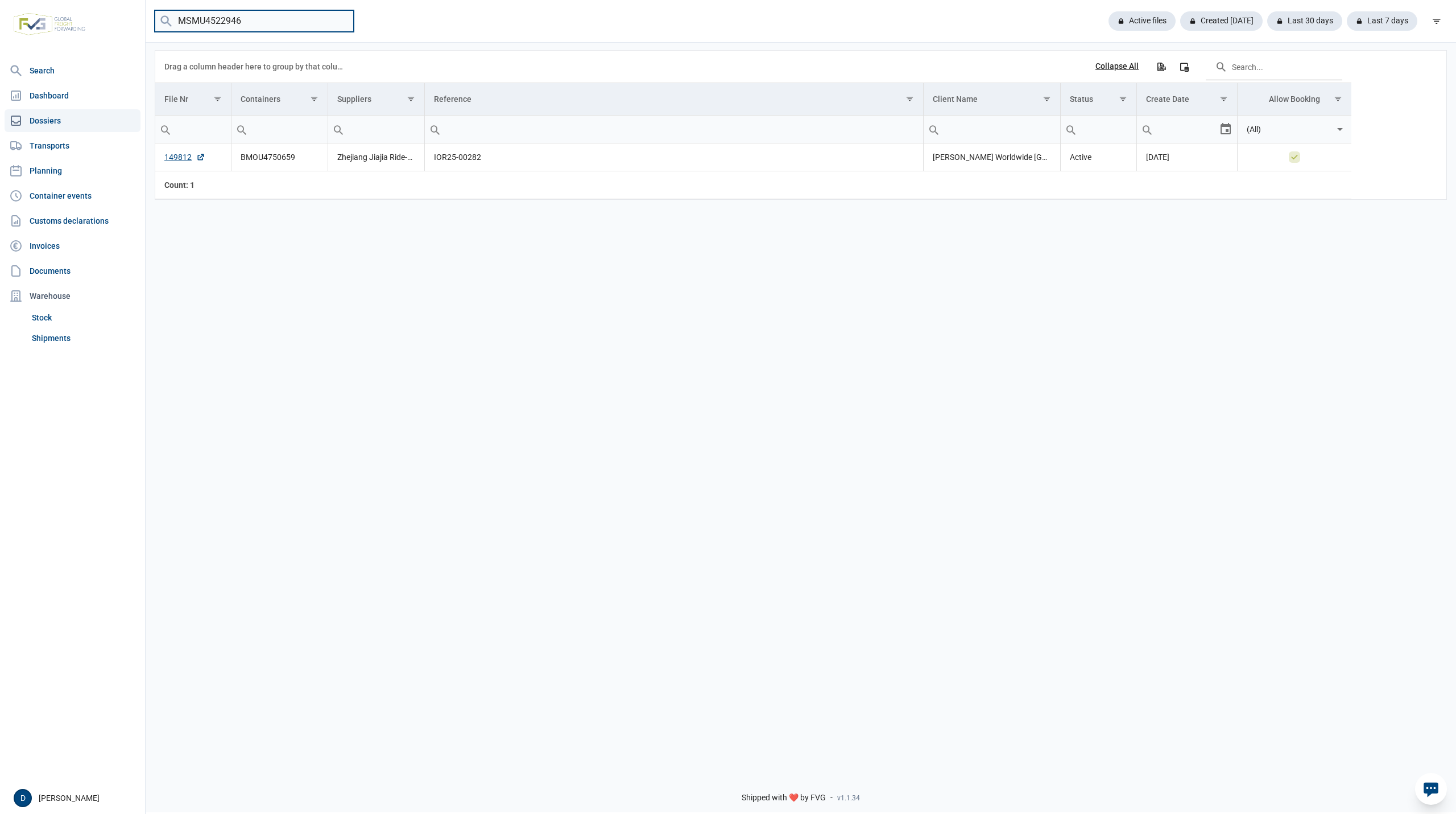
click at [292, 24] on input "MSMU4522946" at bounding box center [254, 22] width 199 height 22
click at [170, 161] on link "149787" at bounding box center [184, 157] width 41 height 11
click at [51, 340] on link "Shipments" at bounding box center [83, 337] width 113 height 20
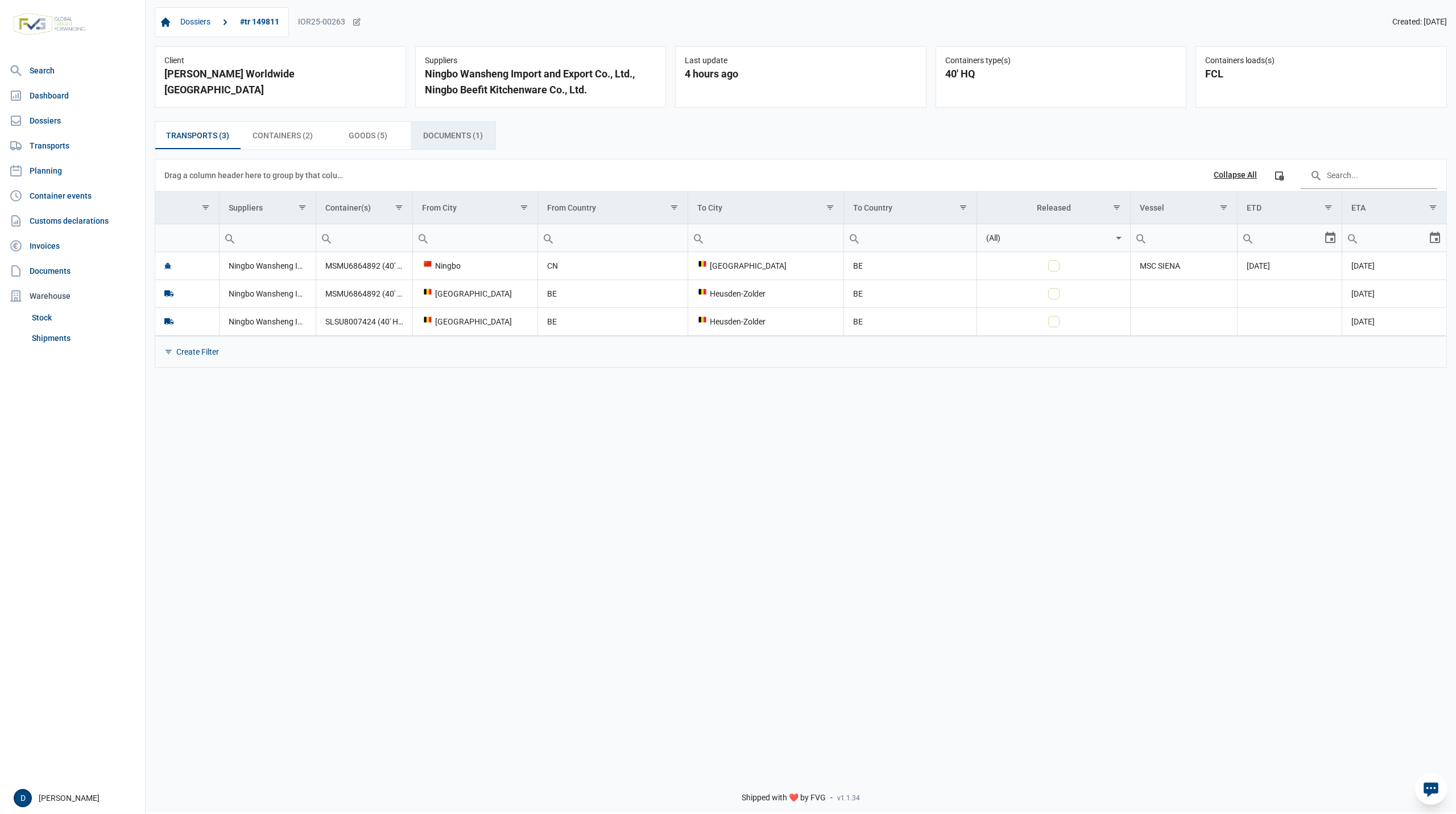
click at [458, 140] on span "Documents (1) Documents (1)" at bounding box center [453, 136] width 60 height 14
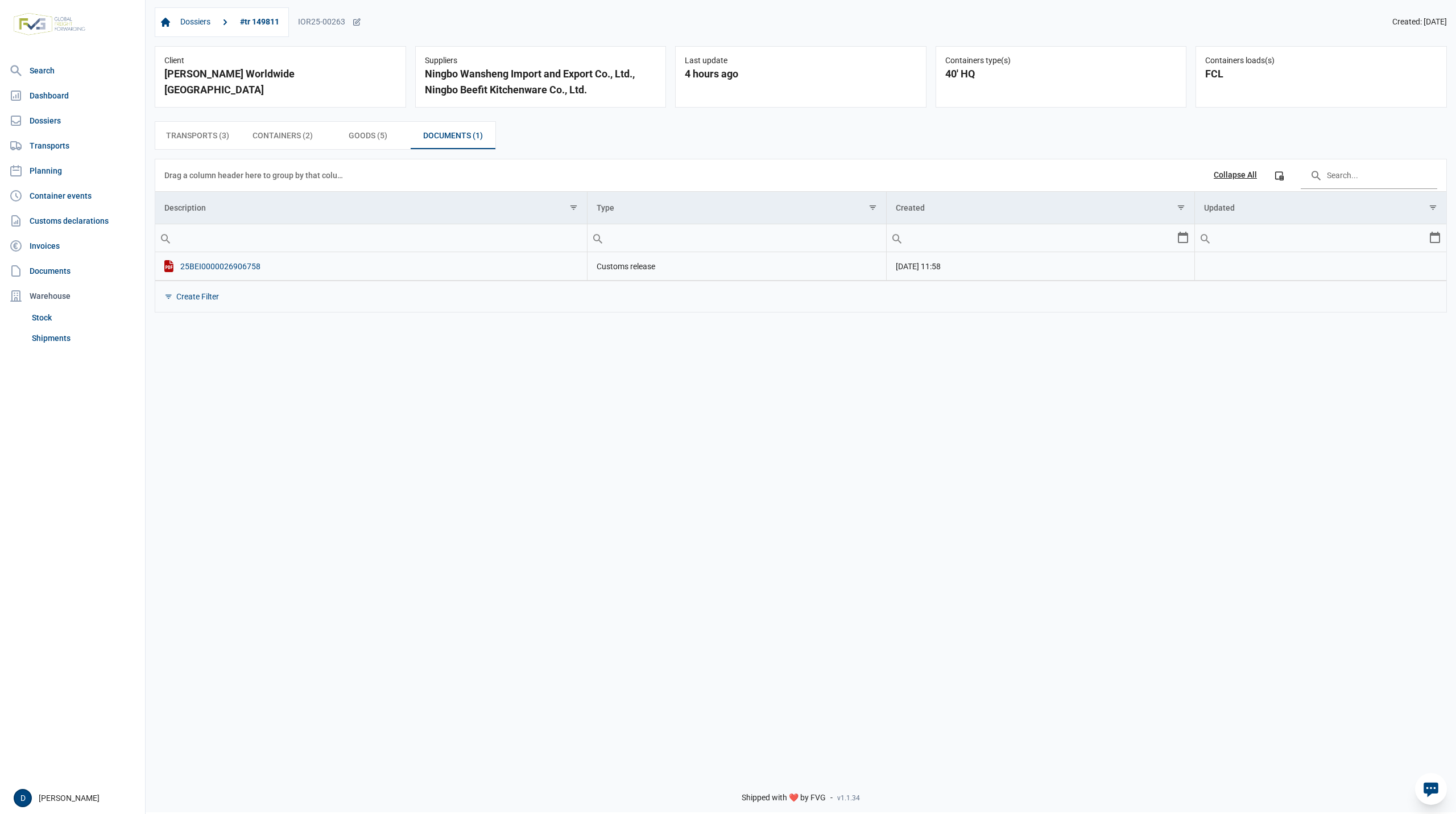
click at [217, 271] on div "25BEI0000026906758" at bounding box center [371, 266] width 414 height 12
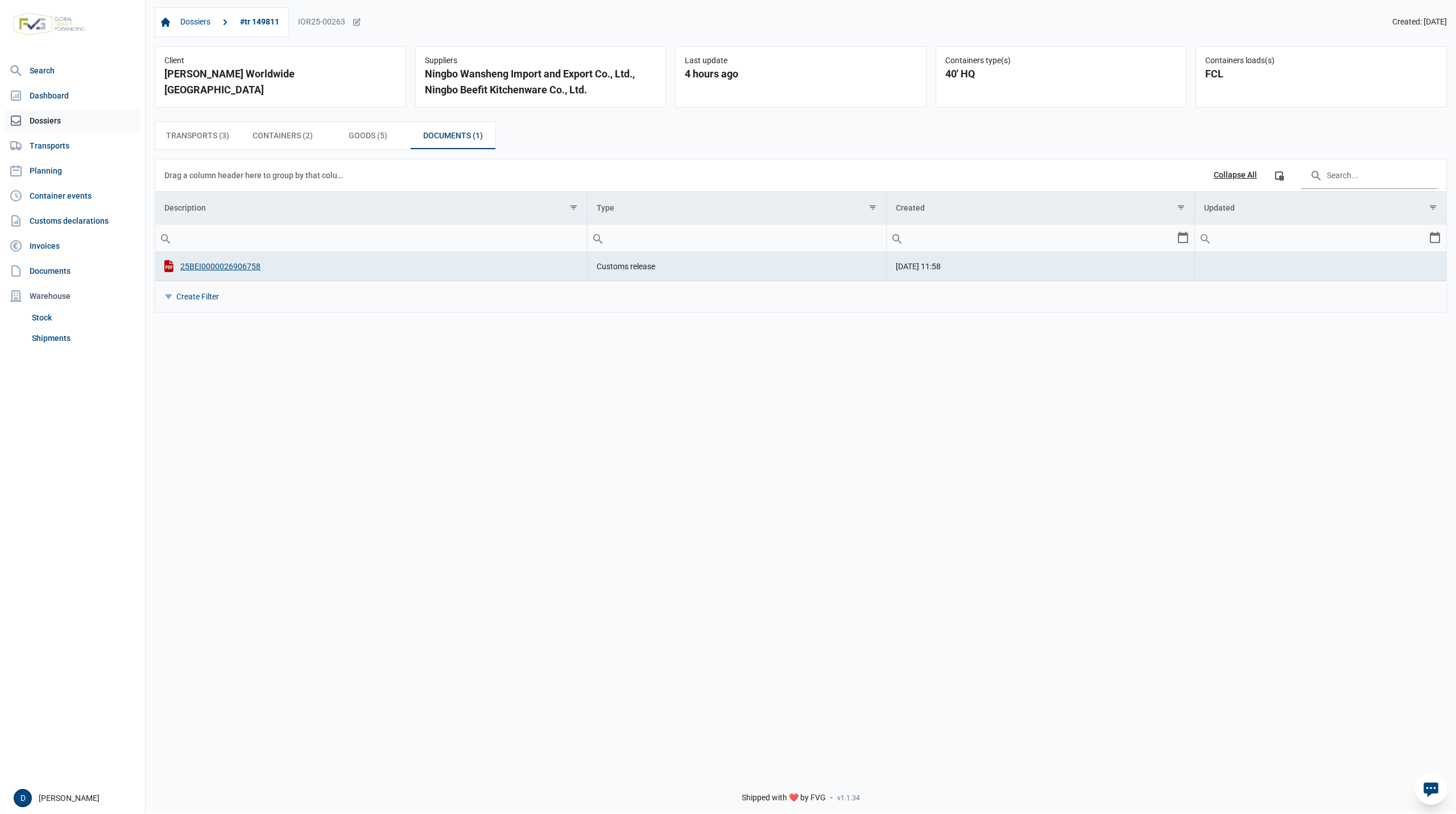
click at [41, 120] on link "Dossiers" at bounding box center [72, 120] width 136 height 23
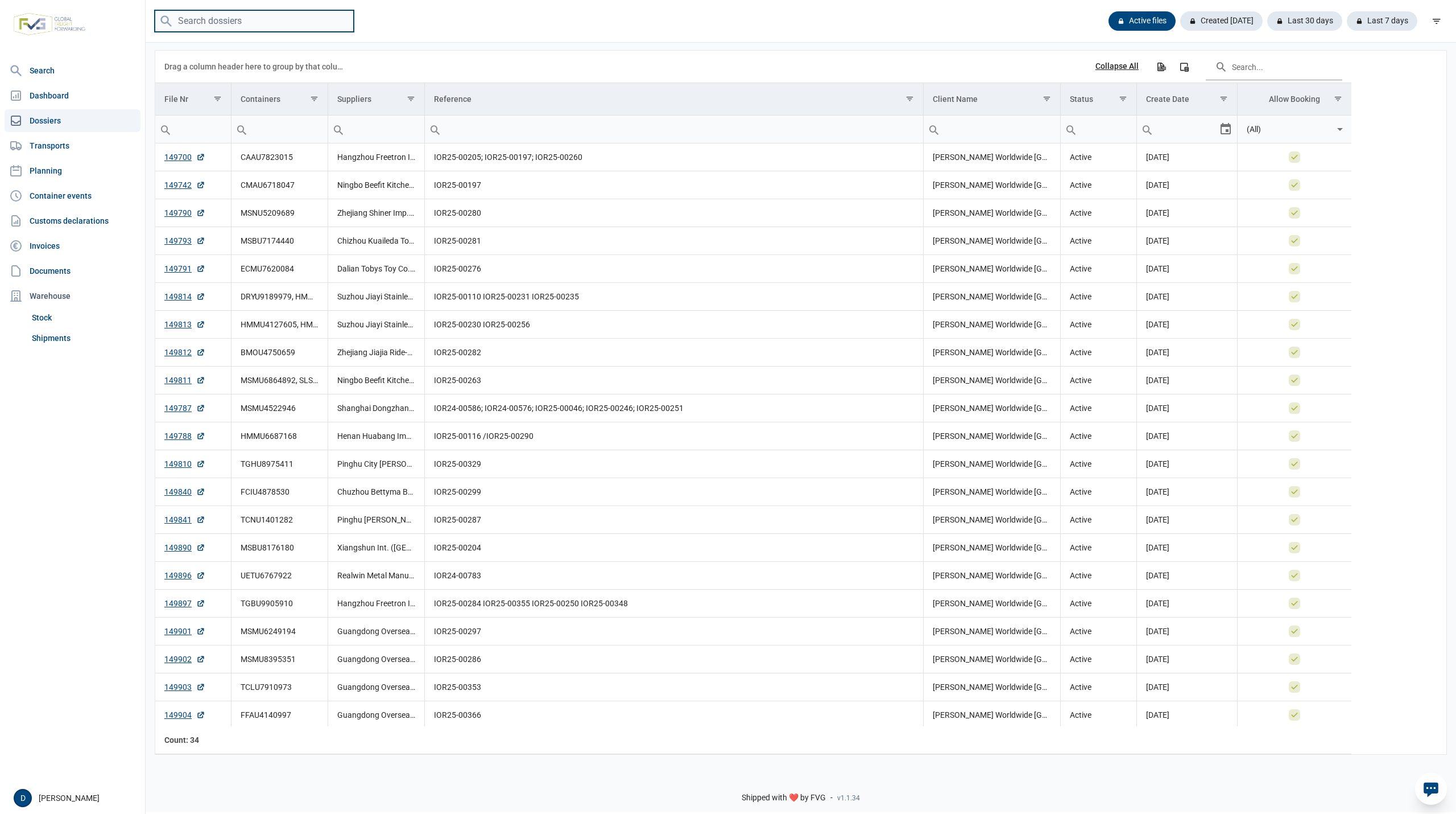
click at [224, 24] on input "search" at bounding box center [254, 22] width 199 height 22
type input "SLSU8007424"
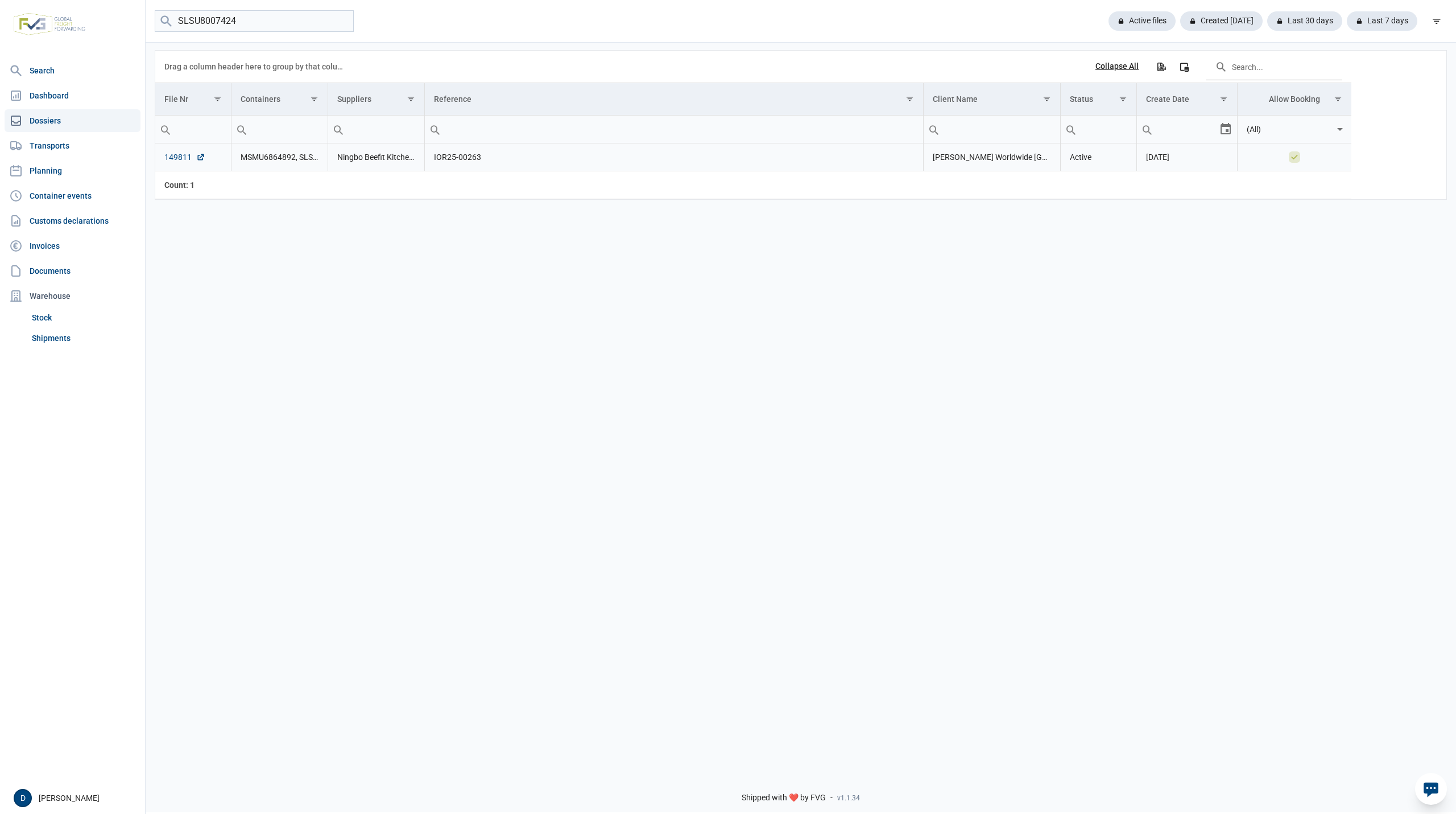
click at [171, 154] on link "149811" at bounding box center [184, 157] width 41 height 11
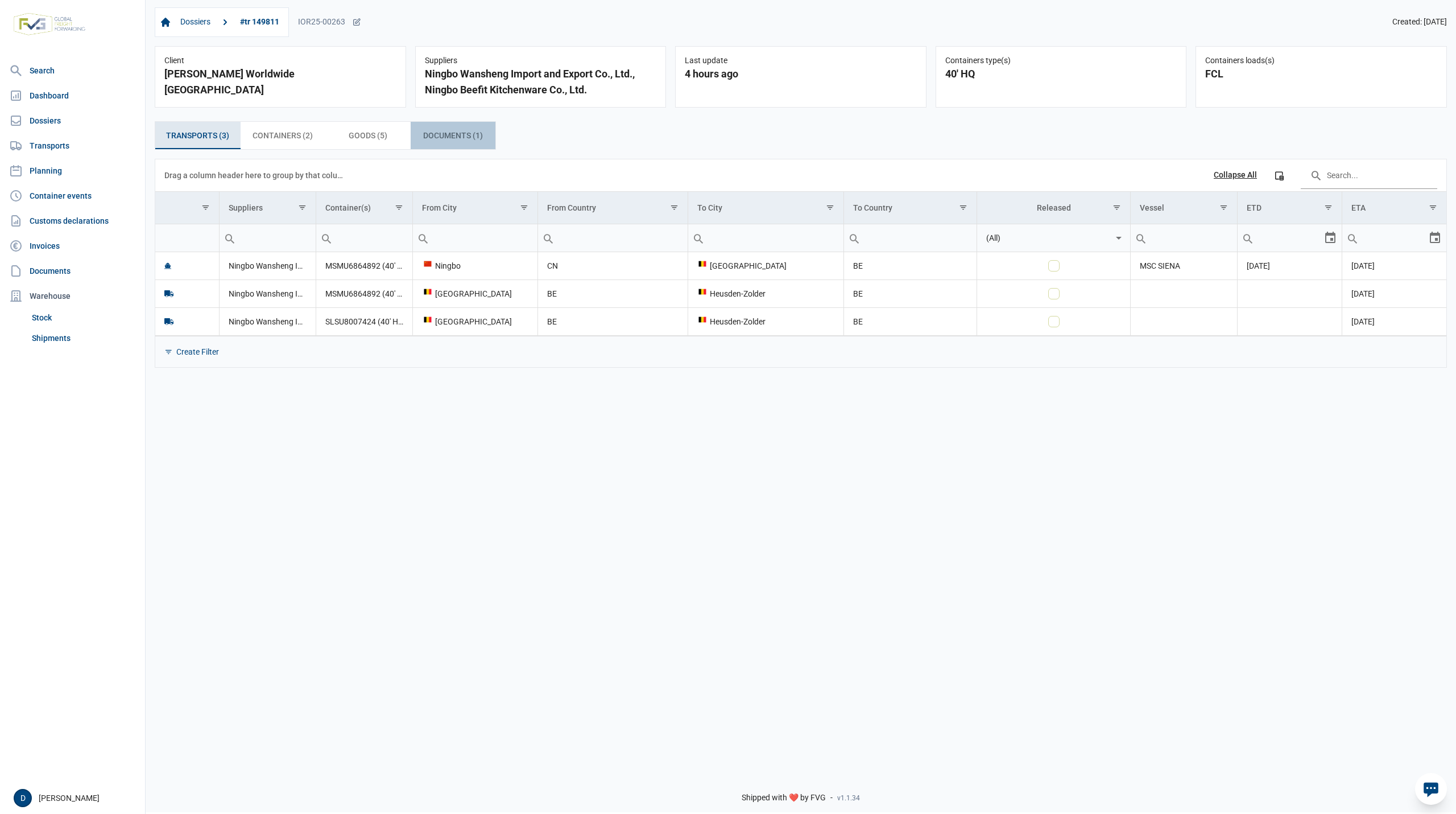
click at [460, 138] on span "Documents (1) Documents (1)" at bounding box center [453, 136] width 60 height 14
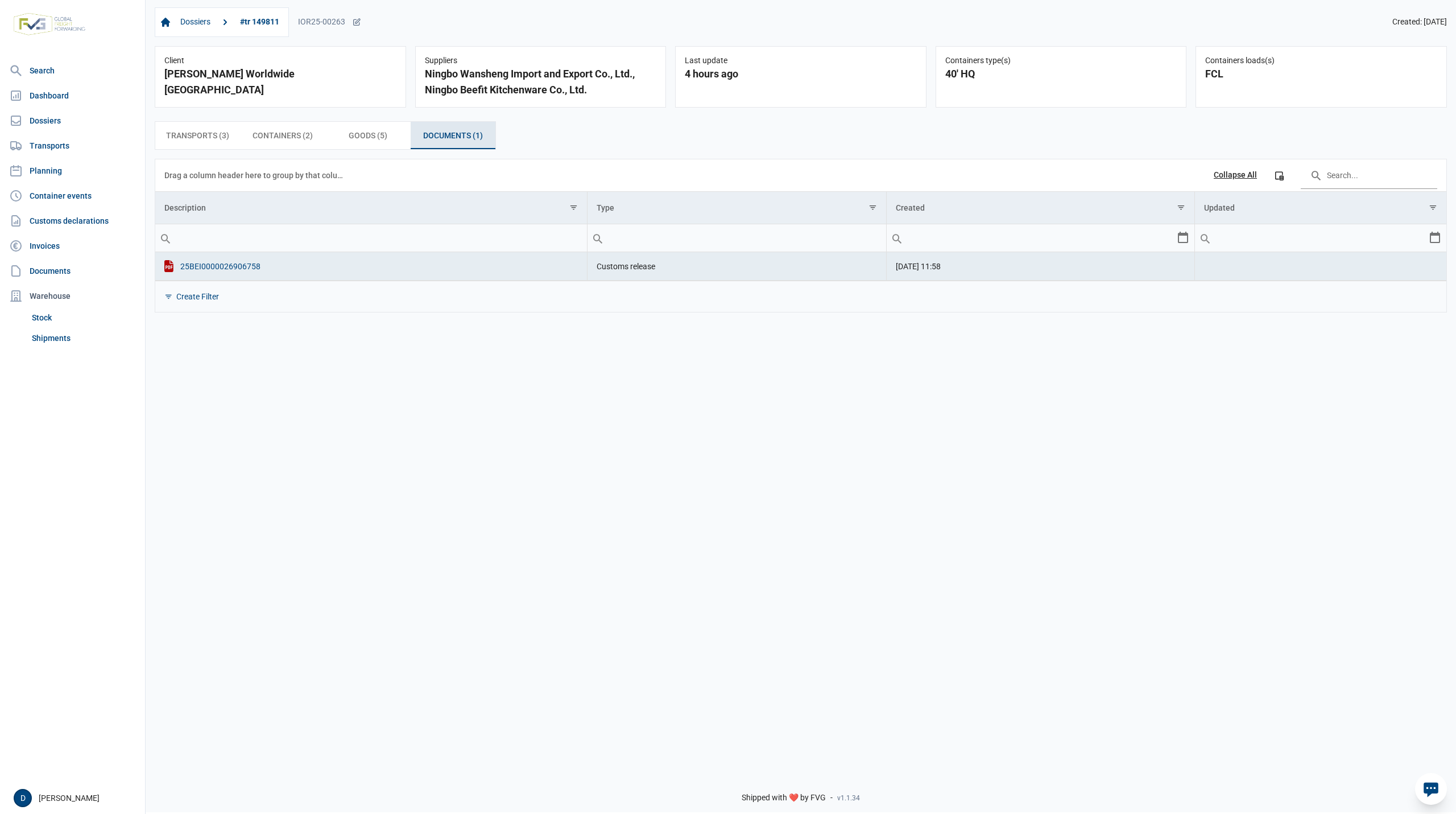
click at [234, 271] on div "25BEI0000026906758" at bounding box center [371, 266] width 414 height 12
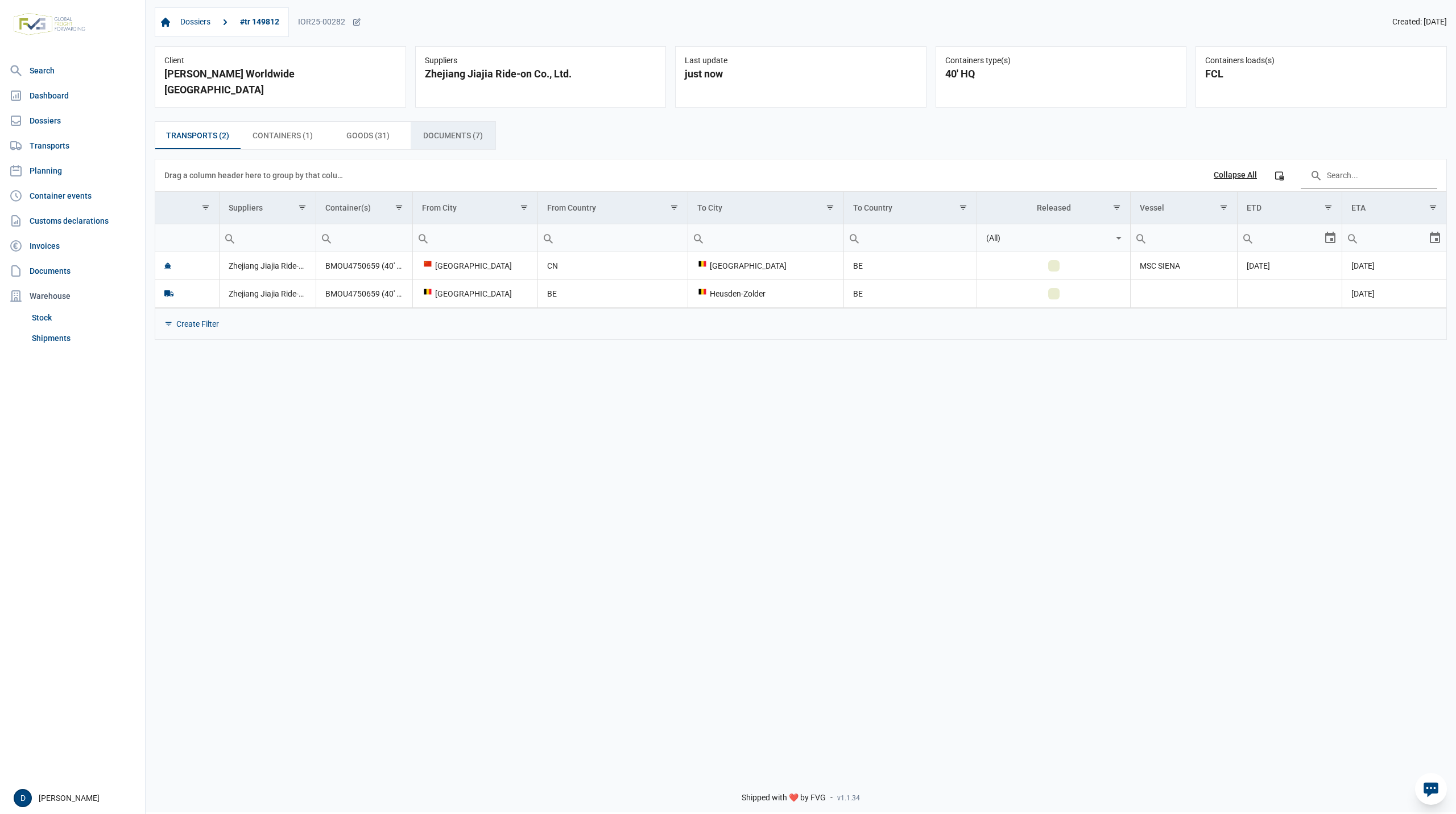
click at [446, 129] on span "Documents (7) Documents (7)" at bounding box center [453, 136] width 60 height 14
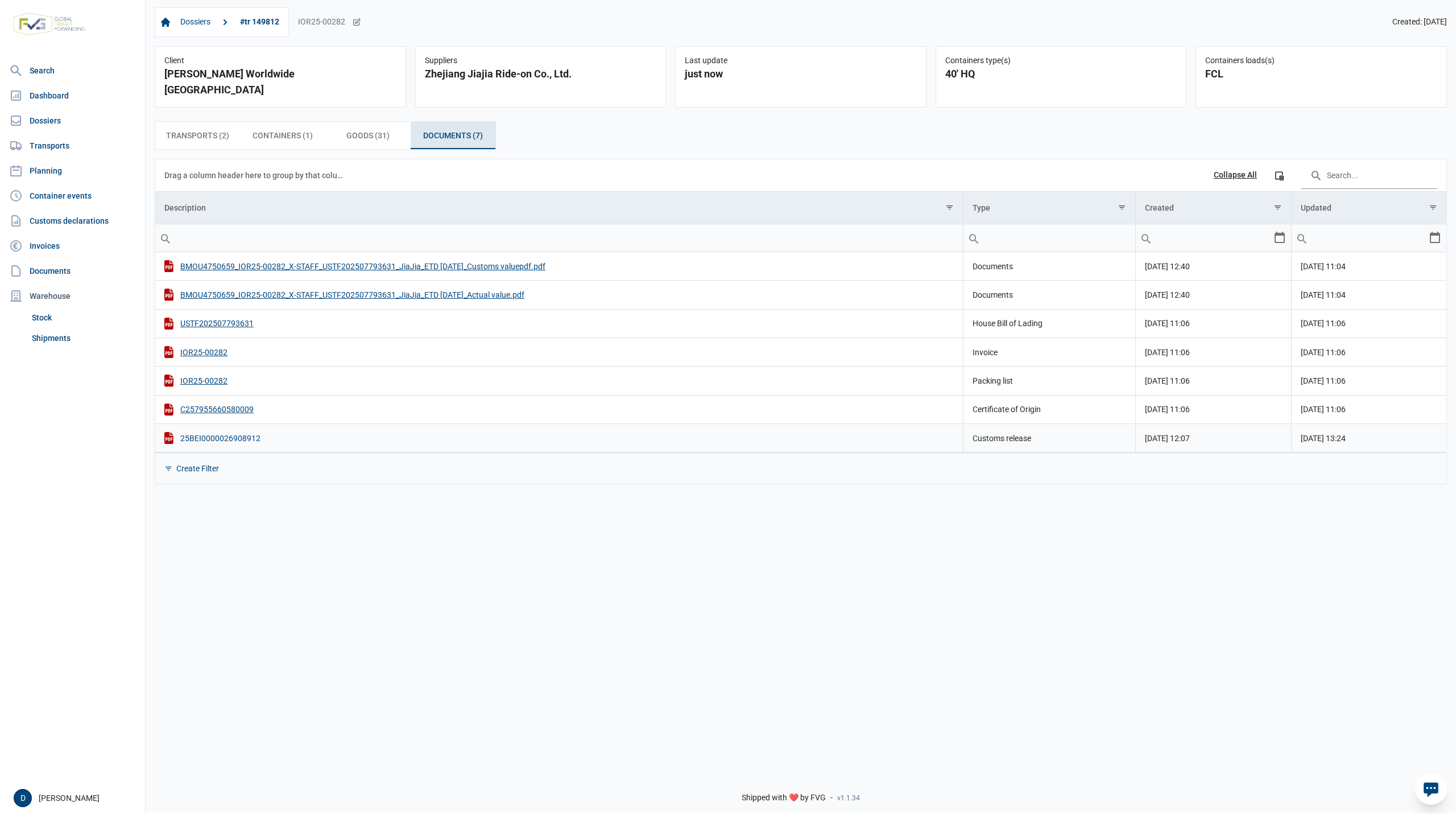
click at [220, 432] on div "25BEI0000026908912" at bounding box center [558, 438] width 789 height 12
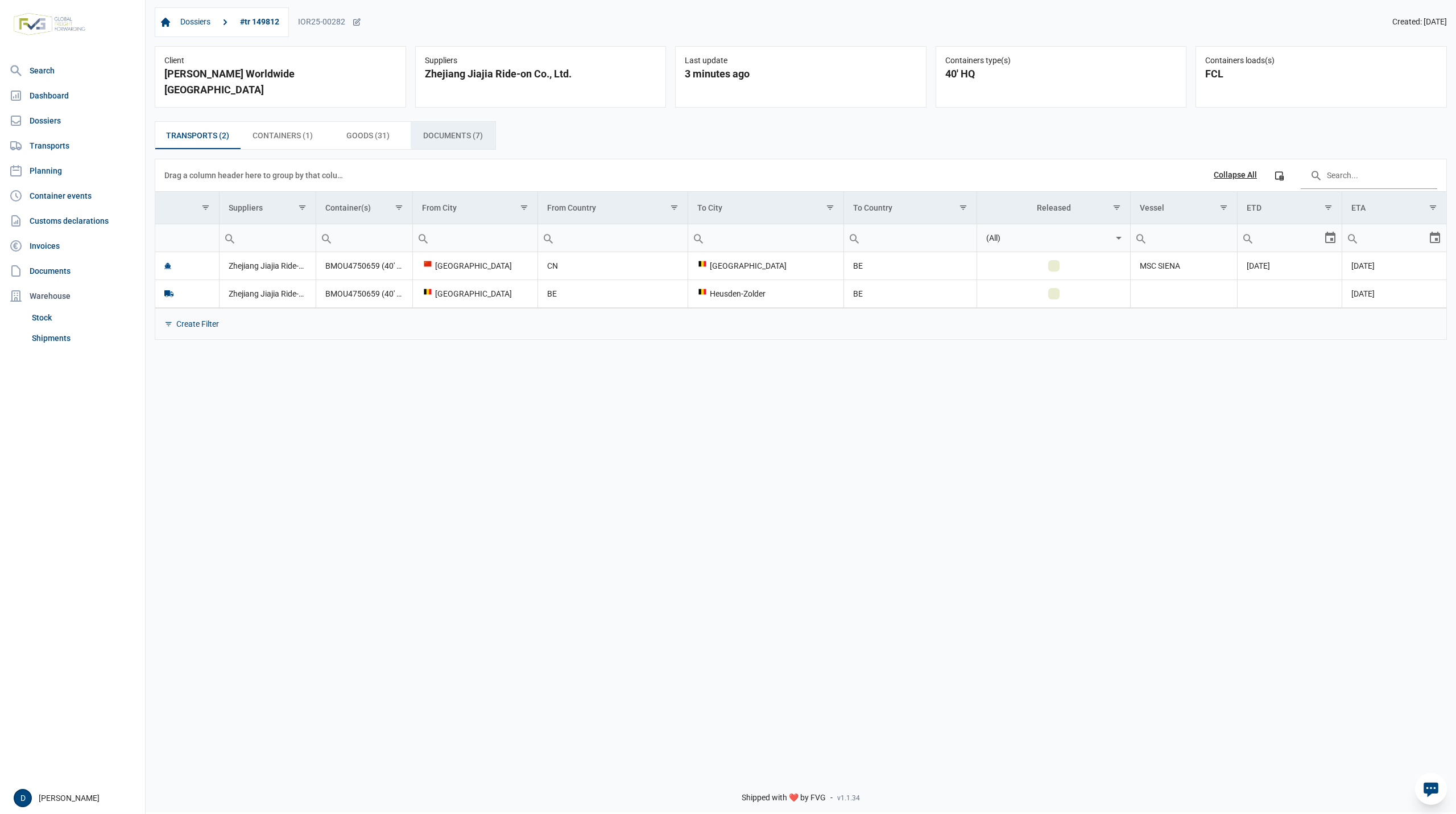
click at [435, 129] on span "Documents (7) Documents (7)" at bounding box center [453, 136] width 60 height 14
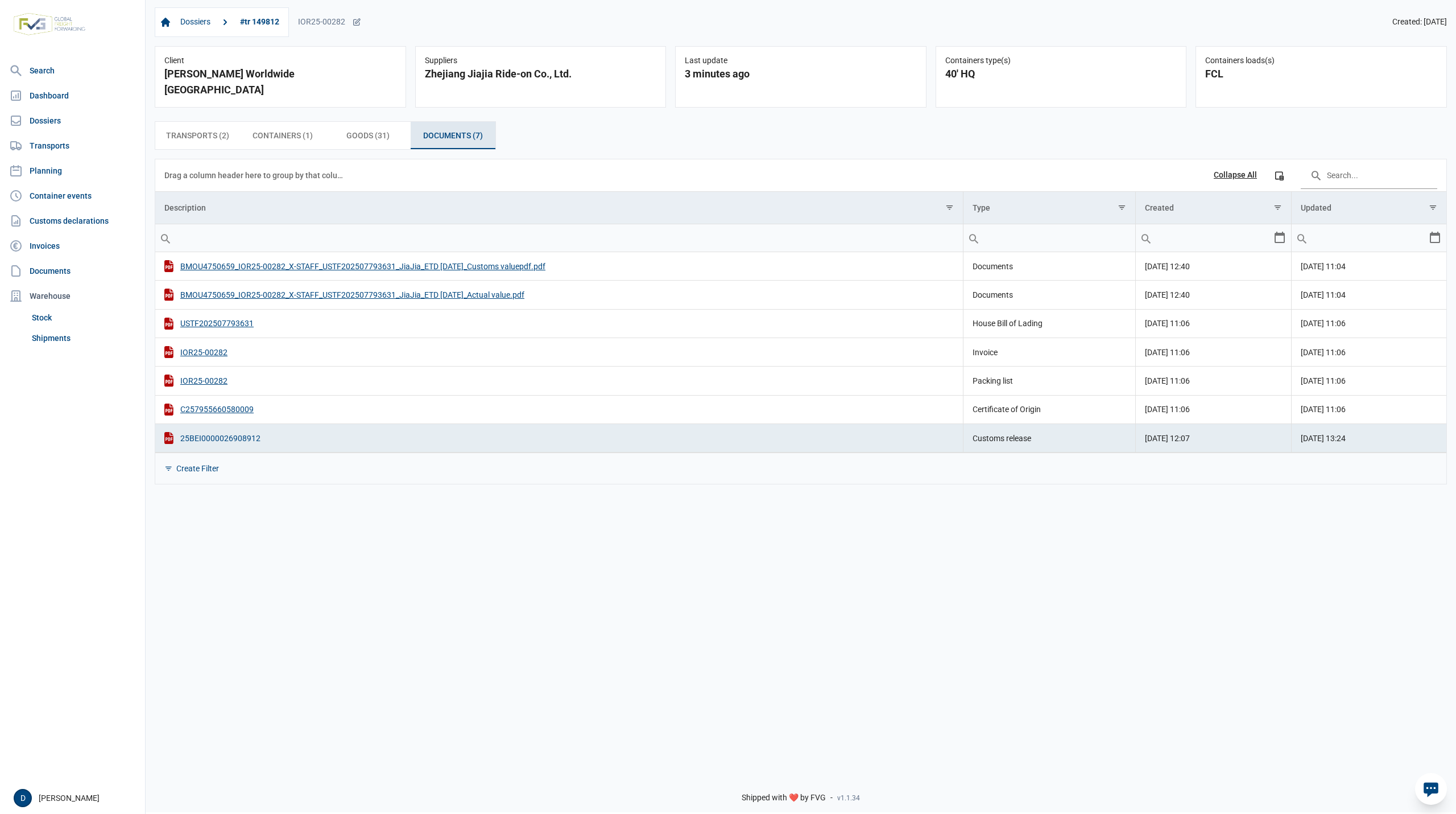
click at [237, 432] on div "25BEI0000026908912" at bounding box center [558, 438] width 789 height 12
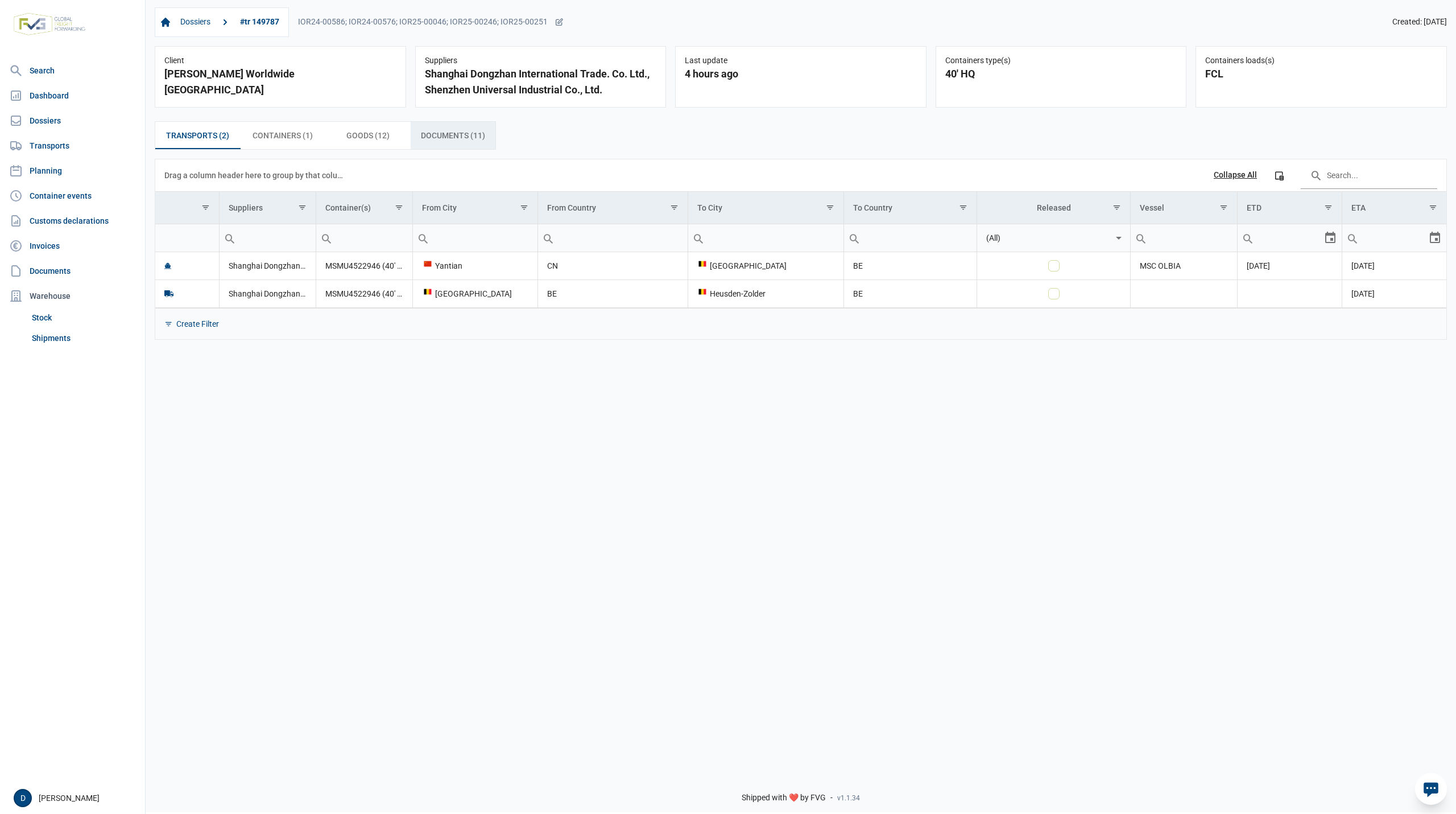
click at [442, 142] on span "Documents (11) Documents (11)" at bounding box center [453, 136] width 64 height 14
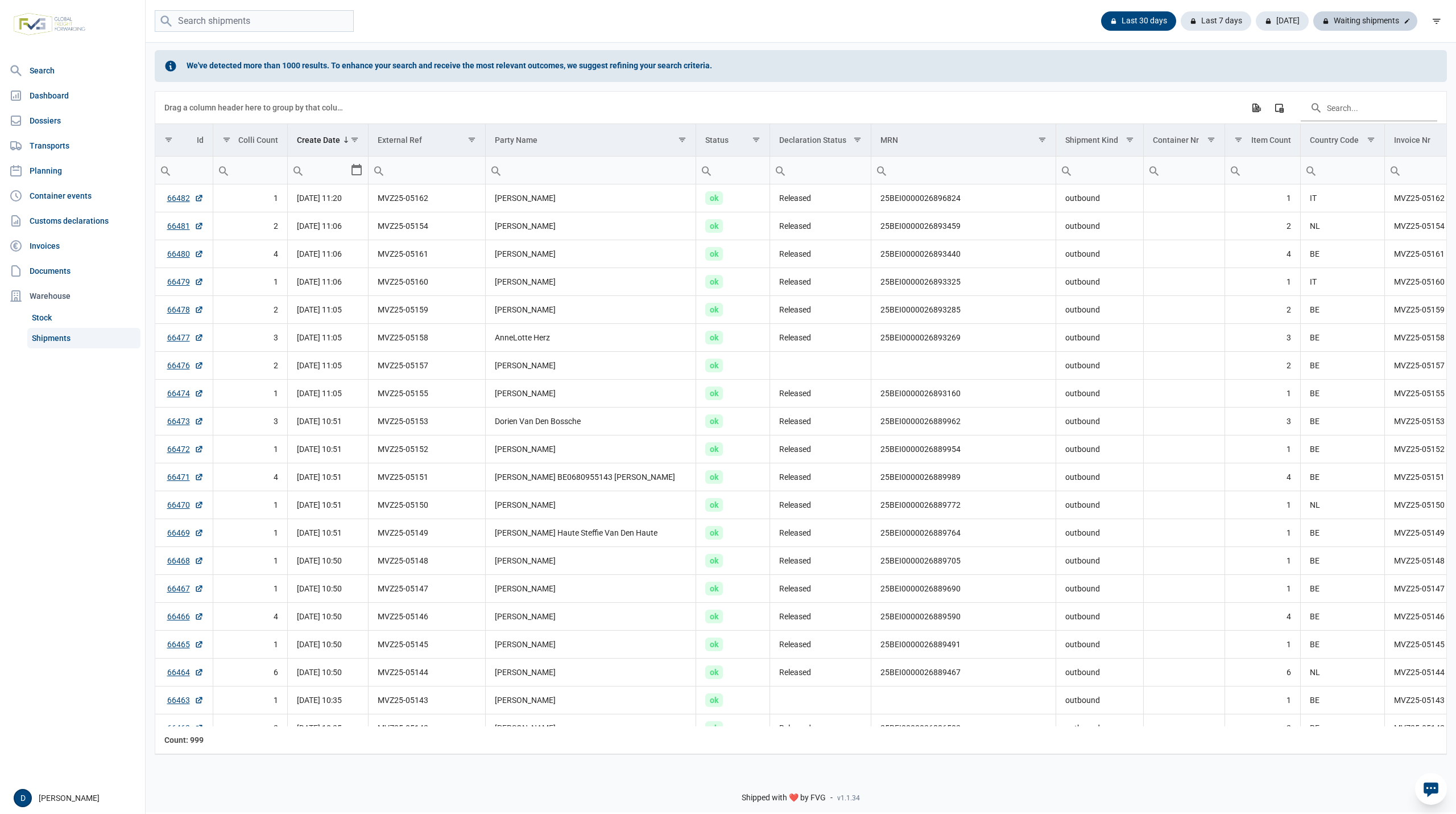
click at [1359, 17] on div "Waiting shipments" at bounding box center [1365, 21] width 104 height 19
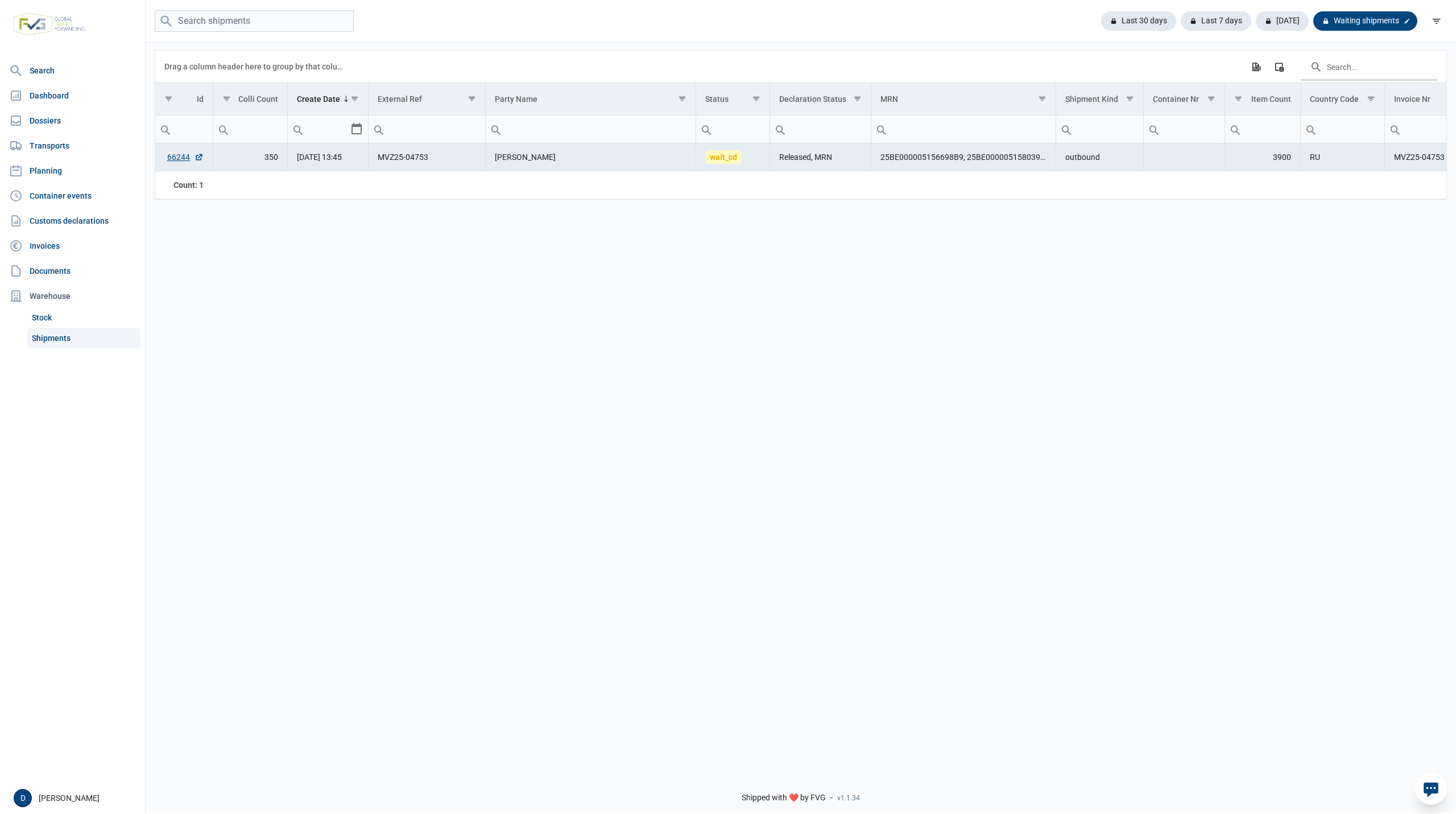
click at [1359, 17] on div "Waiting shipments" at bounding box center [1365, 21] width 104 height 19
click at [1129, 19] on div "Last 30 days" at bounding box center [1142, 21] width 84 height 19
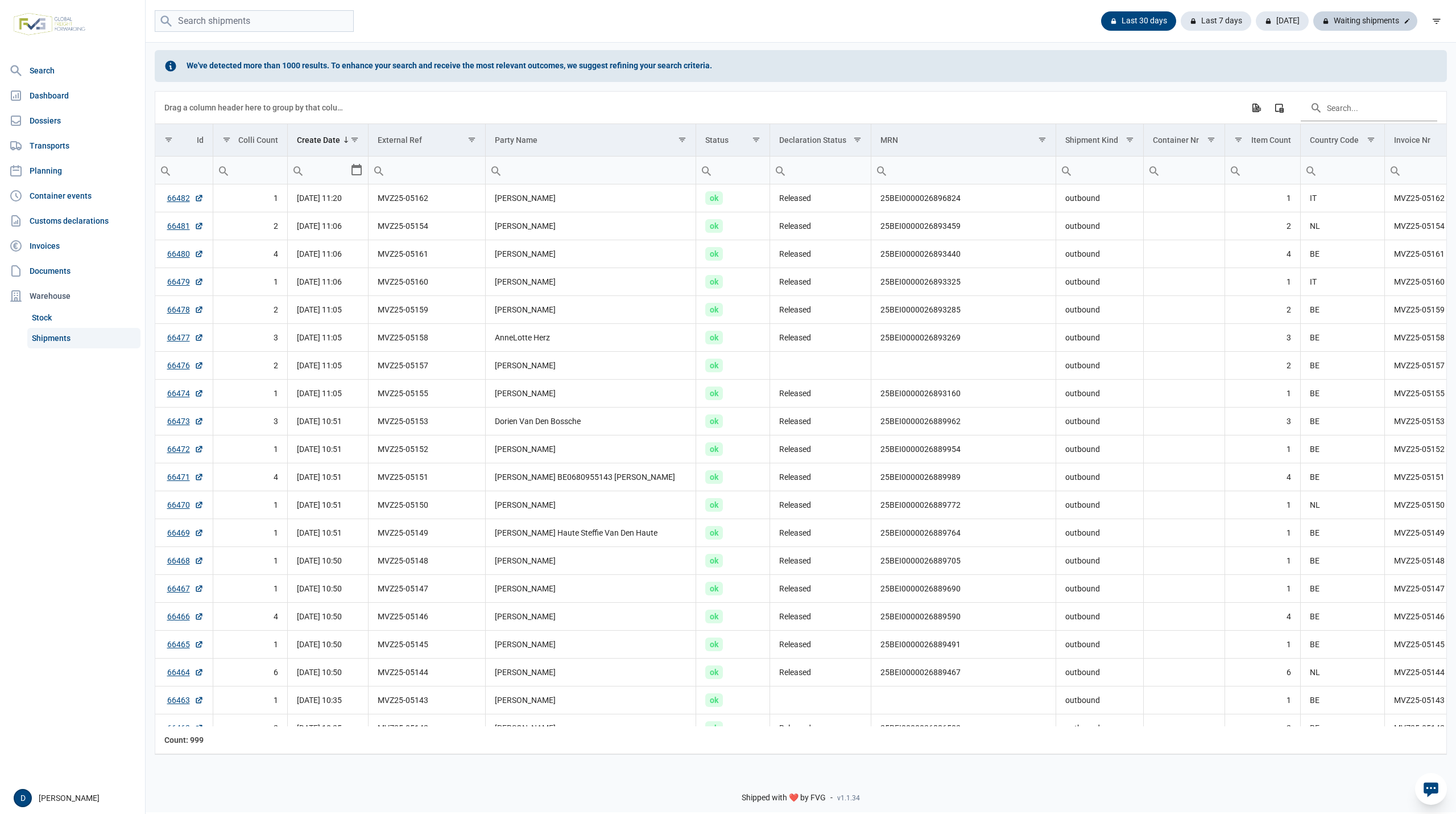
click at [1368, 18] on div "Waiting shipments" at bounding box center [1365, 21] width 104 height 19
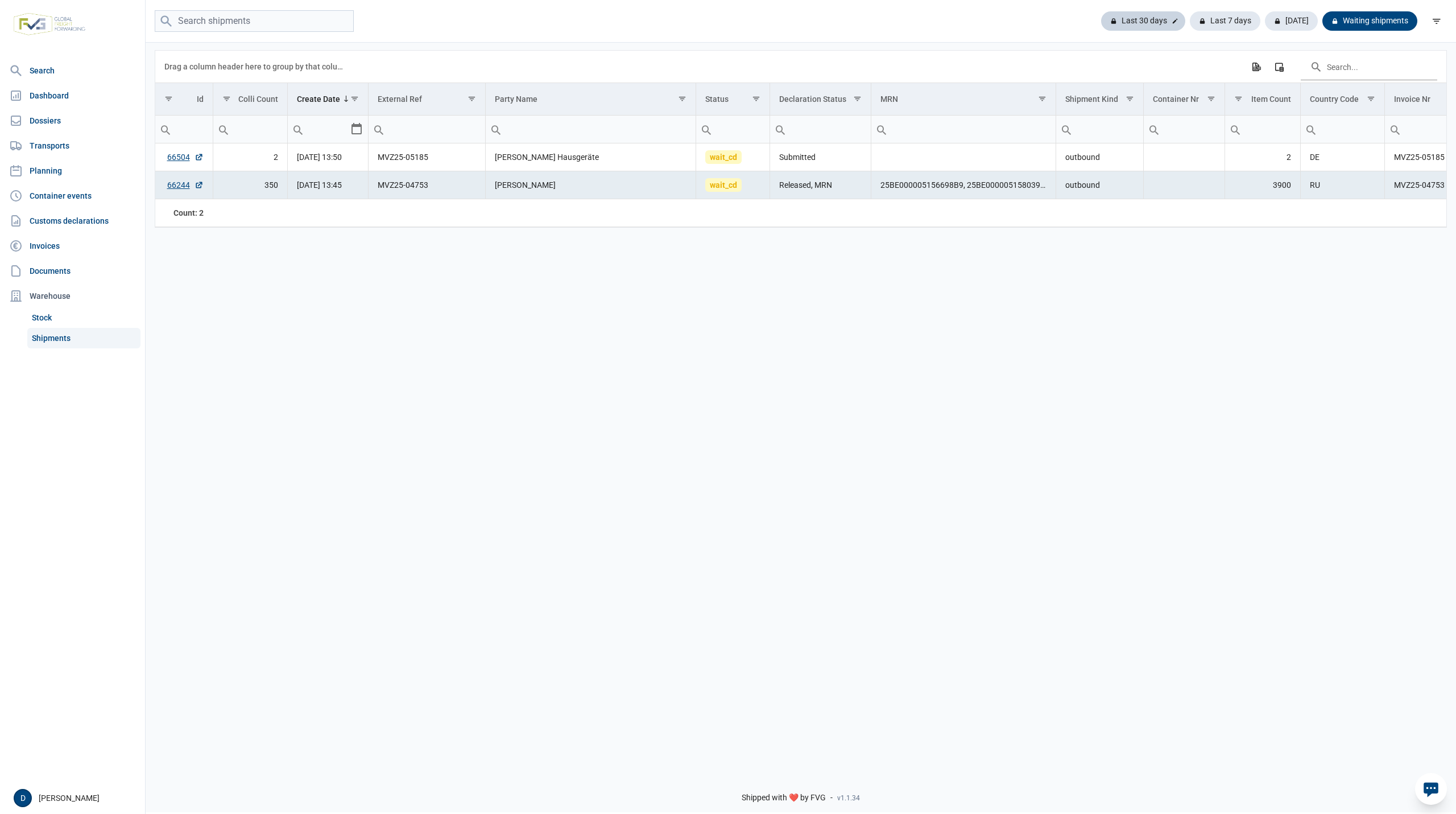
click at [1168, 24] on div "Last 30 days" at bounding box center [1142, 21] width 84 height 19
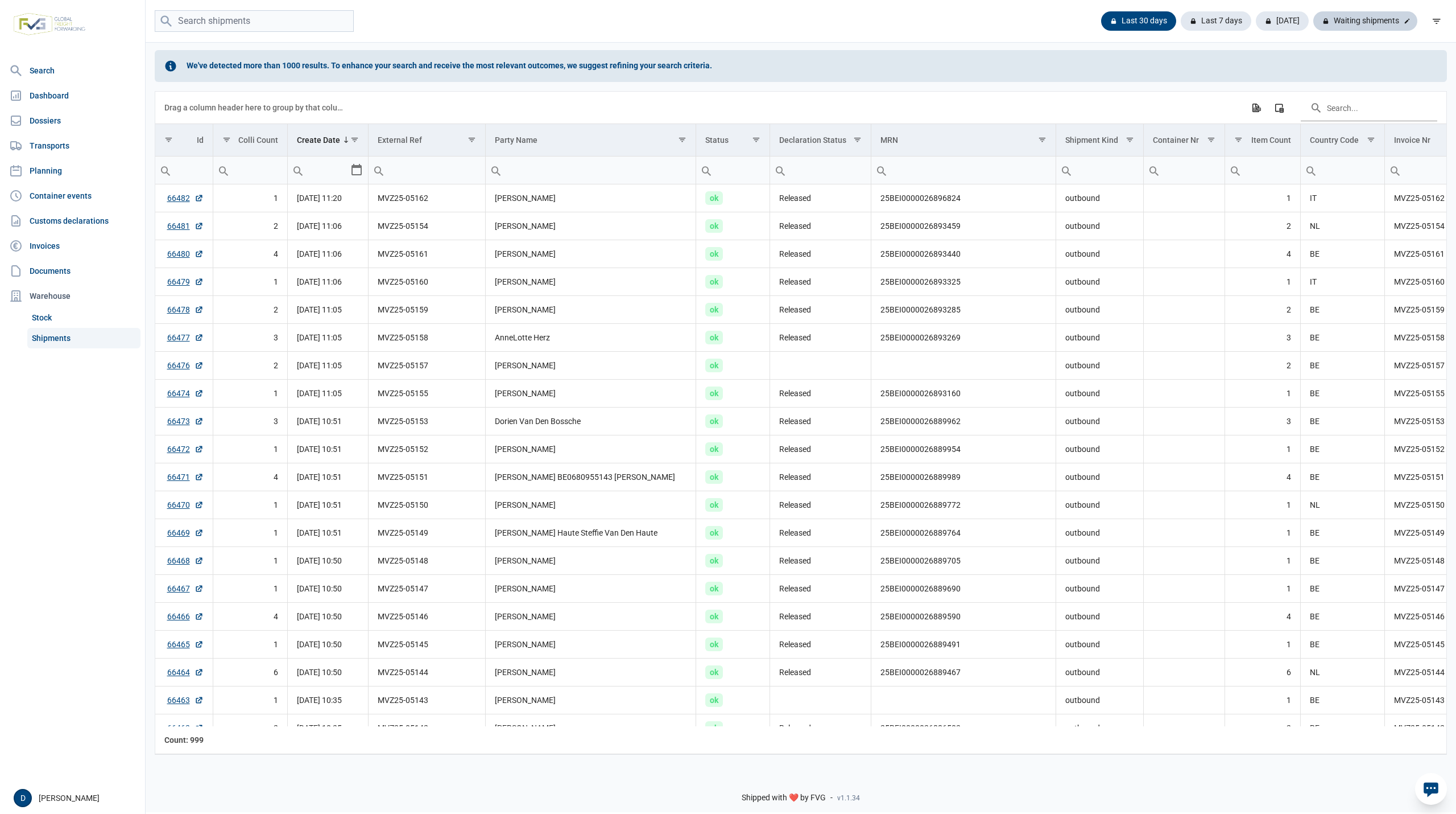
click at [1365, 18] on div "Waiting shipments" at bounding box center [1365, 21] width 104 height 19
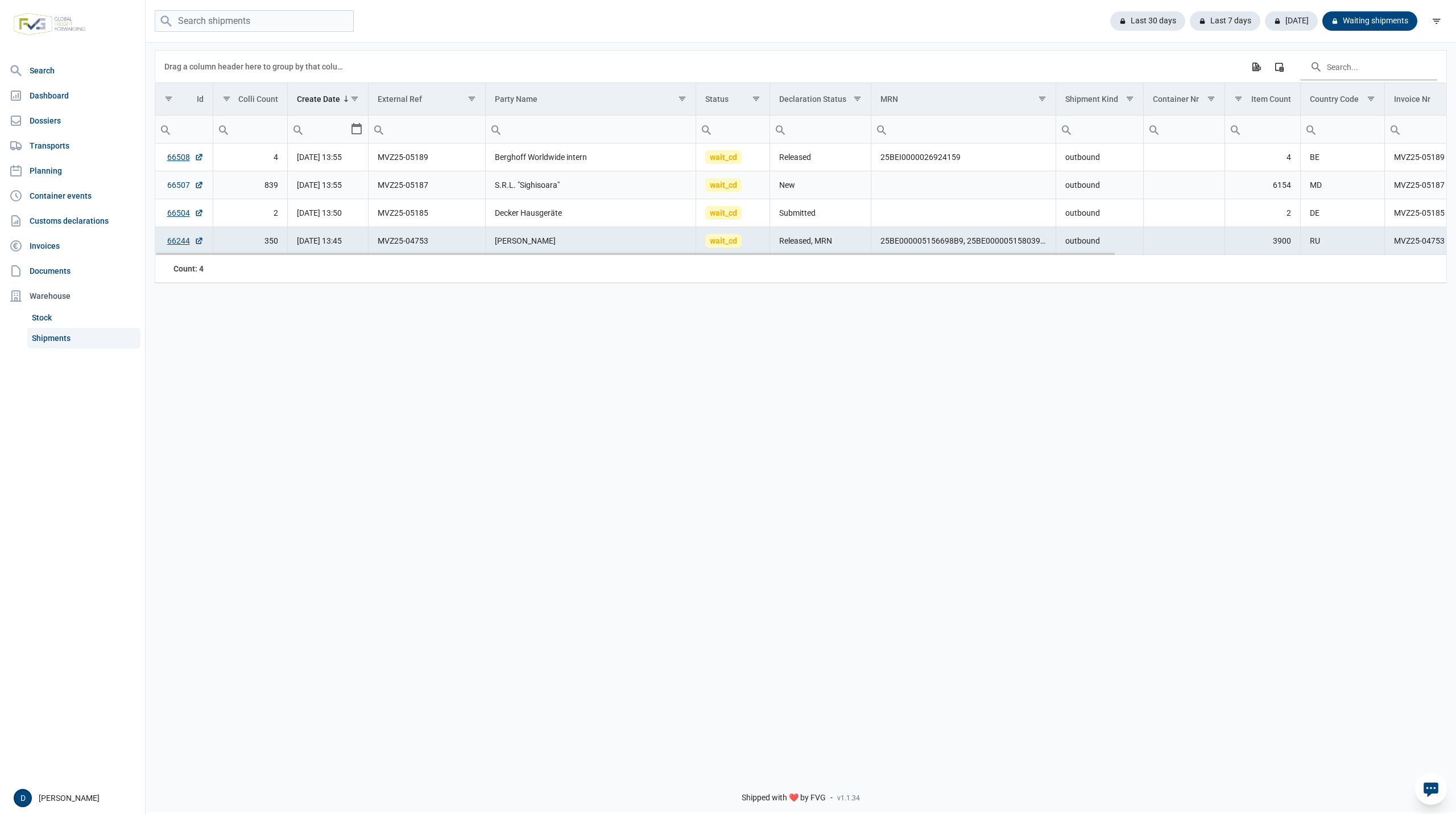
click at [179, 186] on link "66507" at bounding box center [185, 185] width 36 height 11
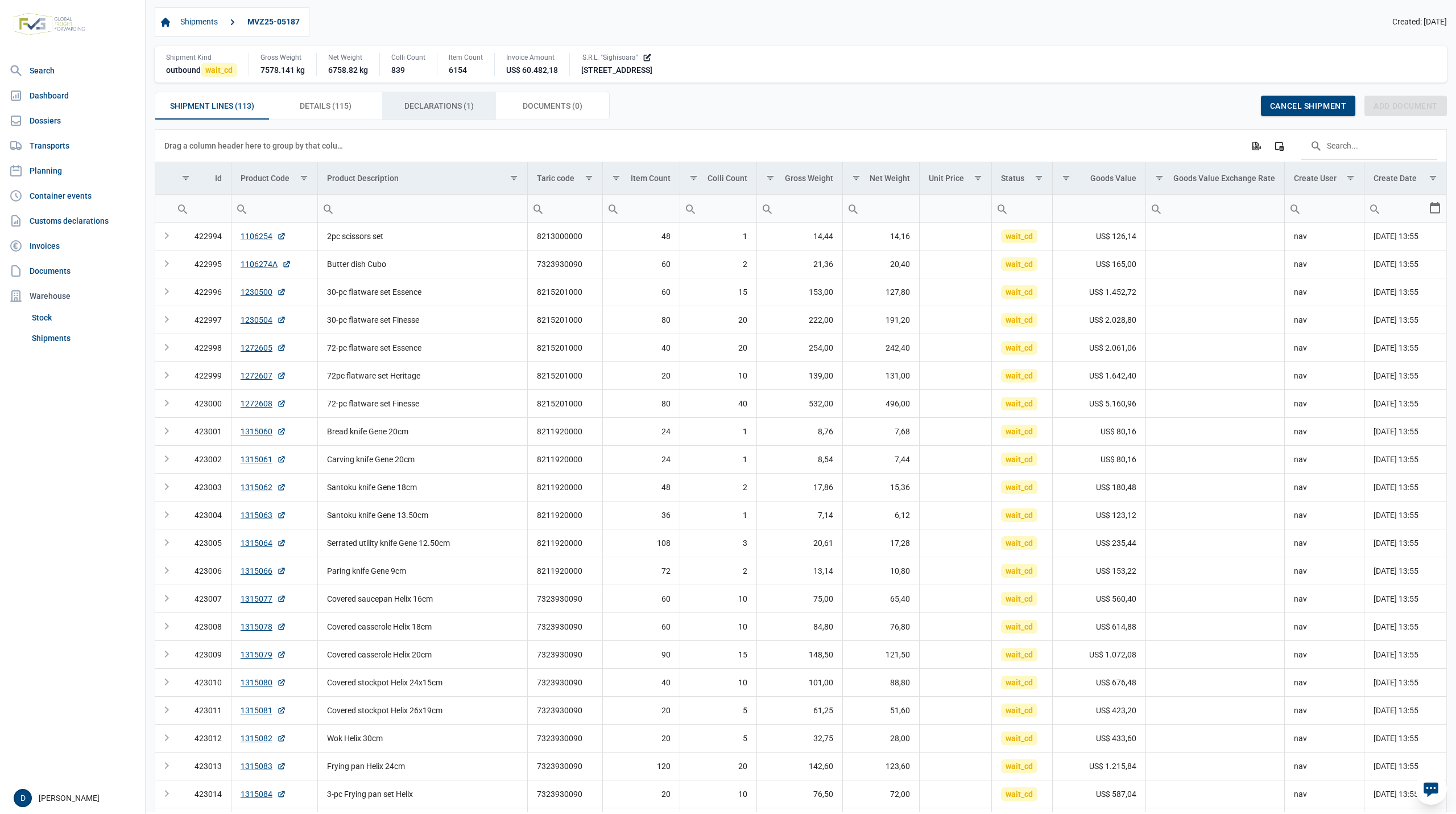
click at [445, 113] on span "Declarations (1) Declarations (1)" at bounding box center [439, 106] width 70 height 14
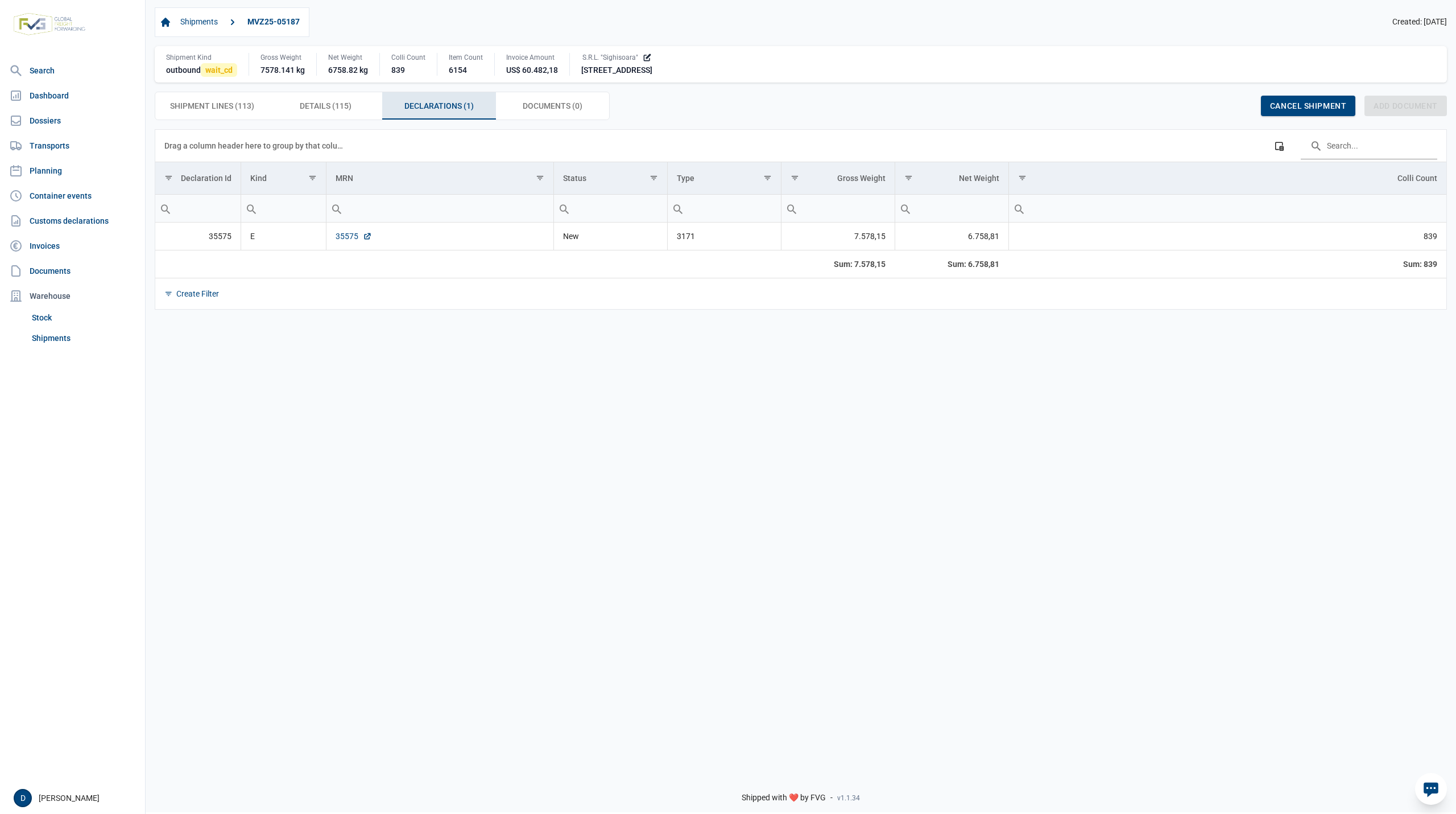
click at [345, 239] on link "35575" at bounding box center [354, 236] width 36 height 11
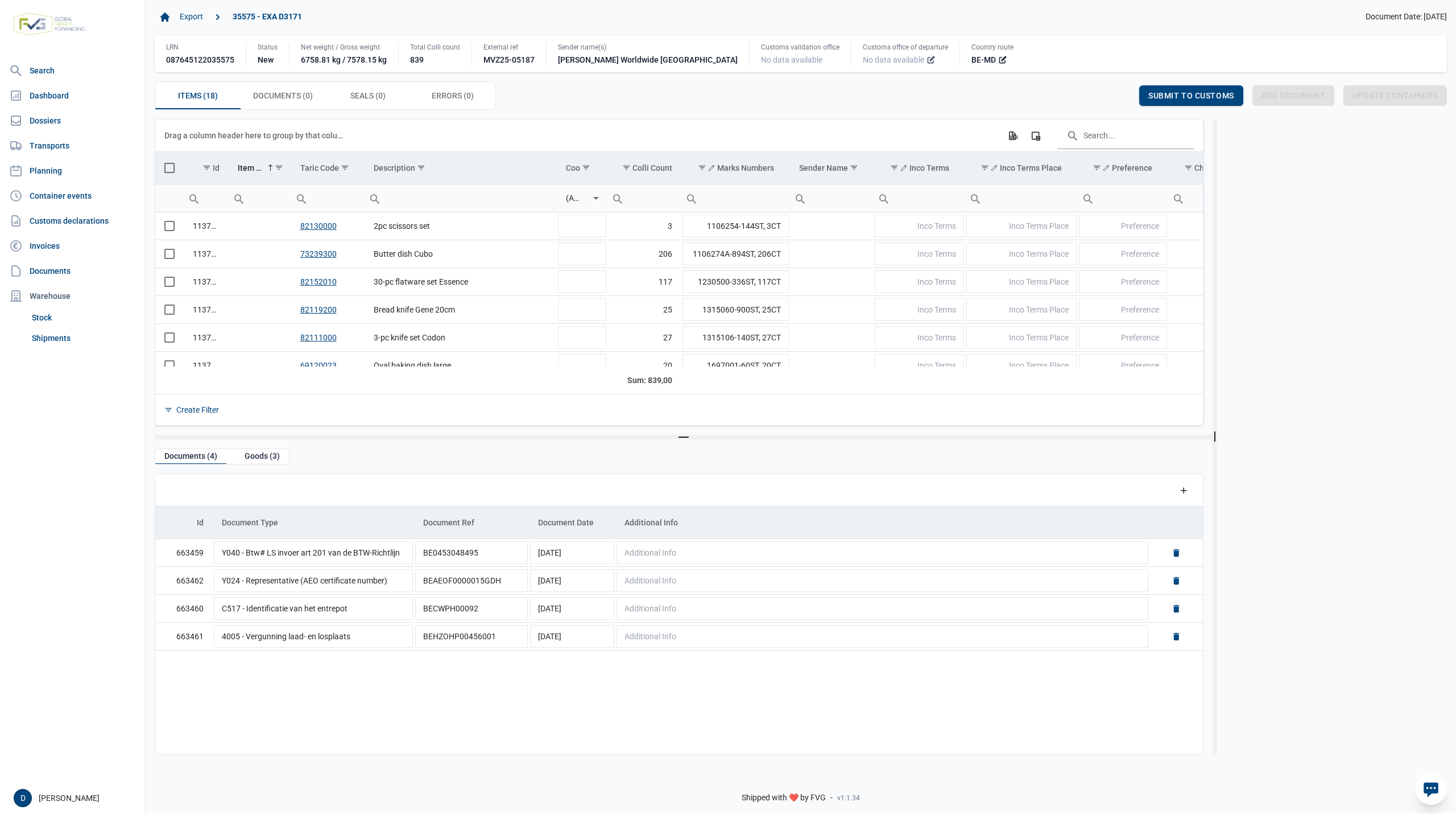
click at [930, 61] on icon at bounding box center [932, 58] width 5 height 5
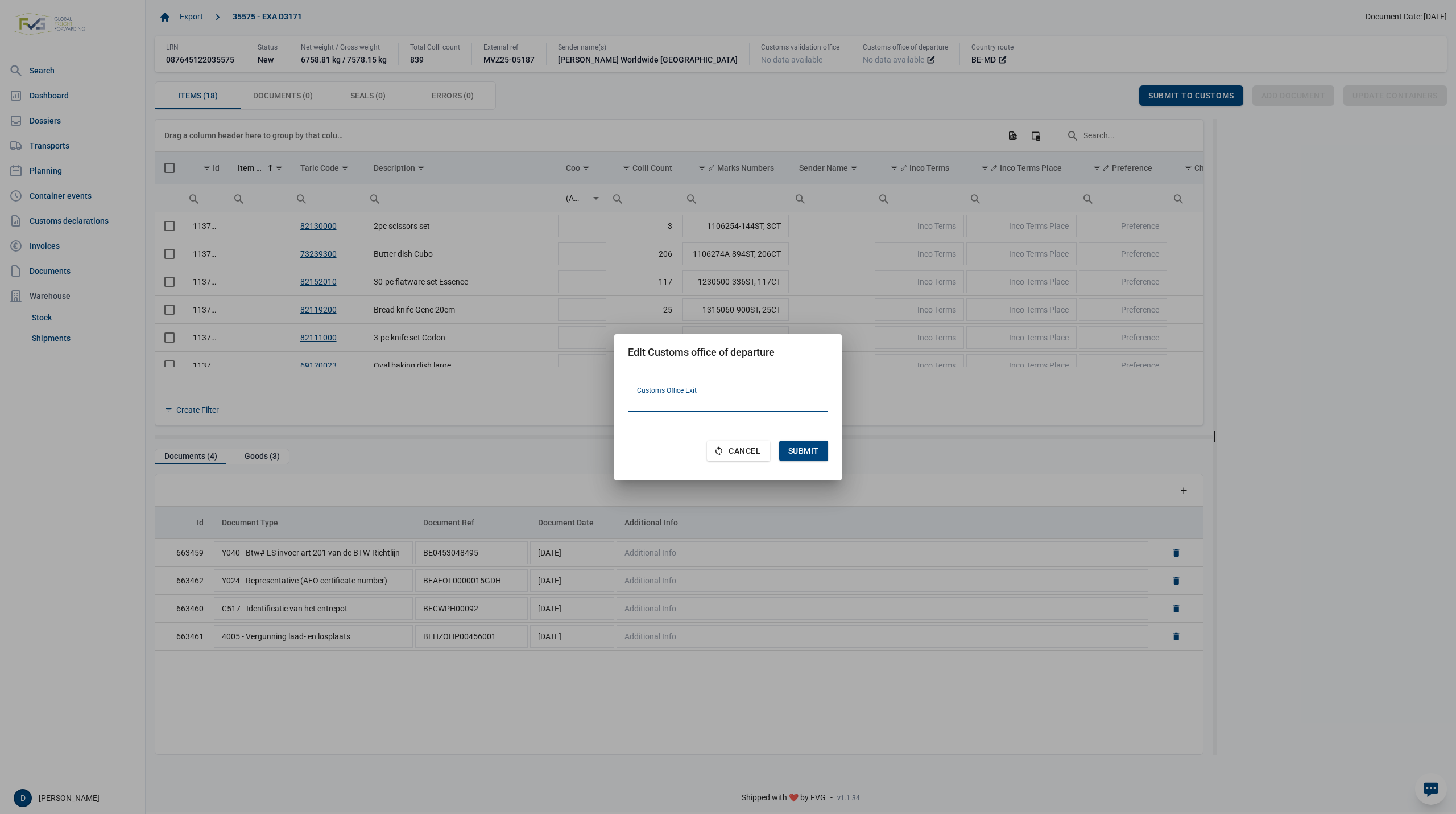
paste input "ROIS0100"
type input "ROIS0100"
click at [809, 453] on span "Submit" at bounding box center [804, 450] width 31 height 9
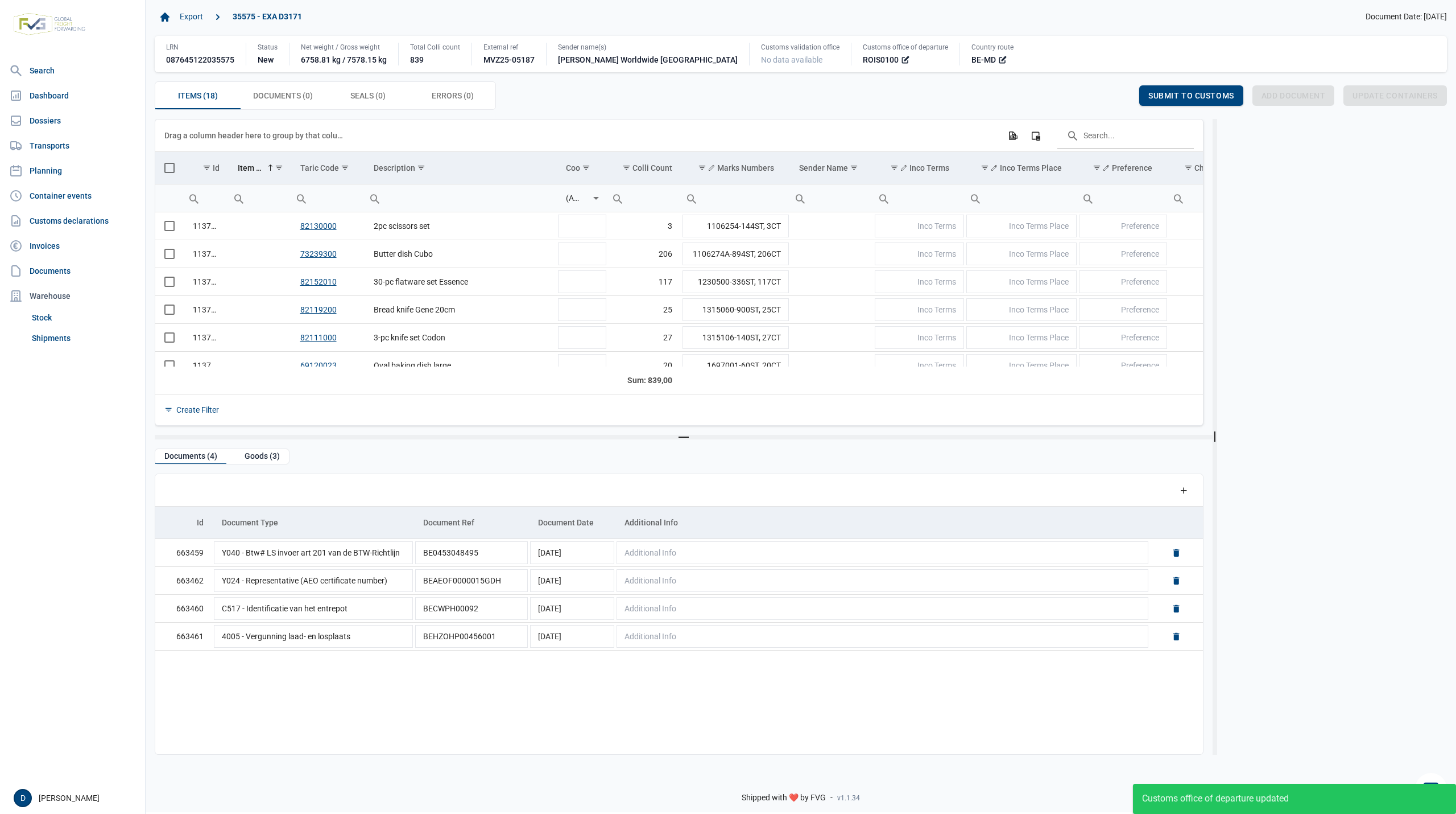
click at [745, 94] on div "Items (18) Items (18) Documents (0) Documents (0) Seals (0) Seals (0) Errors (0…" at bounding box center [800, 95] width 1292 height 29
click at [165, 170] on span "Select all" at bounding box center [169, 168] width 10 height 10
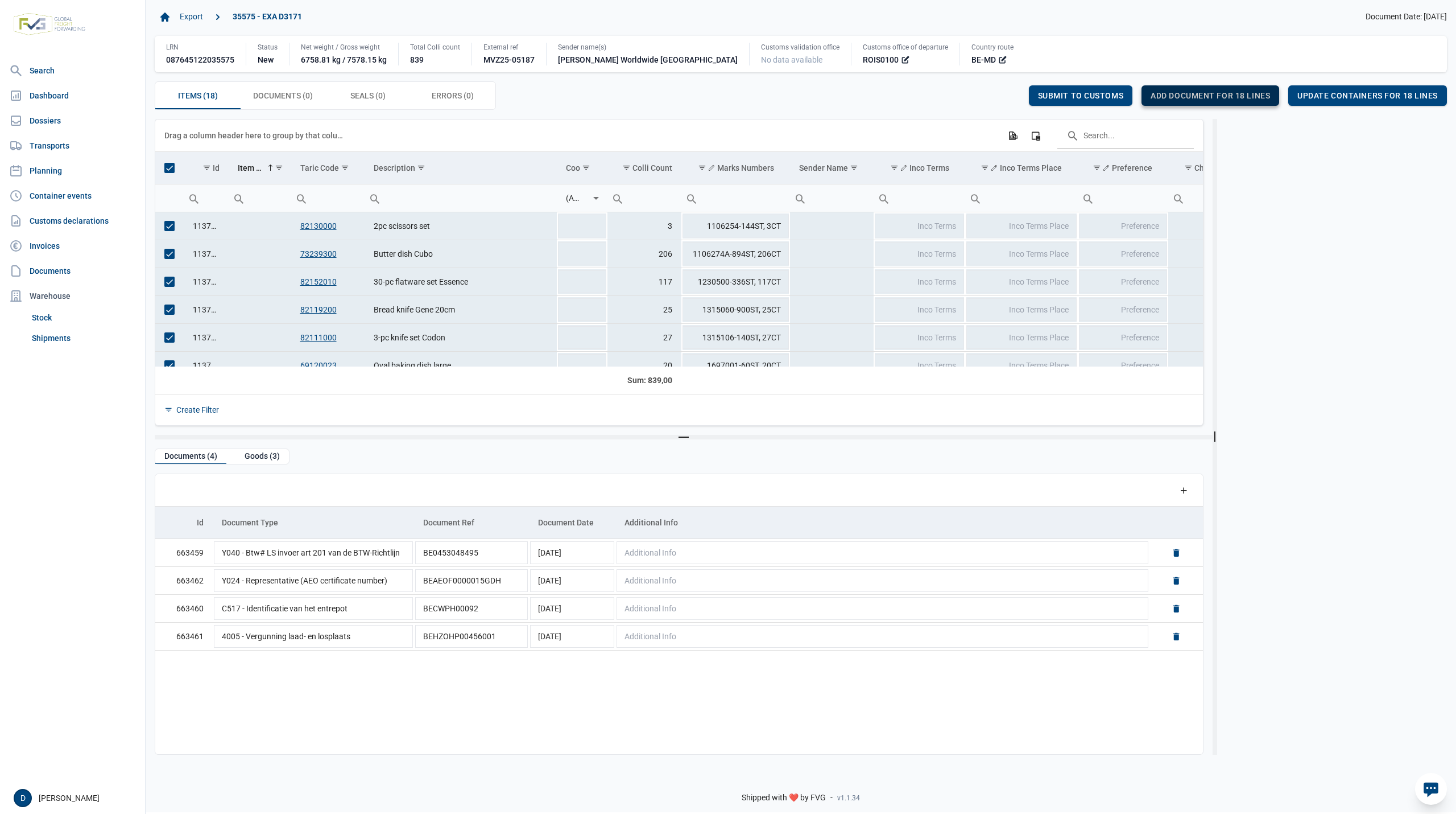
click at [1233, 92] on span "Add document for 18 lines" at bounding box center [1211, 95] width 120 height 9
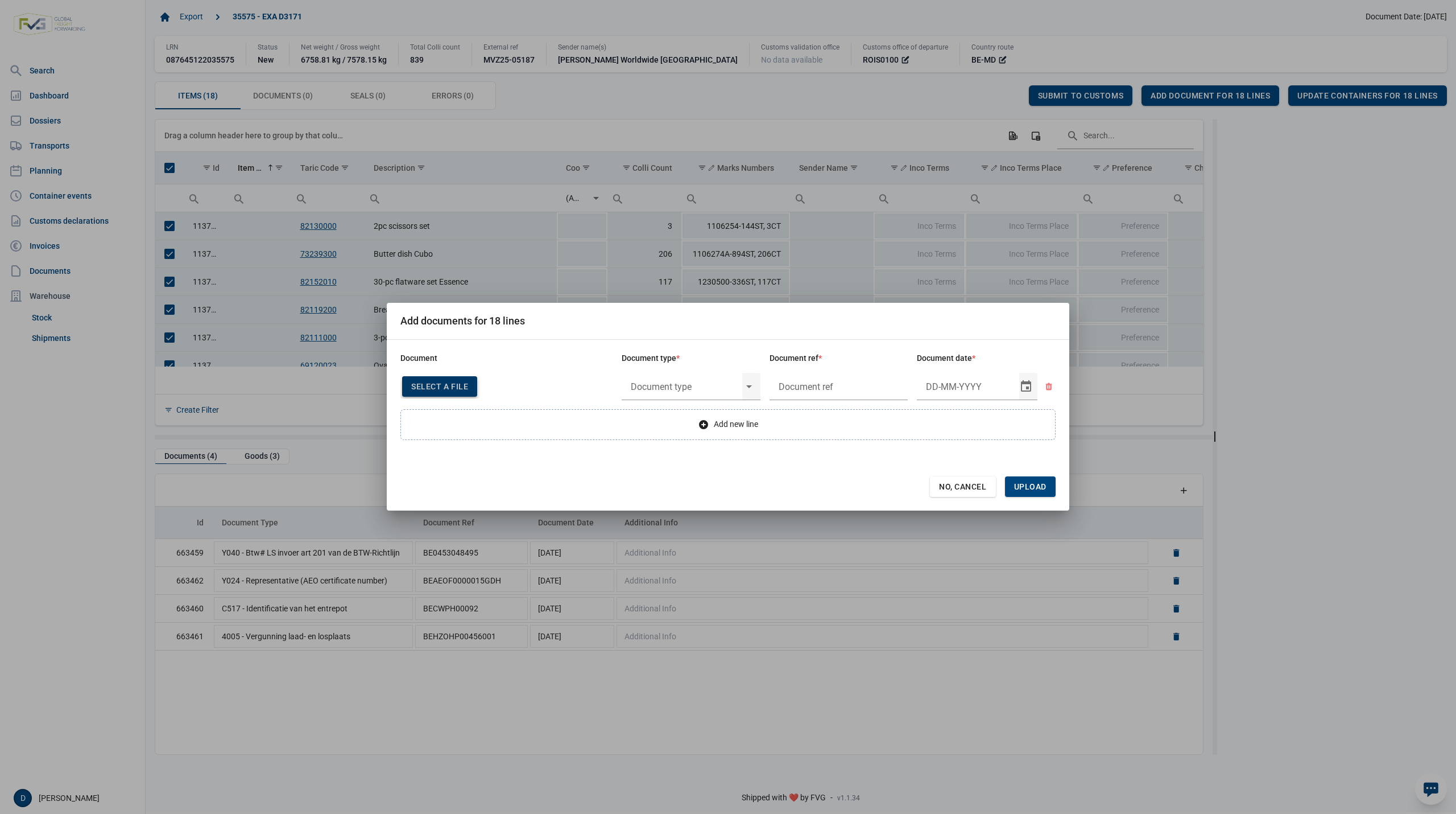
click at [423, 376] on div "Select a file" at bounding box center [439, 386] width 75 height 20
type input "Invoice VFA25-05878"
click at [713, 383] on input "text" at bounding box center [681, 386] width 120 height 30
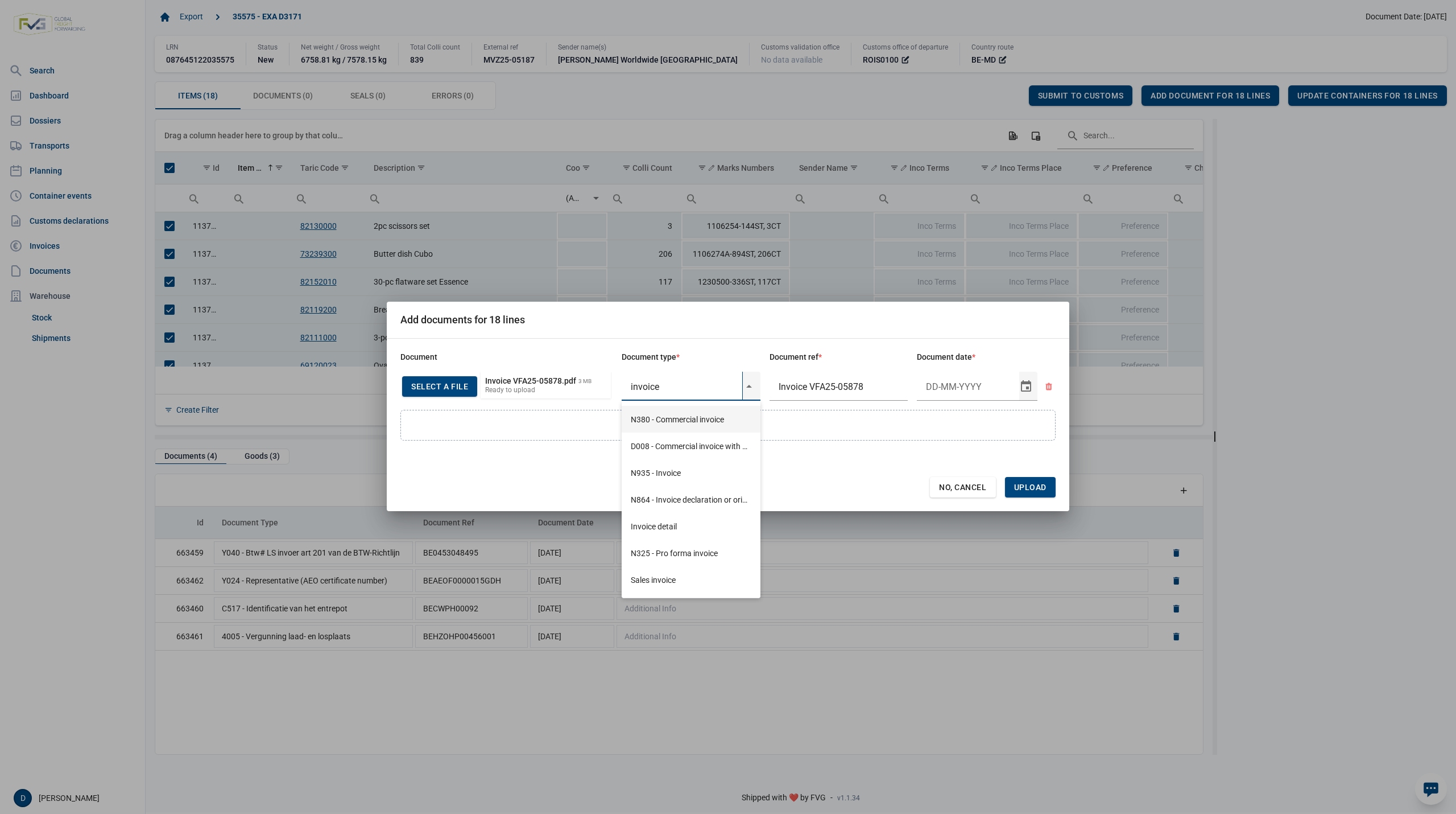
click at [701, 422] on div "N380 - Commercial invoice" at bounding box center [691, 419] width 139 height 26
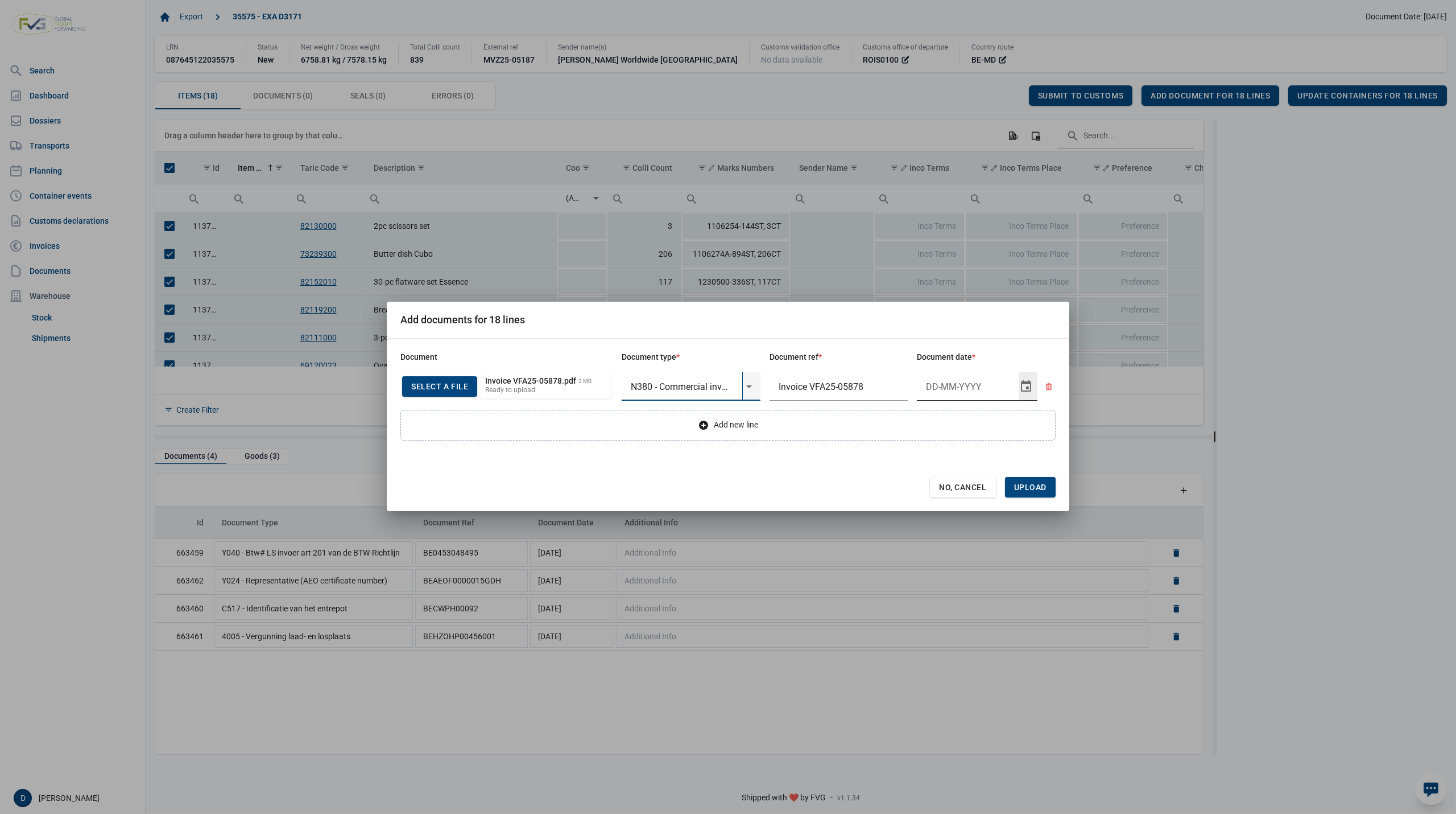
type input "N380 - Commercial invoice"
click at [945, 390] on input "Document date" at bounding box center [967, 386] width 102 height 30
type input "15-9-2025"
click at [1027, 480] on span "Upload" at bounding box center [1030, 486] width 51 height 20
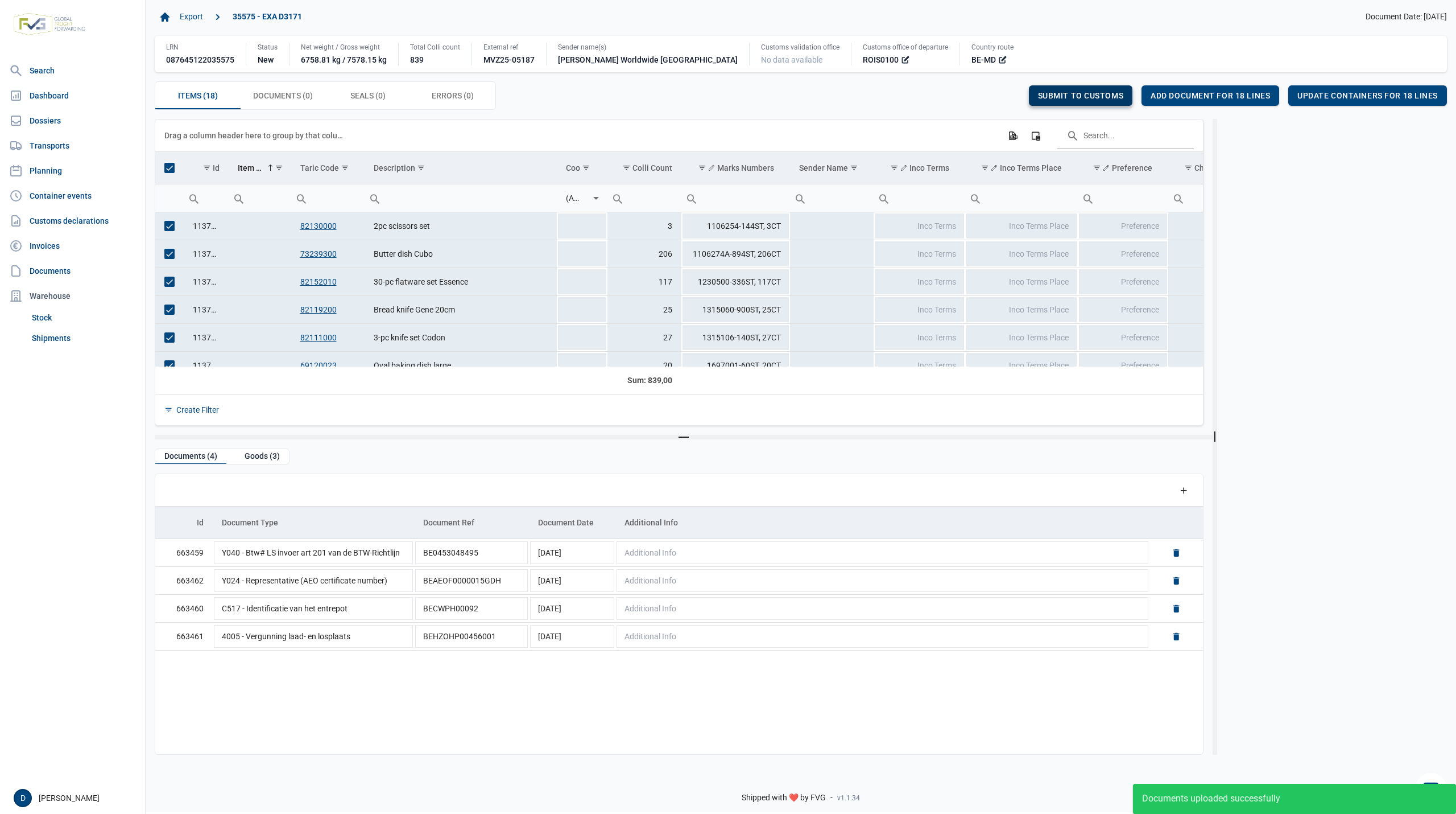
click at [1093, 94] on span "Submit to customs" at bounding box center [1081, 95] width 86 height 9
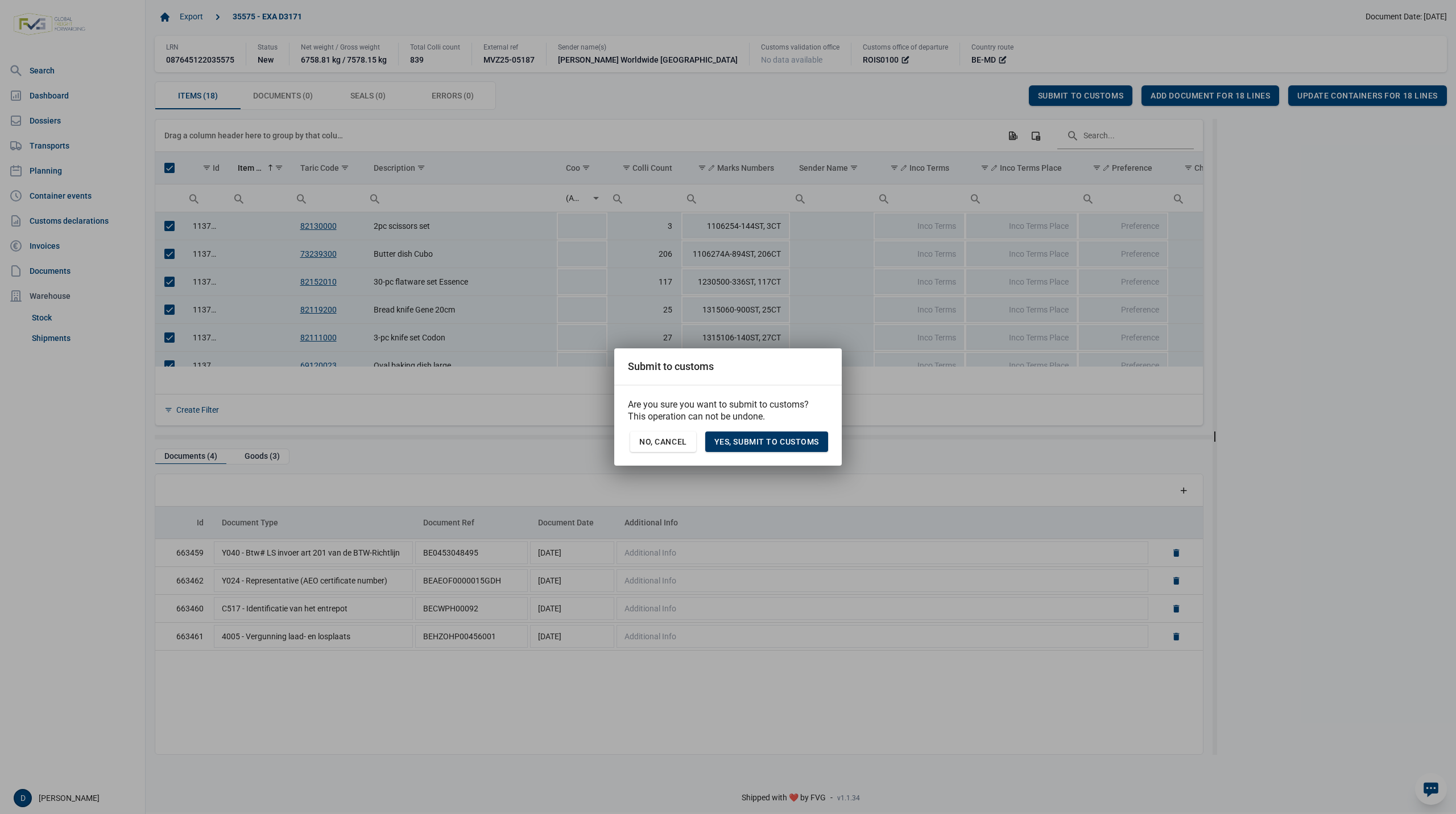
click at [757, 442] on span "Yes, Submit to customs" at bounding box center [766, 441] width 104 height 9
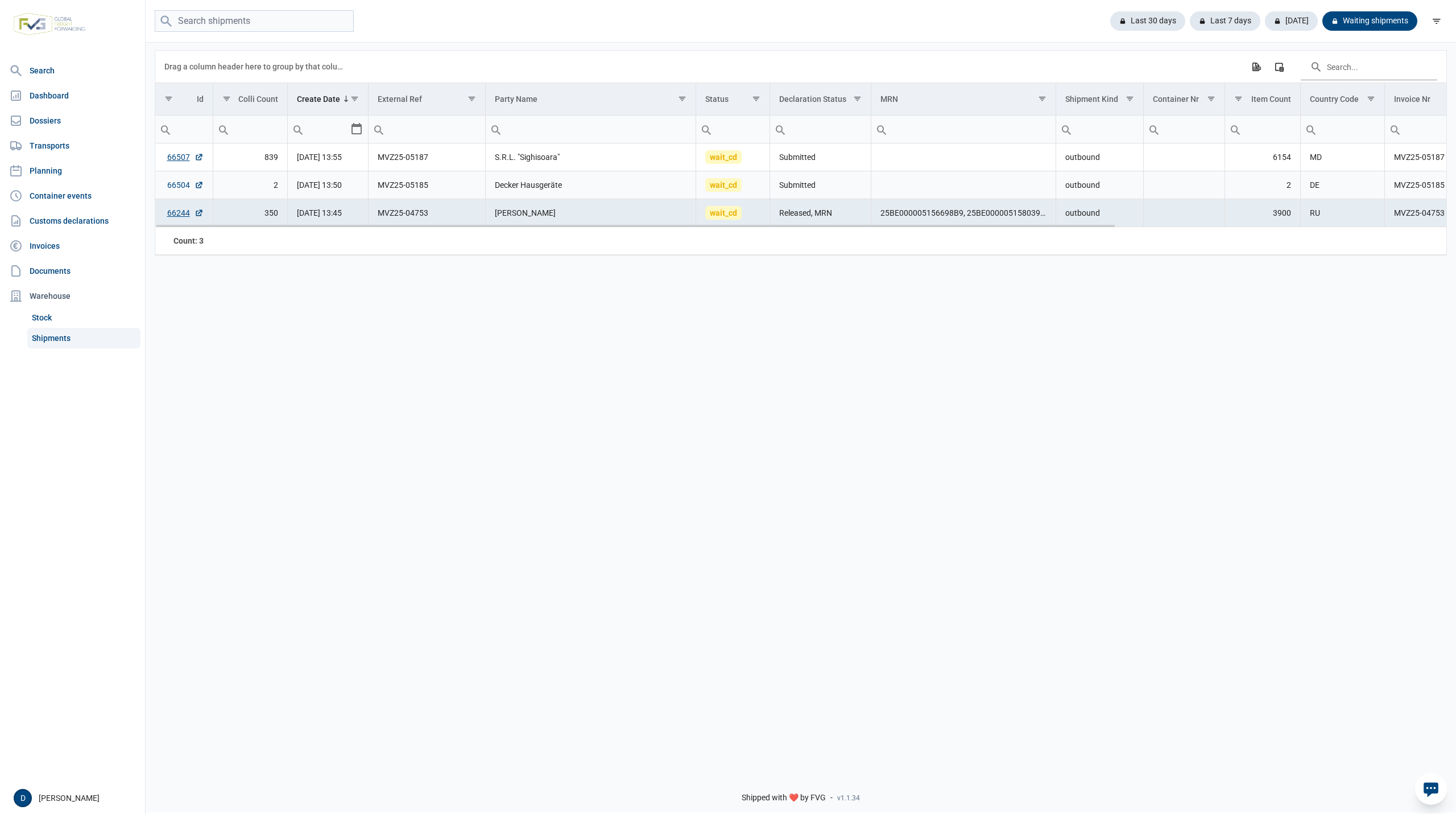
click at [183, 189] on link "66504" at bounding box center [185, 185] width 36 height 11
click at [176, 159] on link "66507" at bounding box center [185, 157] width 36 height 11
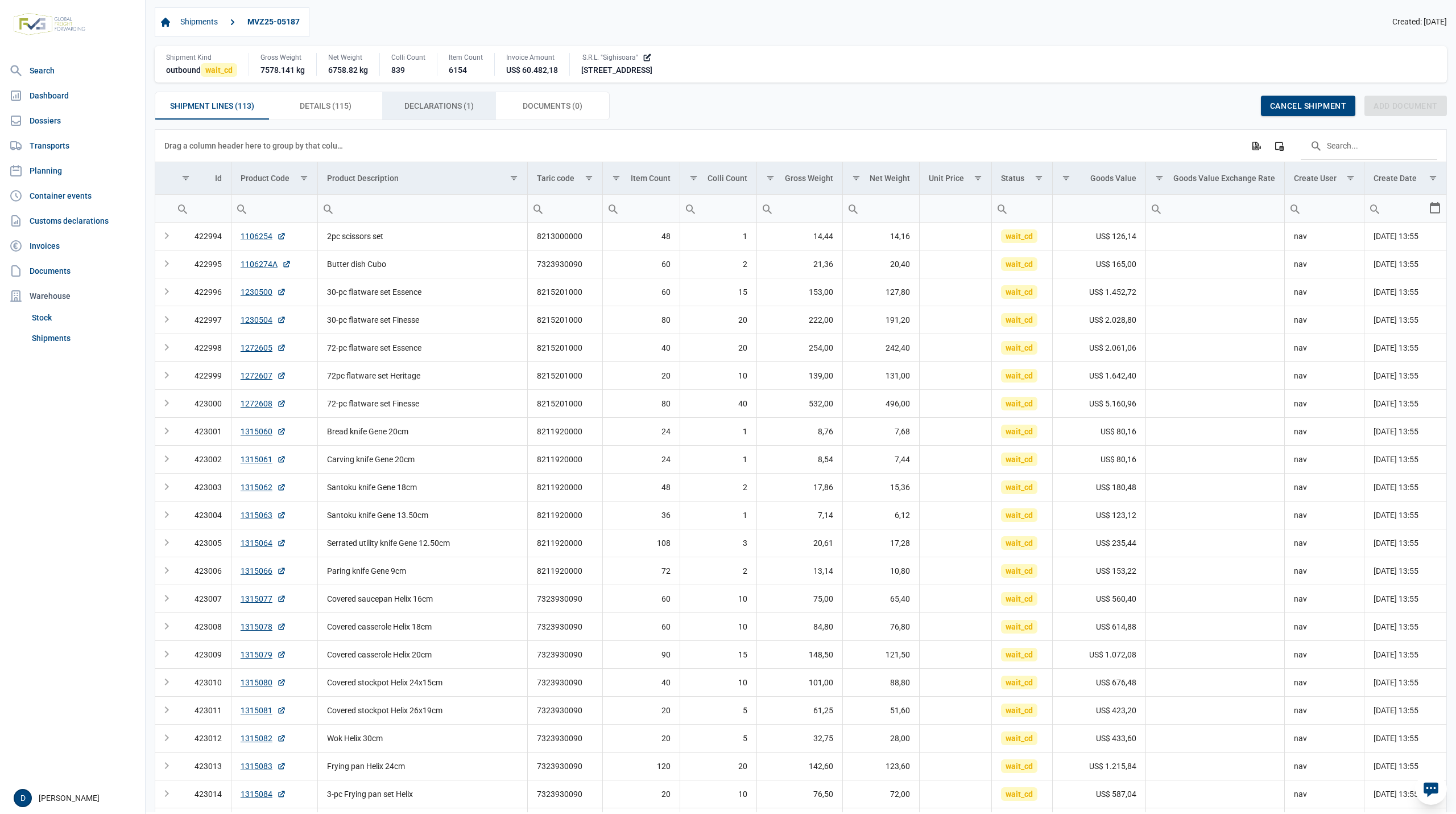
click at [430, 109] on span "Declarations (1) Declarations (1)" at bounding box center [439, 106] width 70 height 14
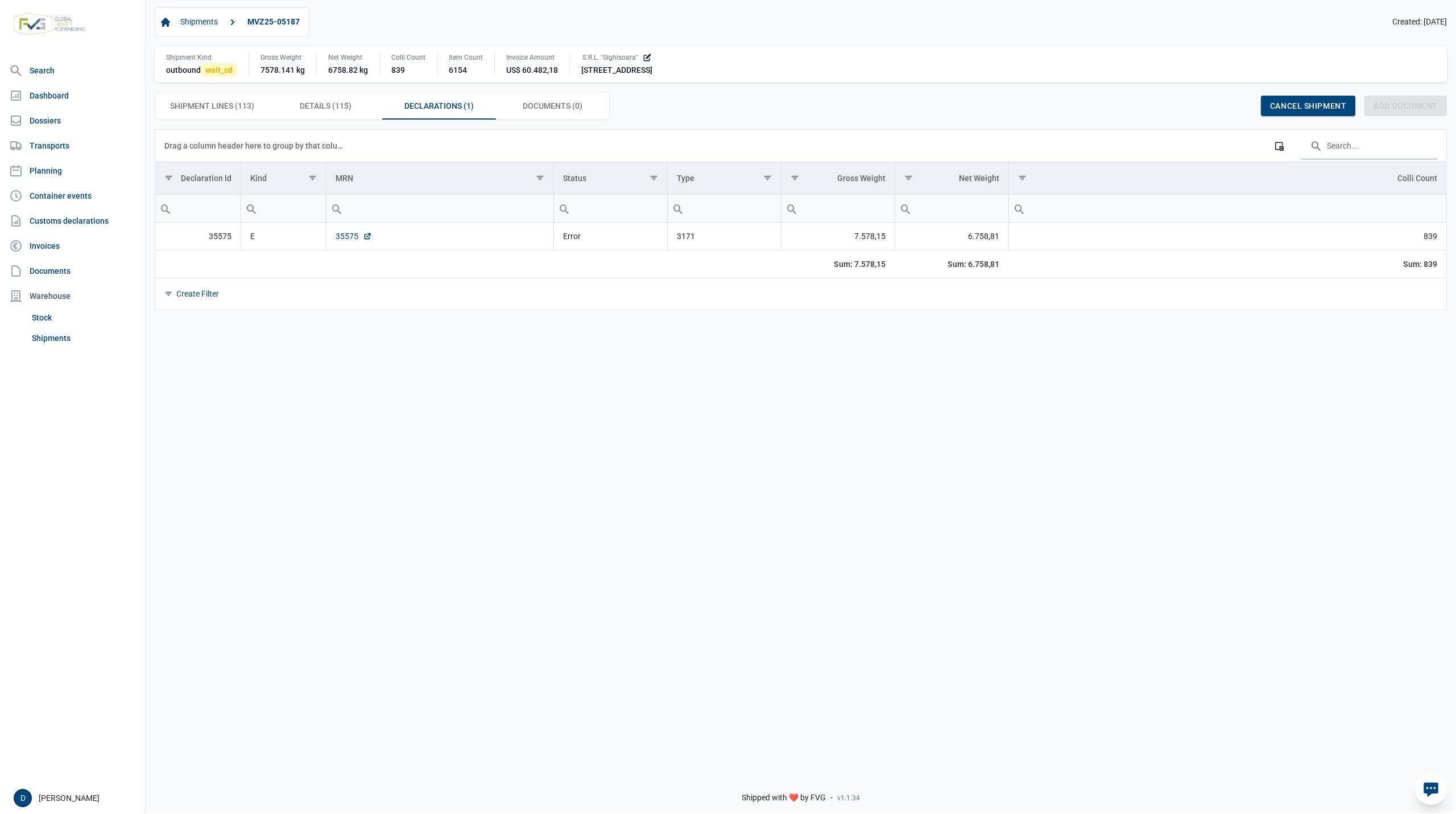
click at [346, 239] on link "35575" at bounding box center [354, 236] width 36 height 11
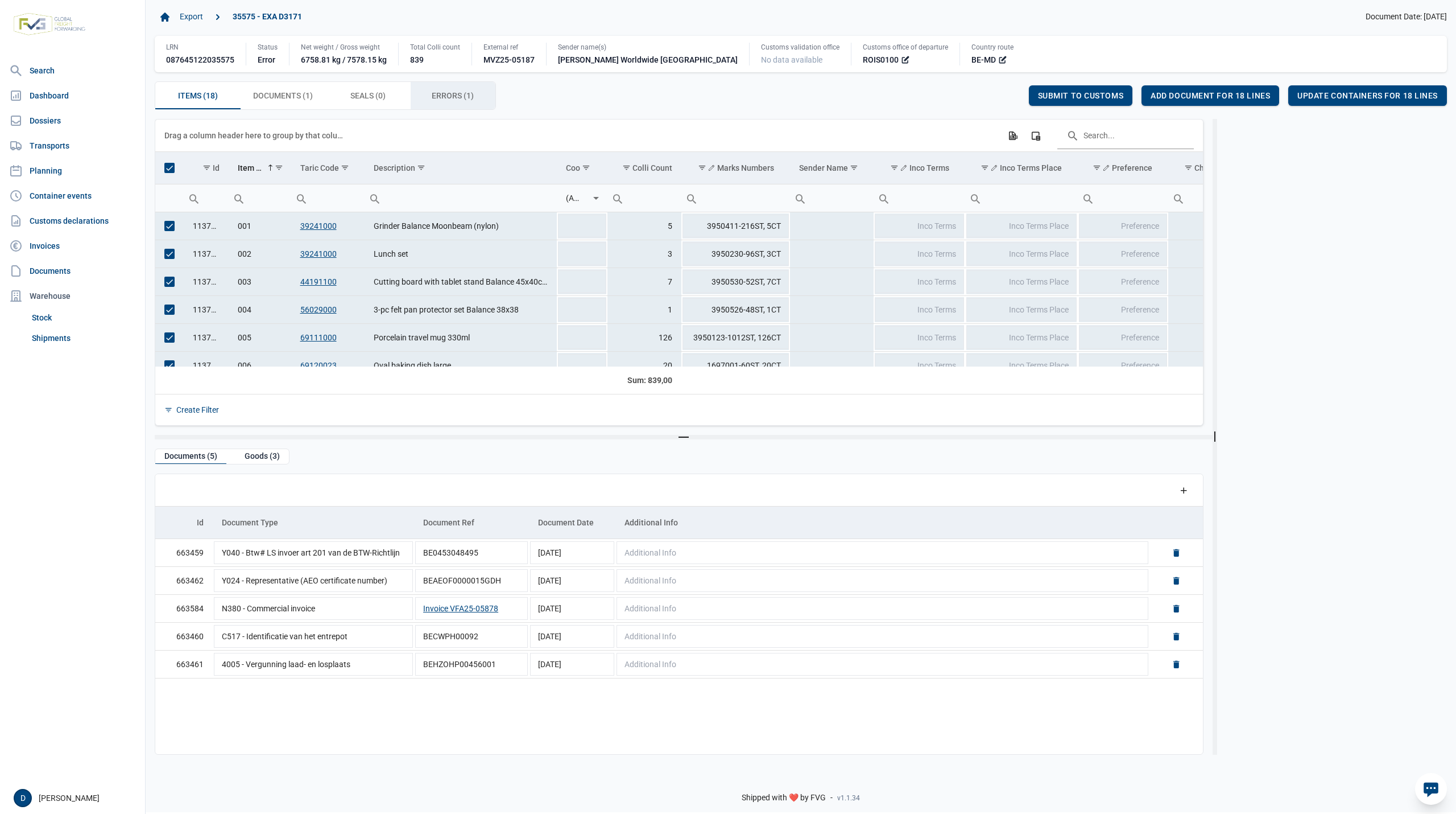
click at [437, 94] on span "Errors (1) Errors (1)" at bounding box center [453, 96] width 42 height 14
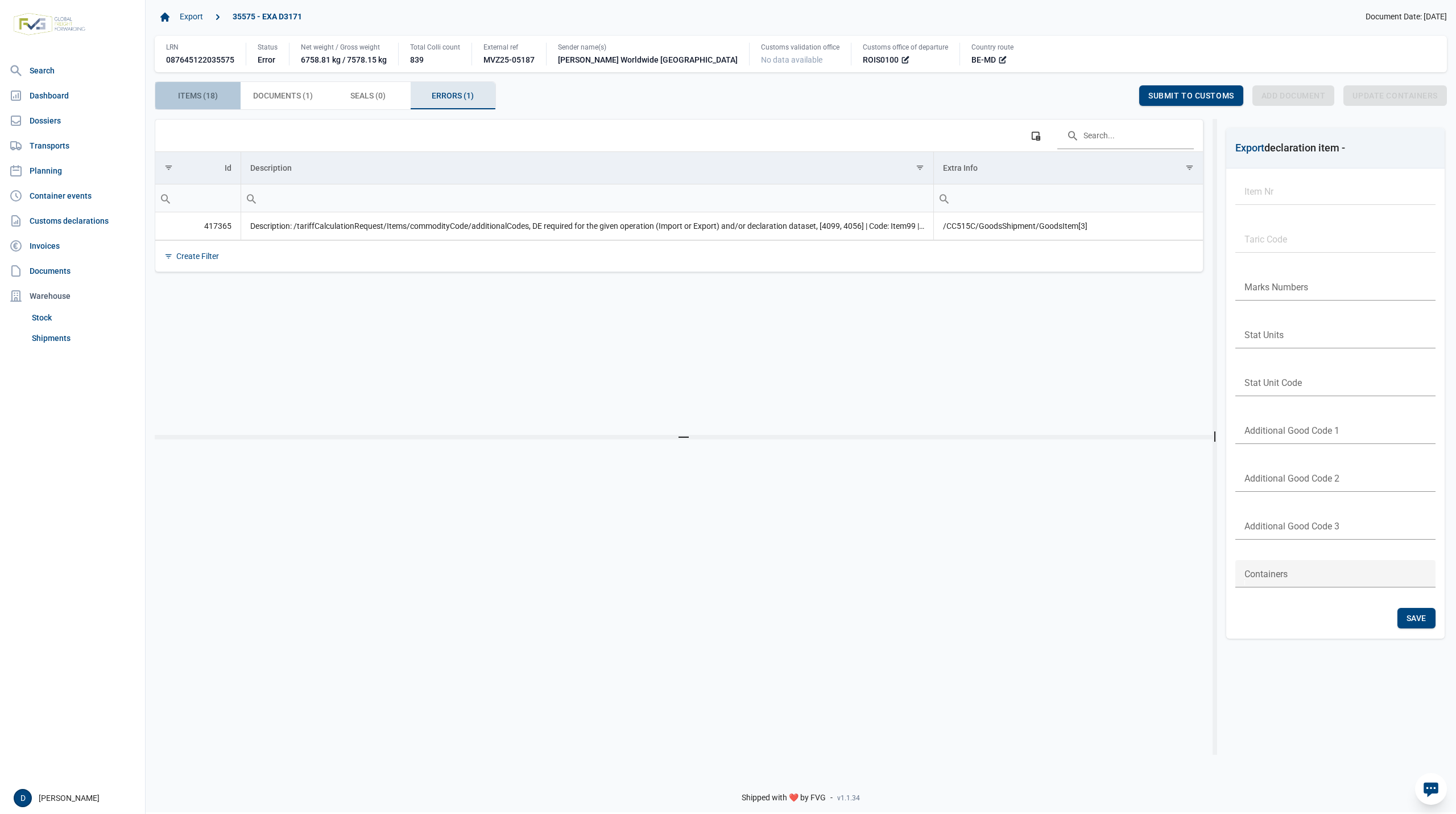
click at [189, 89] on div "Items (18) Items (18)" at bounding box center [197, 95] width 86 height 27
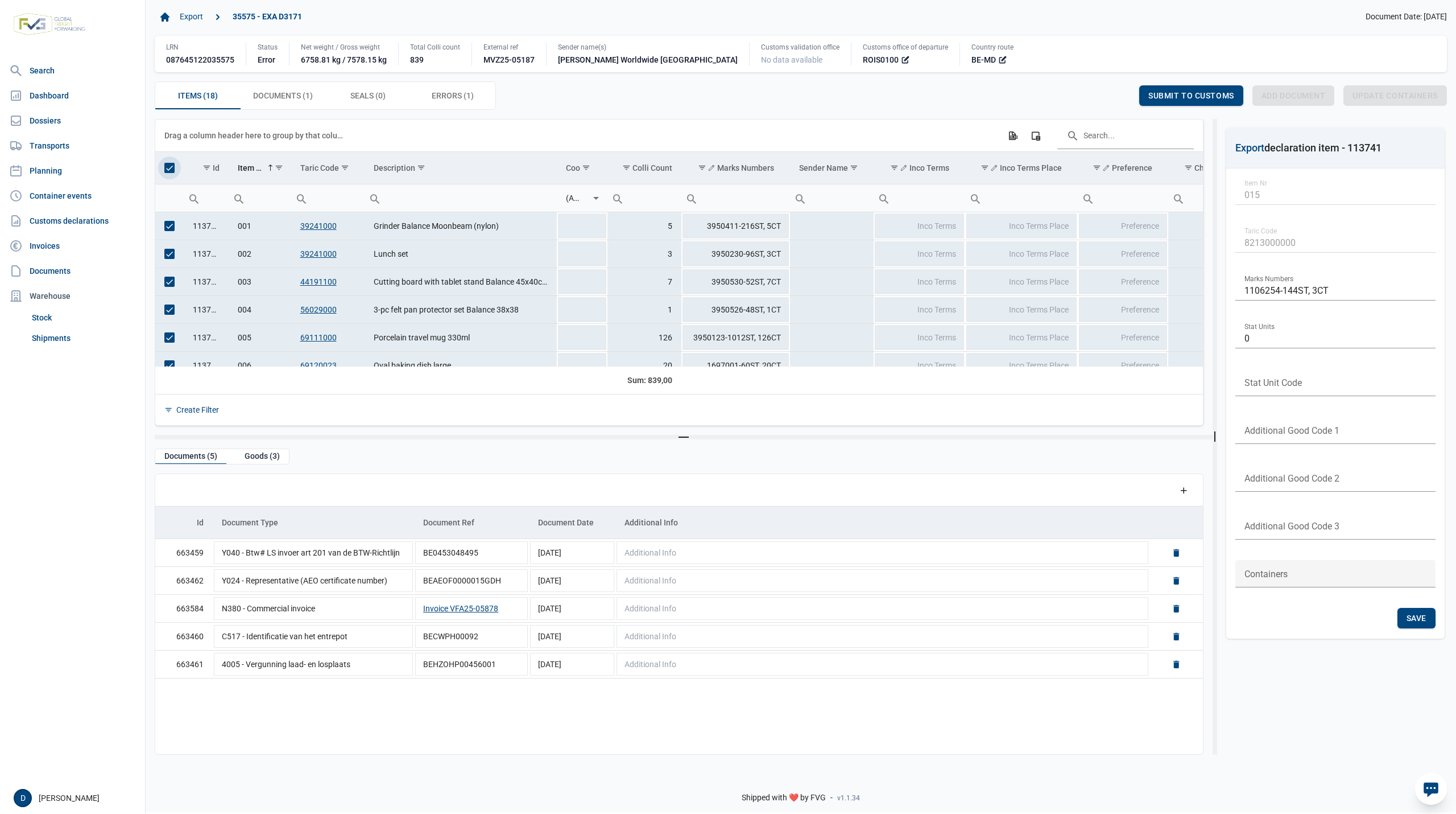
click at [171, 171] on span "Select all" at bounding box center [169, 168] width 10 height 10
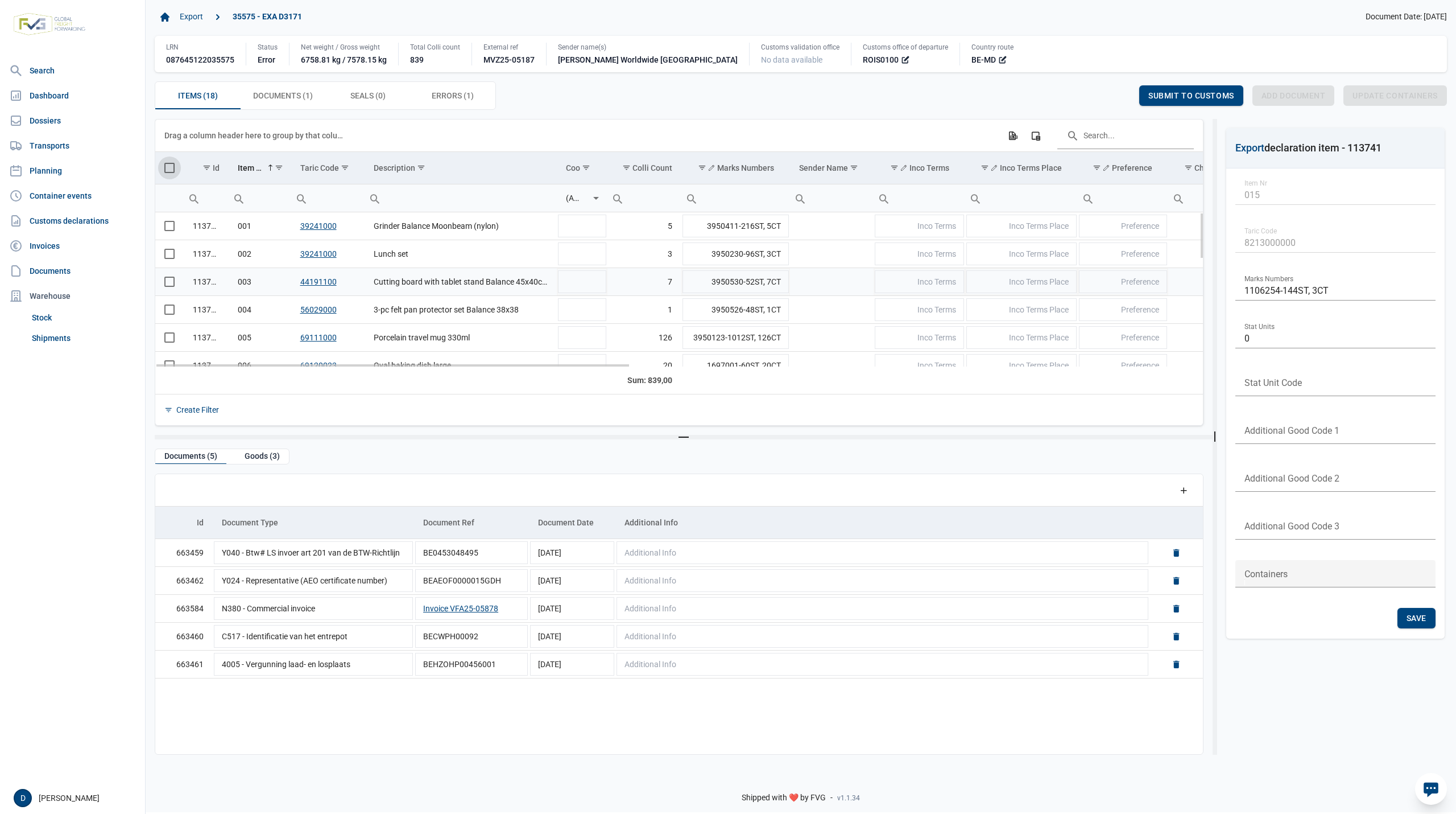
click at [165, 286] on span "Select row" at bounding box center [169, 281] width 10 height 10
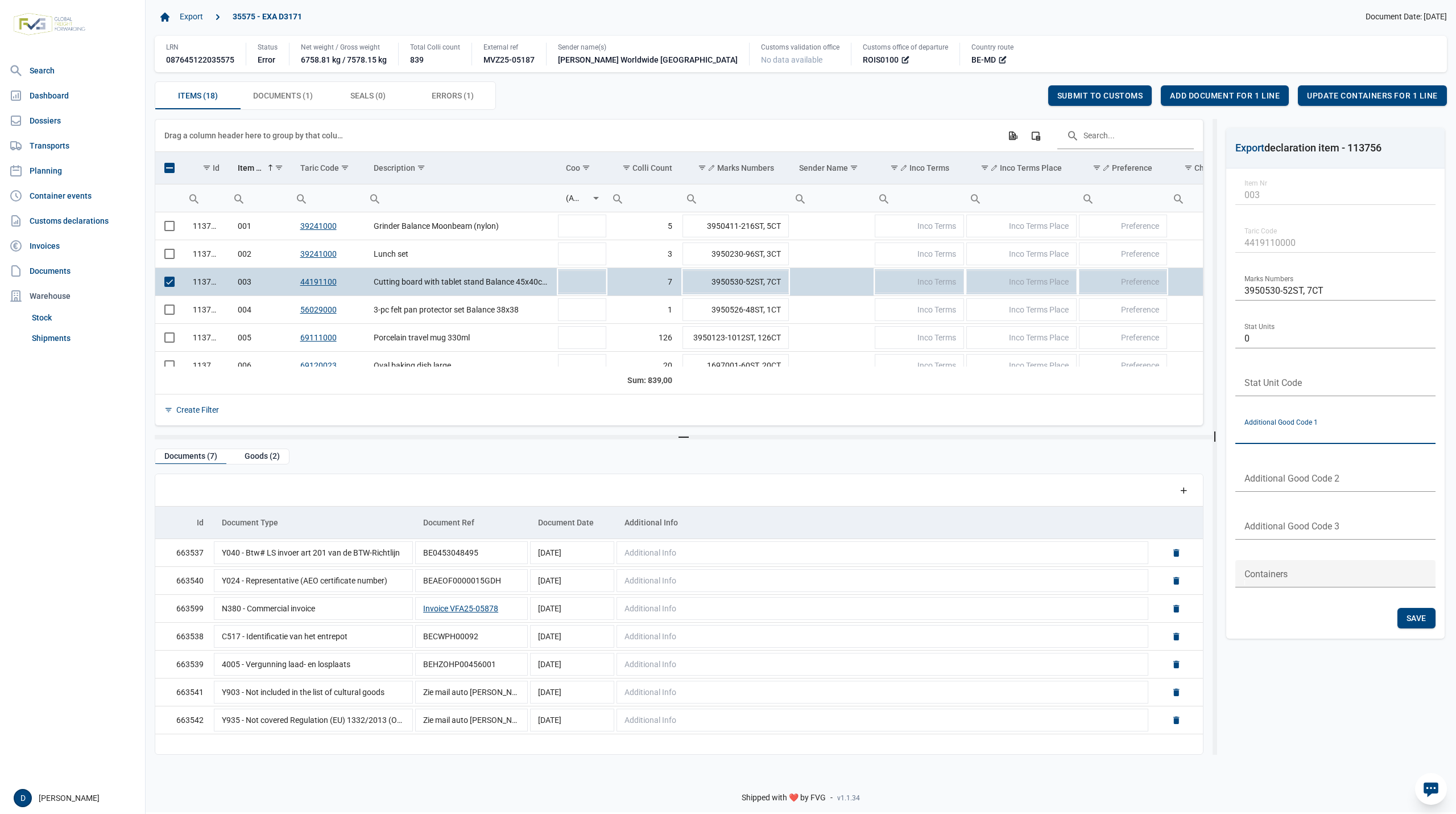
click at [1293, 429] on input "text" at bounding box center [1335, 430] width 200 height 27
type input "4099"
click at [1411, 616] on span "Save" at bounding box center [1416, 618] width 20 height 9
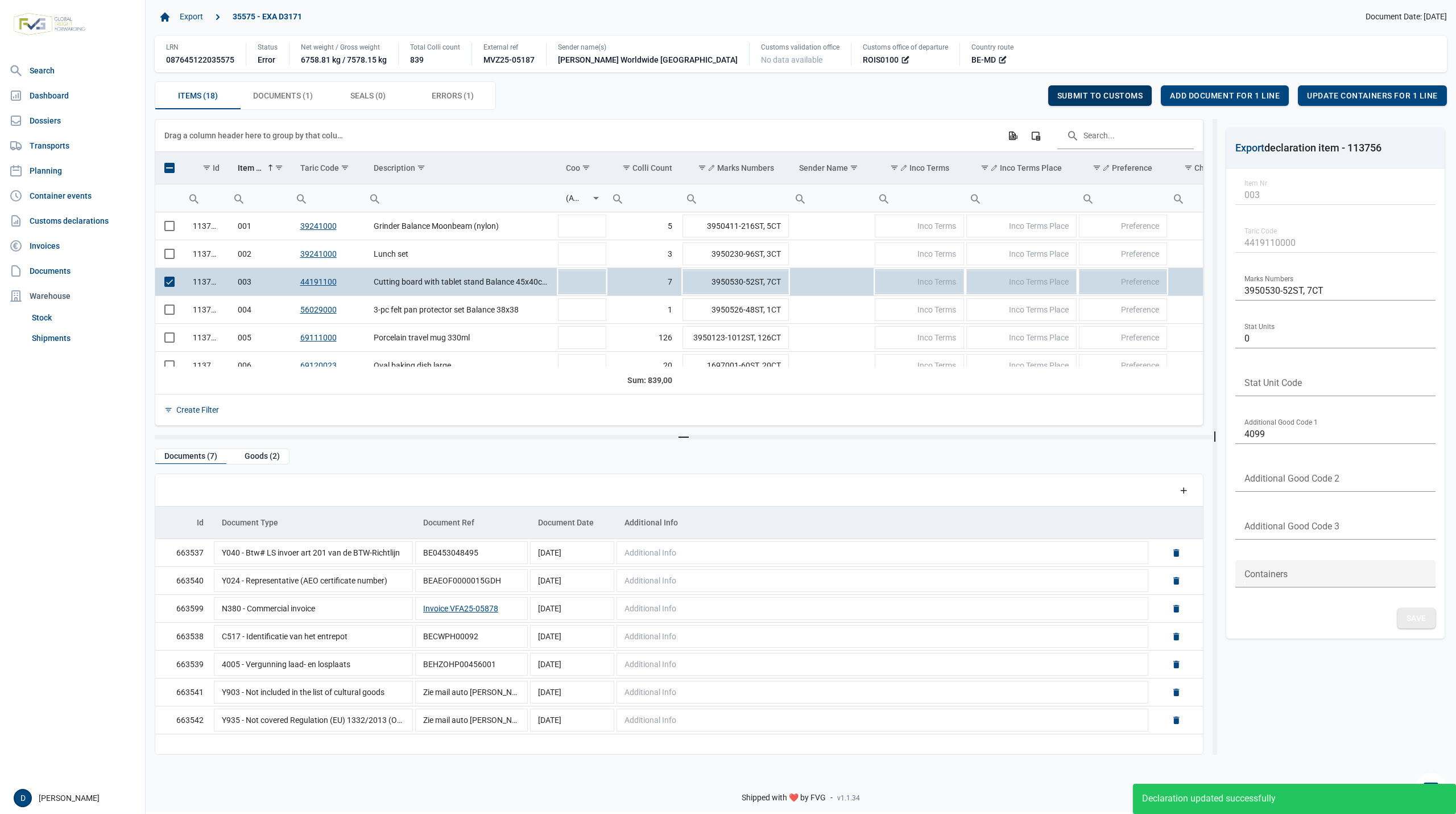
click at [1088, 97] on span "Submit to customs" at bounding box center [1100, 95] width 86 height 9
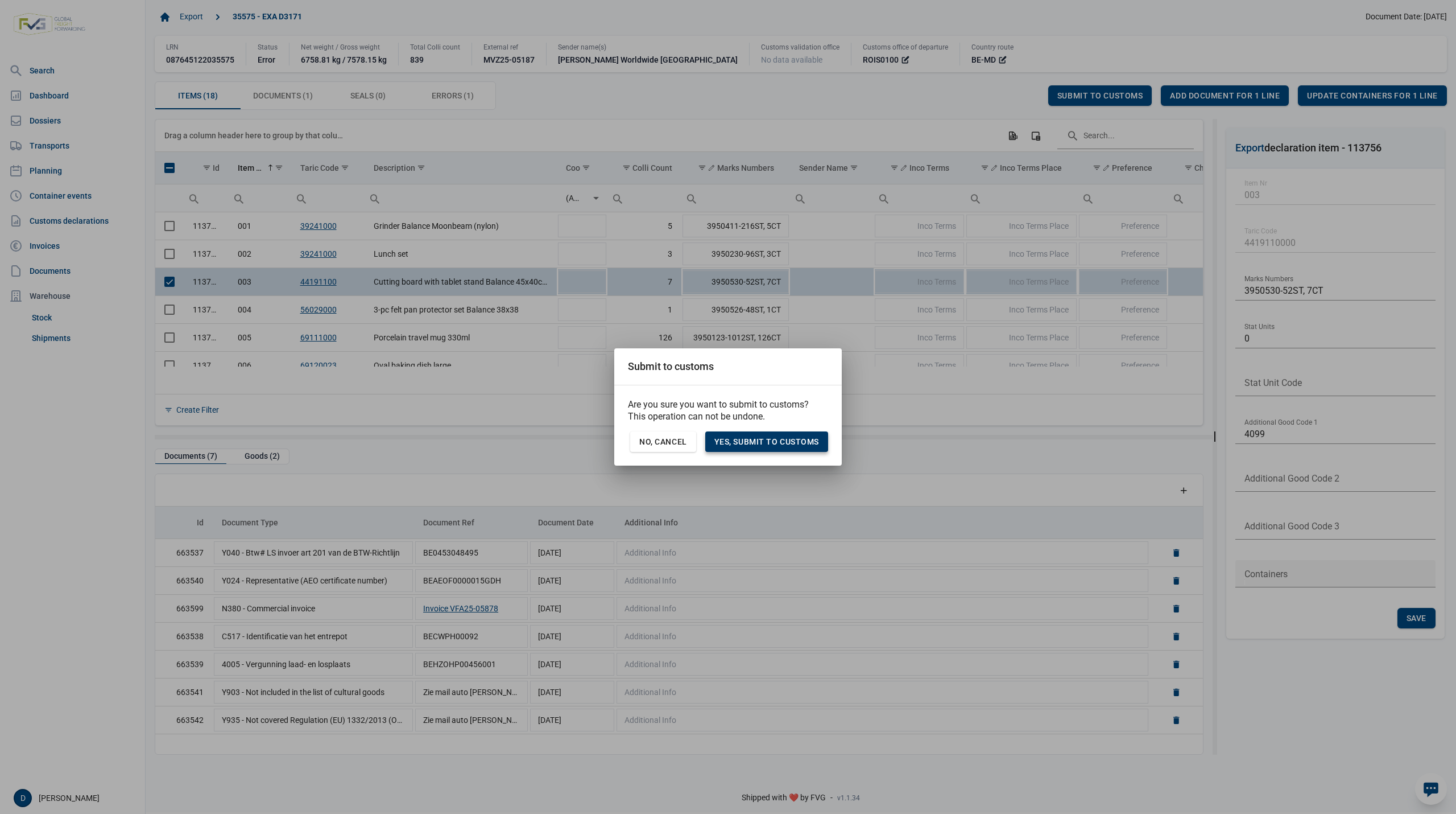
click at [795, 442] on span "Yes, Submit to customs" at bounding box center [766, 441] width 104 height 9
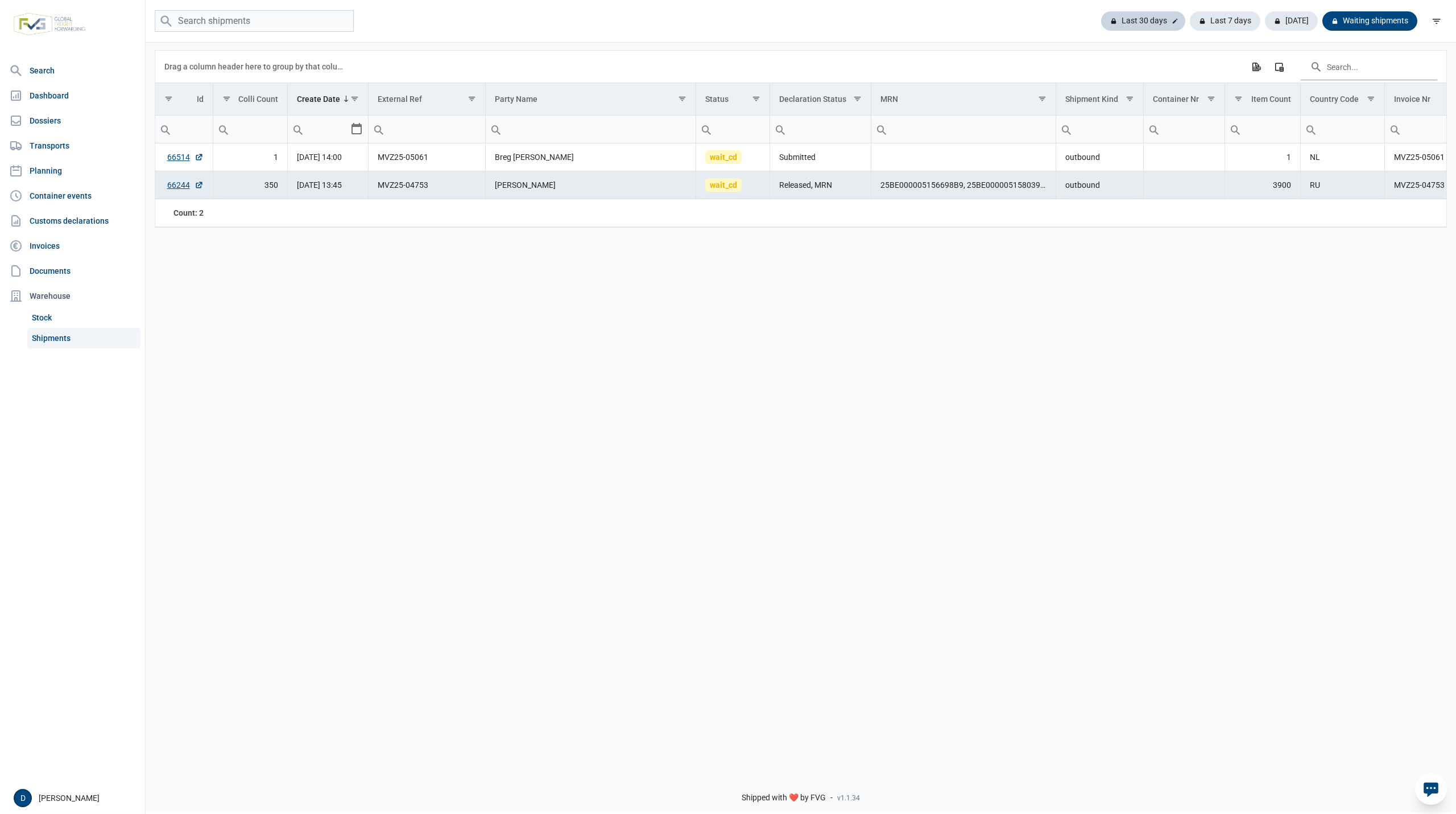
click at [1149, 15] on div "Last 30 days" at bounding box center [1142, 21] width 84 height 19
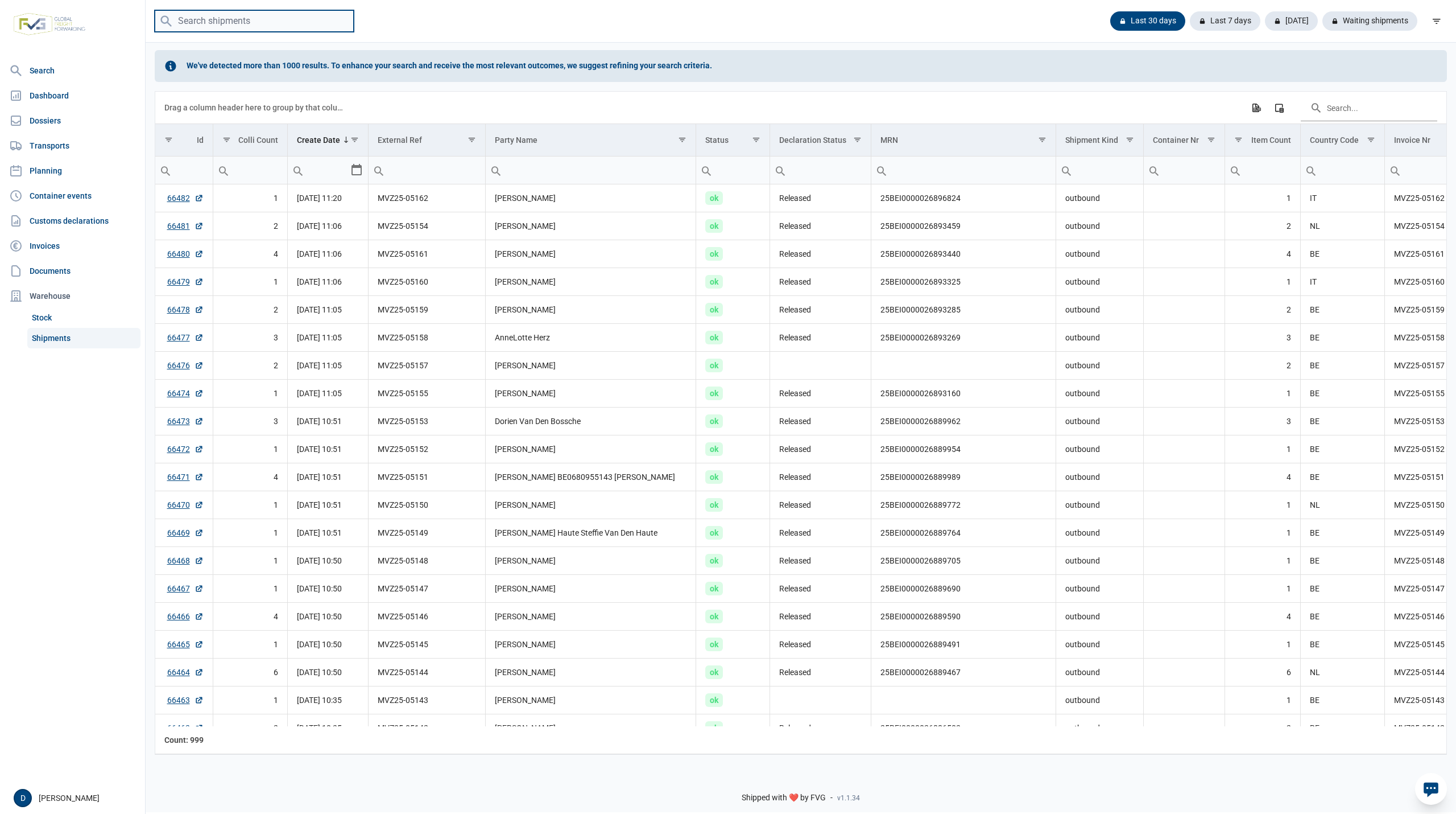
click at [214, 19] on input "search" at bounding box center [254, 22] width 199 height 22
type input "MVZ25-05187"
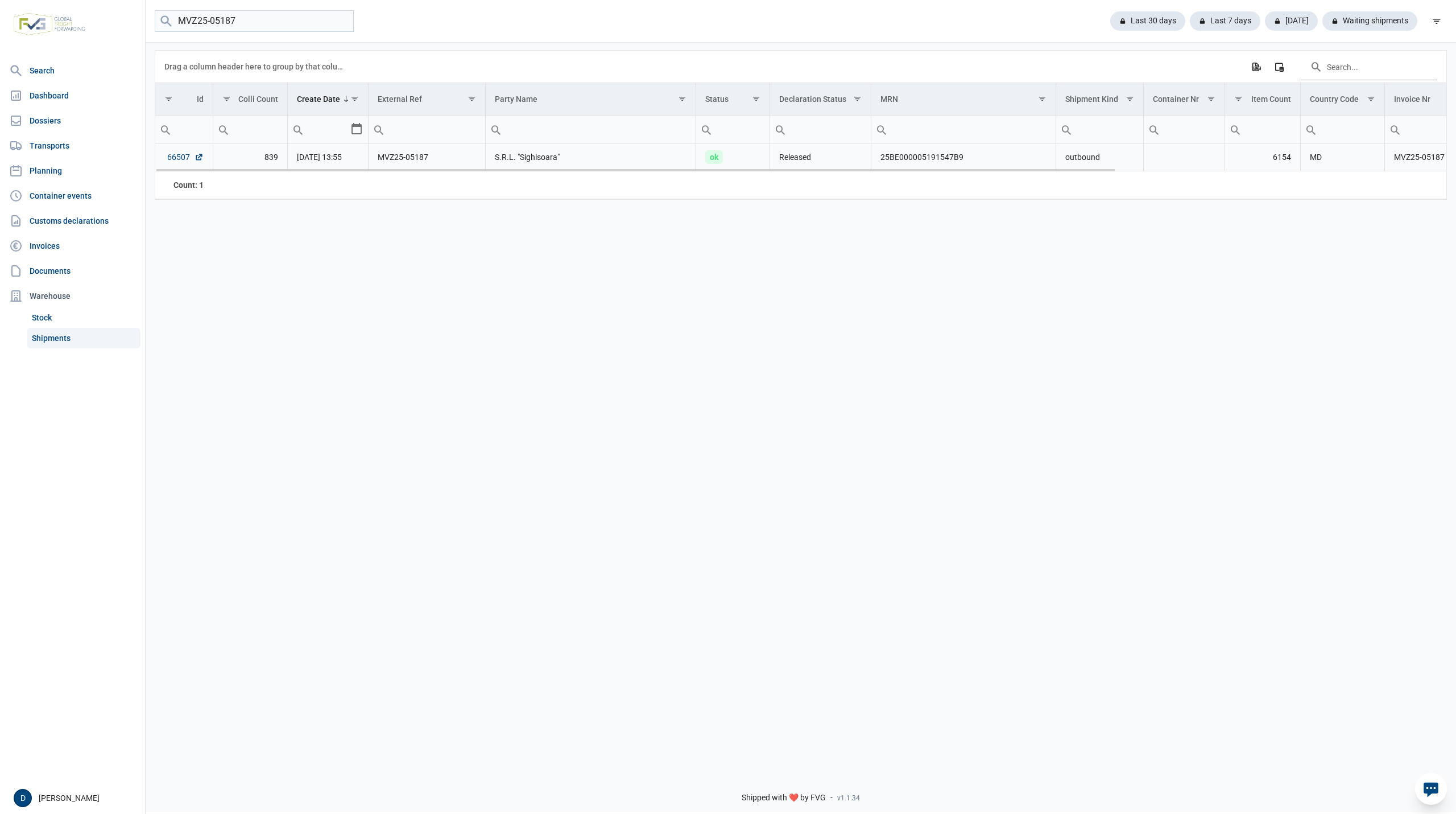
click at [185, 160] on link "66507" at bounding box center [185, 157] width 36 height 11
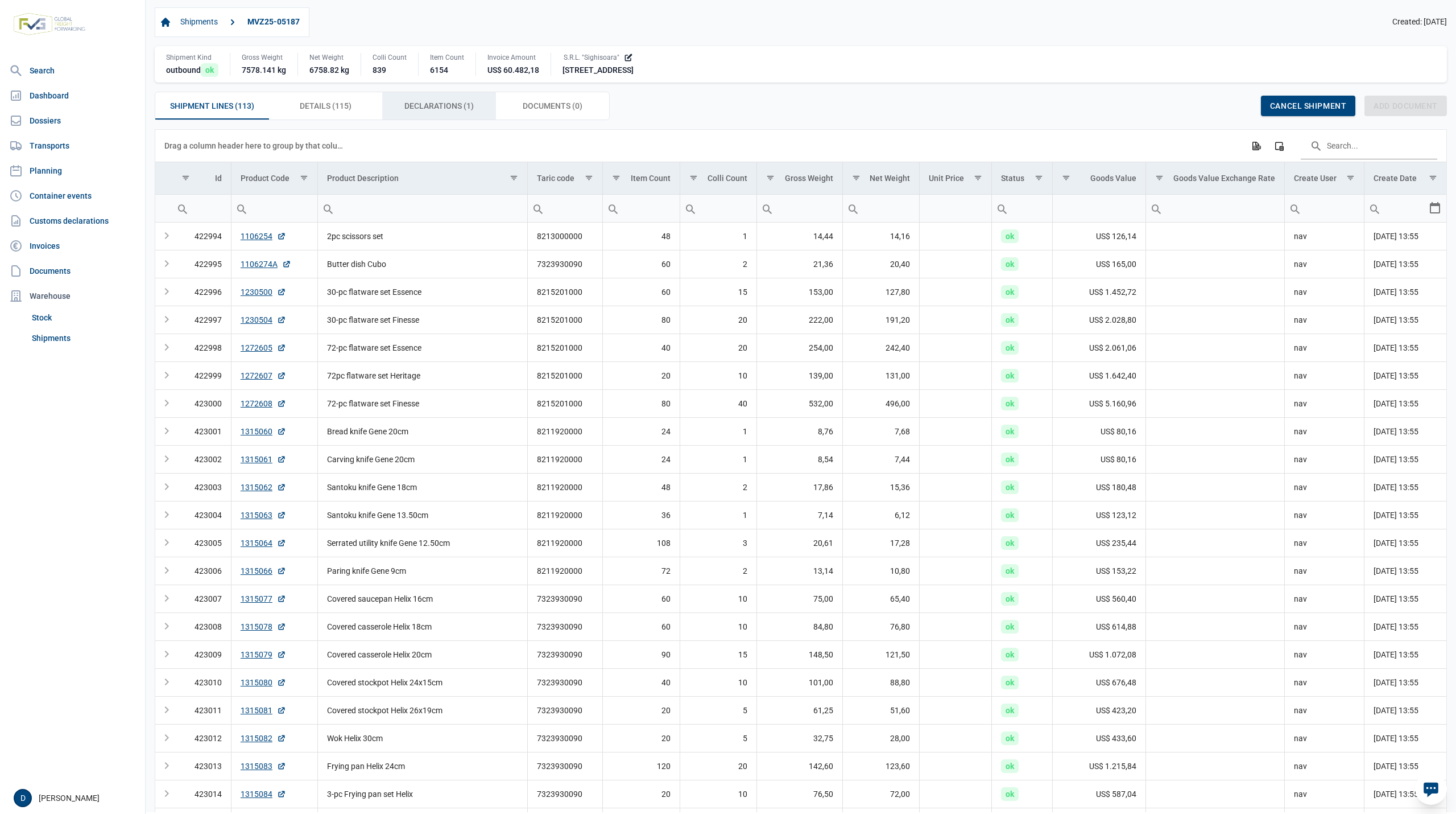
click at [437, 109] on span "Declarations (1) Declarations (1)" at bounding box center [439, 106] width 70 height 14
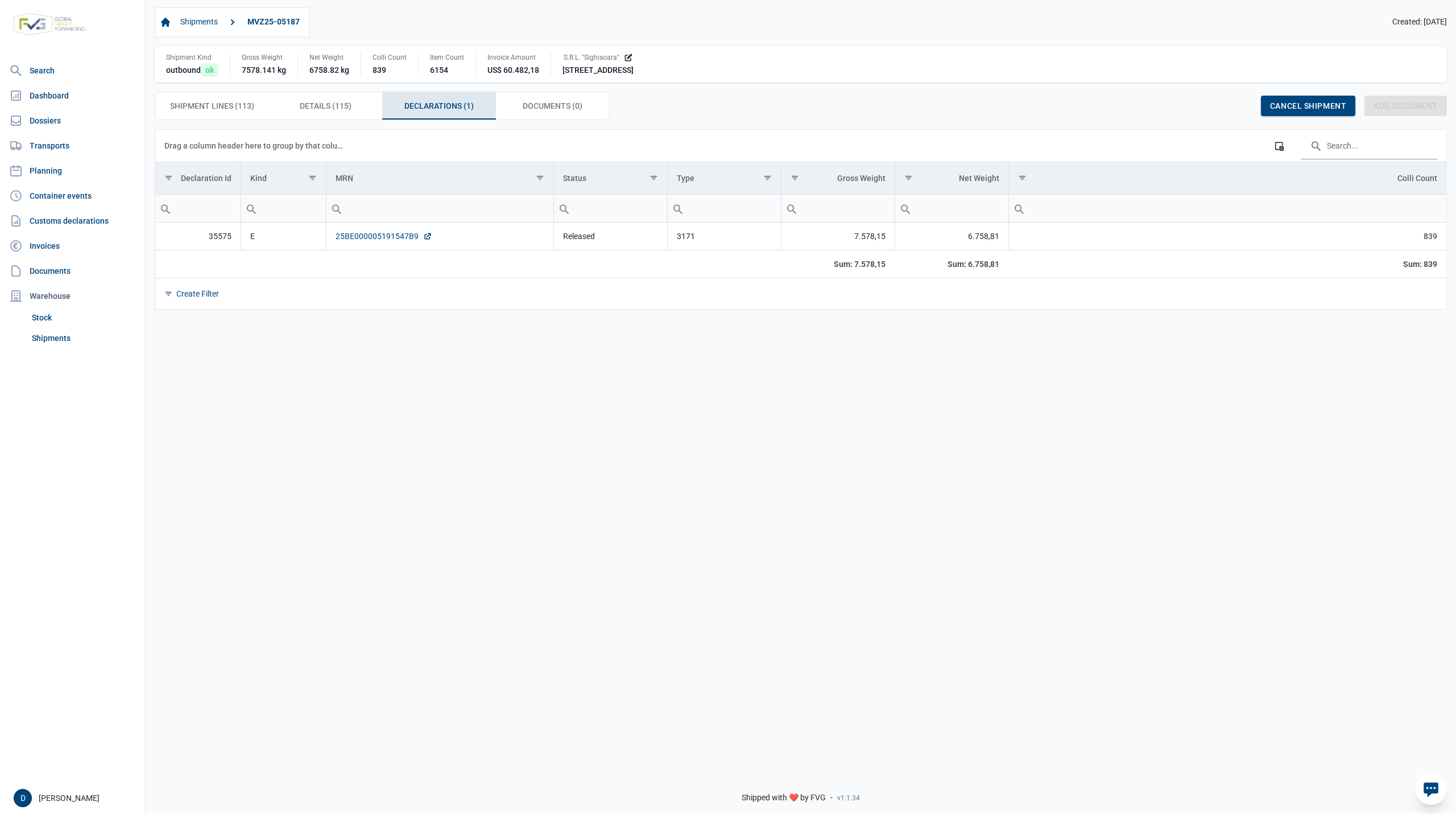
click at [385, 235] on link "25BE000005191547B9" at bounding box center [384, 236] width 97 height 11
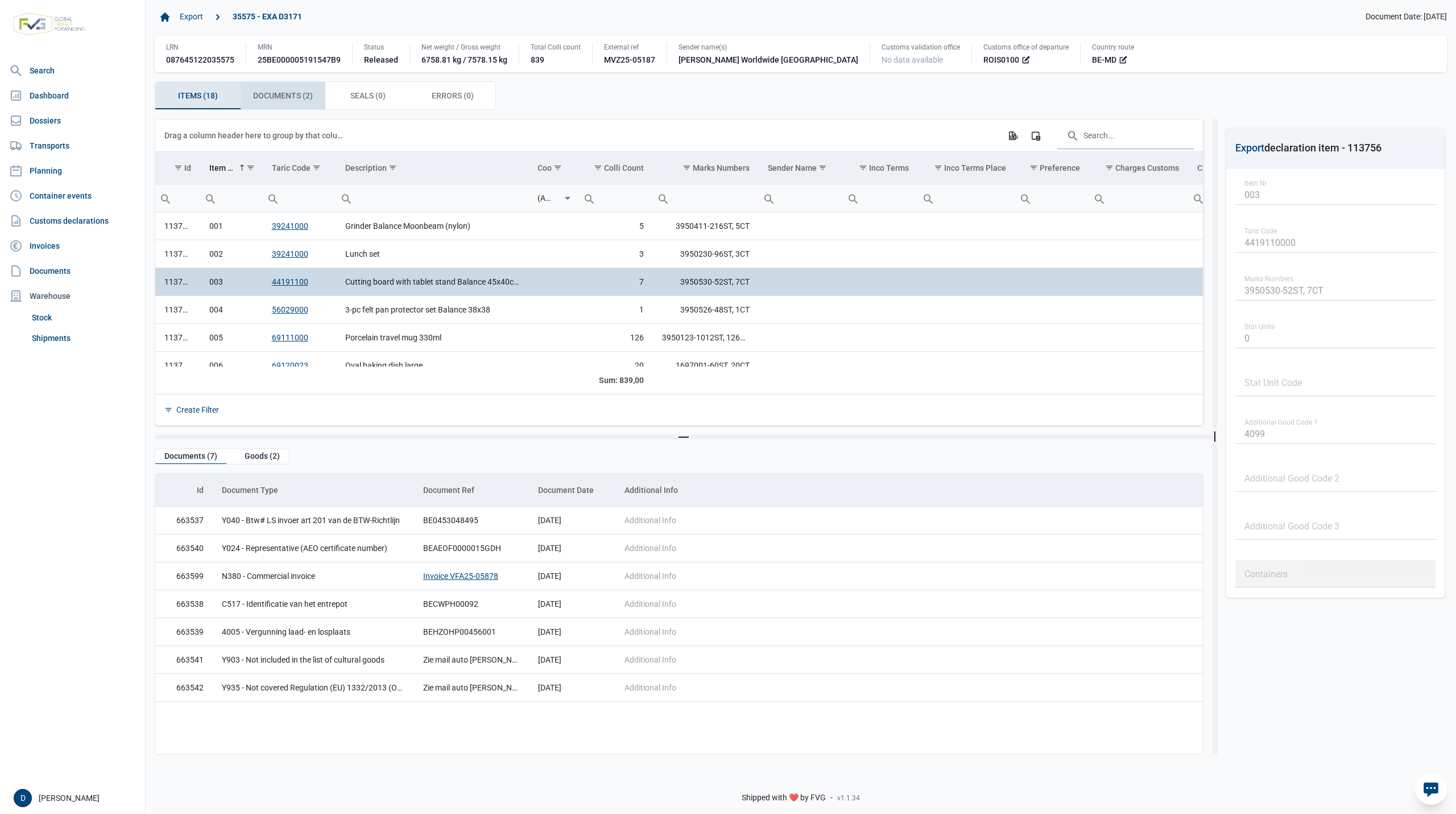
click at [284, 94] on span "Documents (2) Documents (2)" at bounding box center [283, 96] width 60 height 14
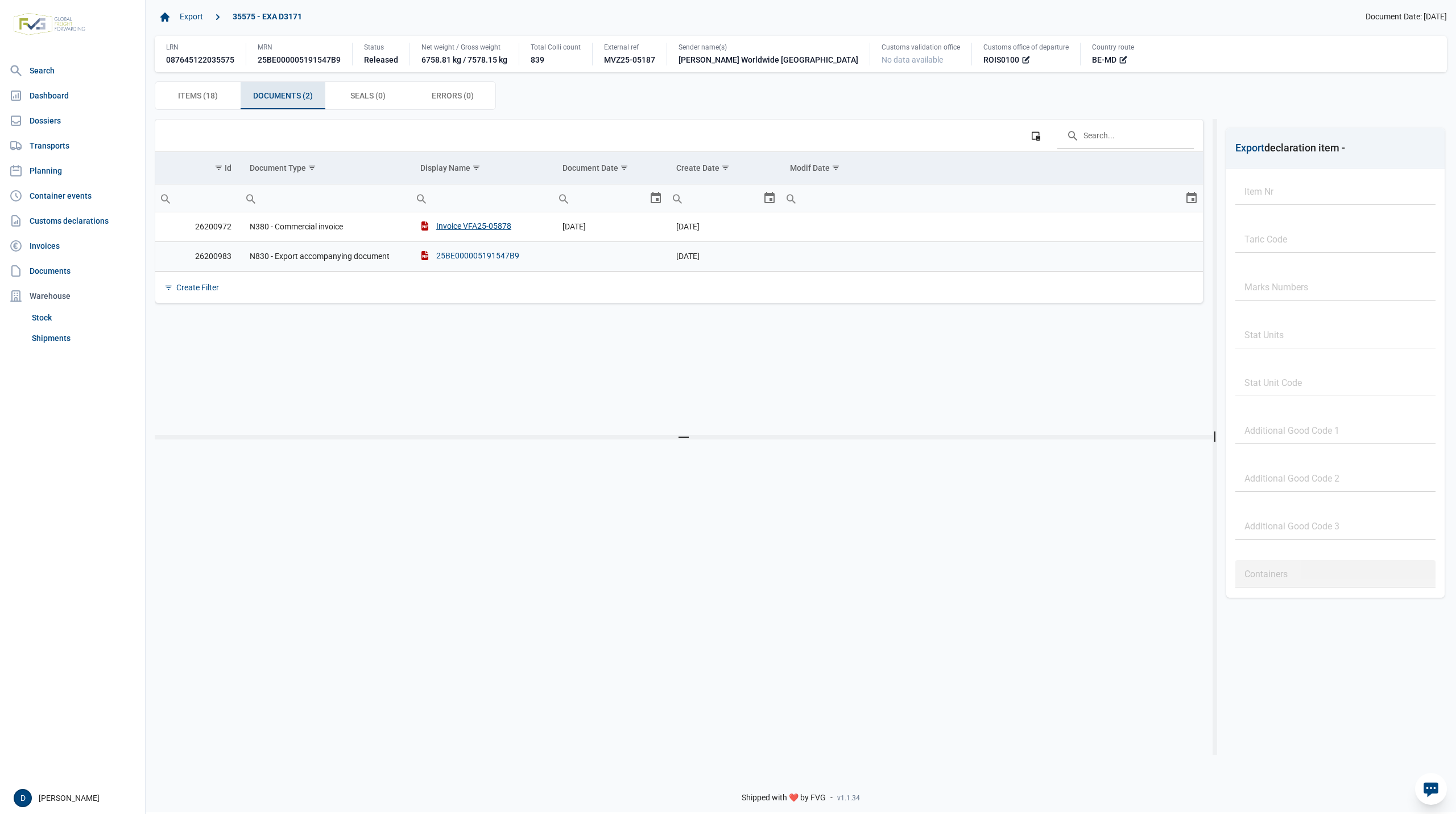
click at [458, 256] on div "25BE000005191547B9" at bounding box center [469, 255] width 99 height 11
